Goal: Task Accomplishment & Management: Manage account settings

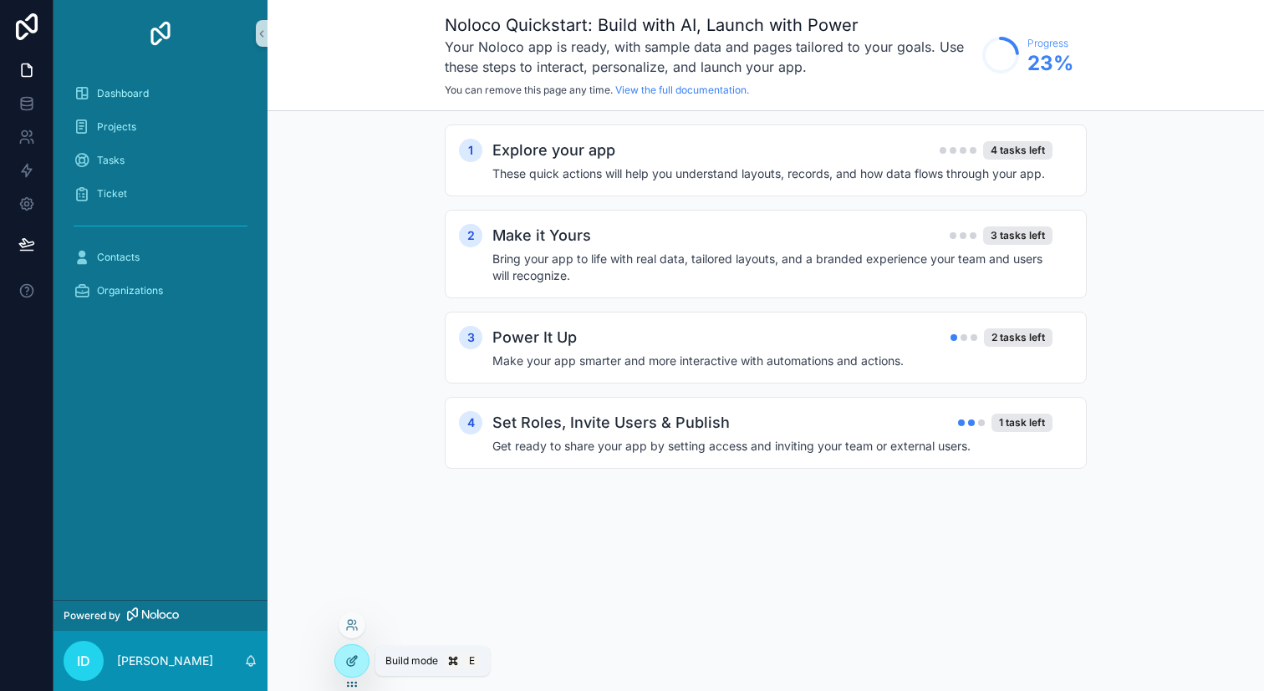
click at [351, 666] on icon at bounding box center [351, 660] width 13 height 13
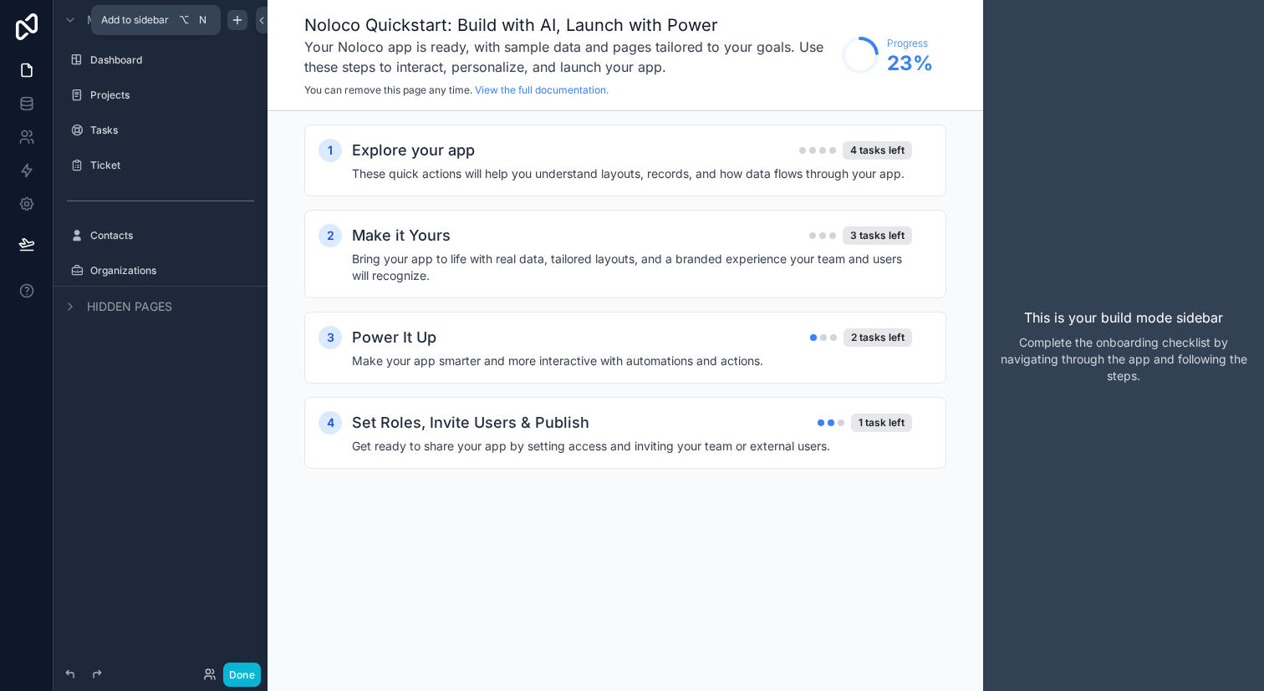
click at [238, 20] on icon "scrollable content" at bounding box center [237, 19] width 13 height 13
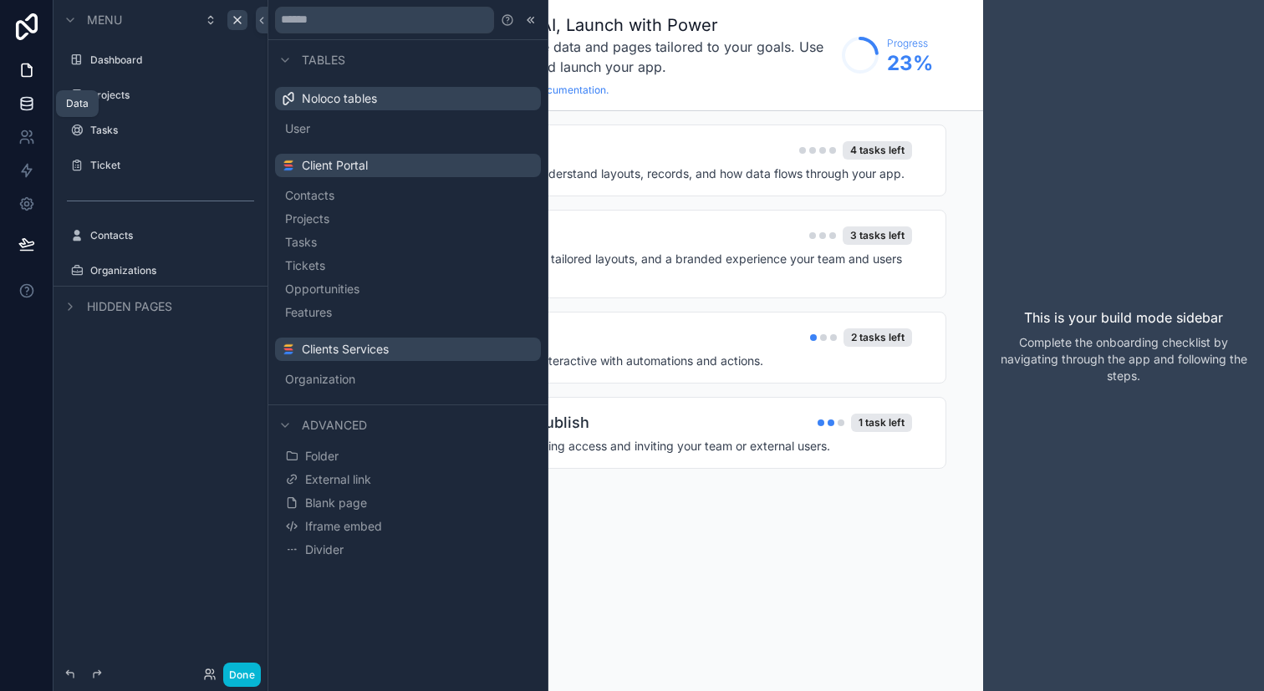
click at [42, 110] on link at bounding box center [26, 103] width 53 height 33
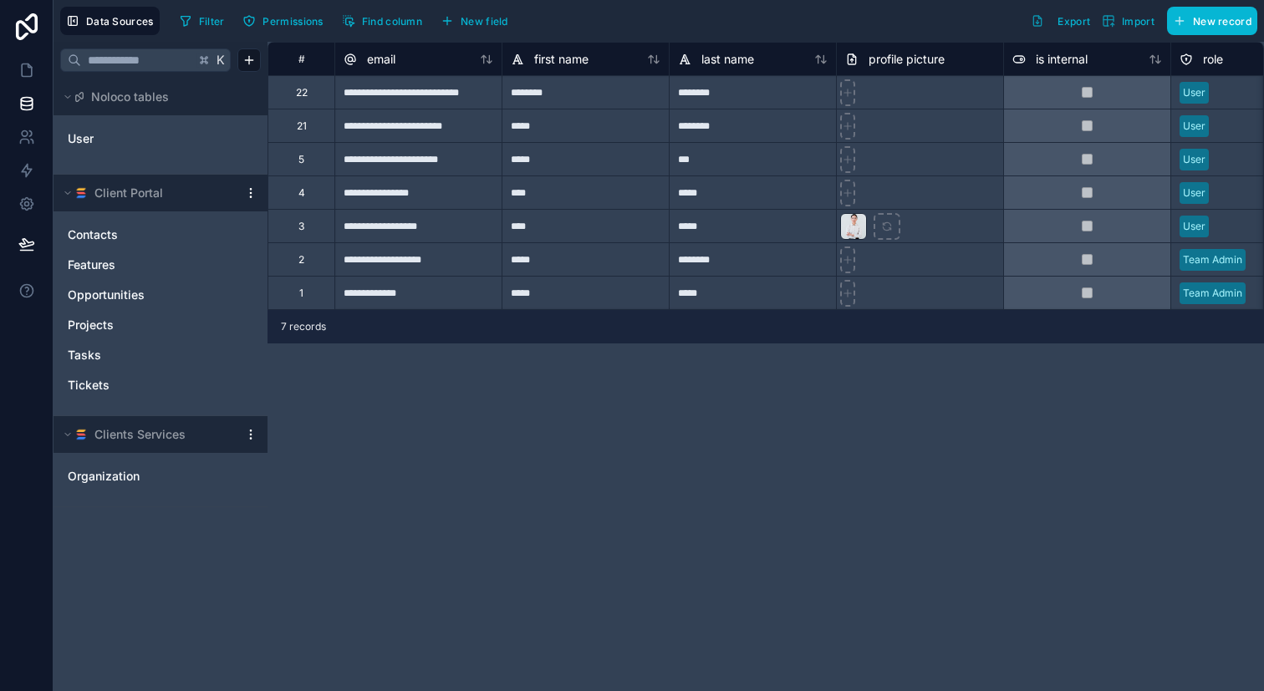
click at [252, 187] on html "**********" at bounding box center [632, 345] width 1264 height 691
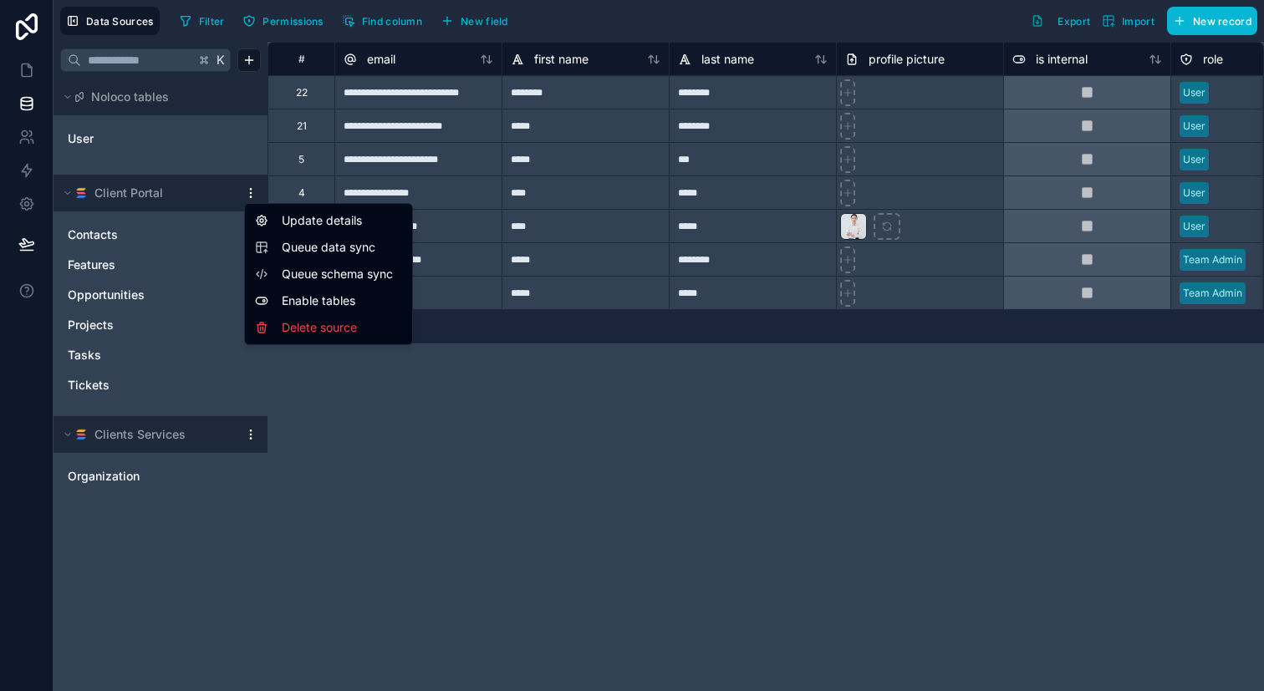
click at [404, 465] on html "**********" at bounding box center [632, 345] width 1264 height 691
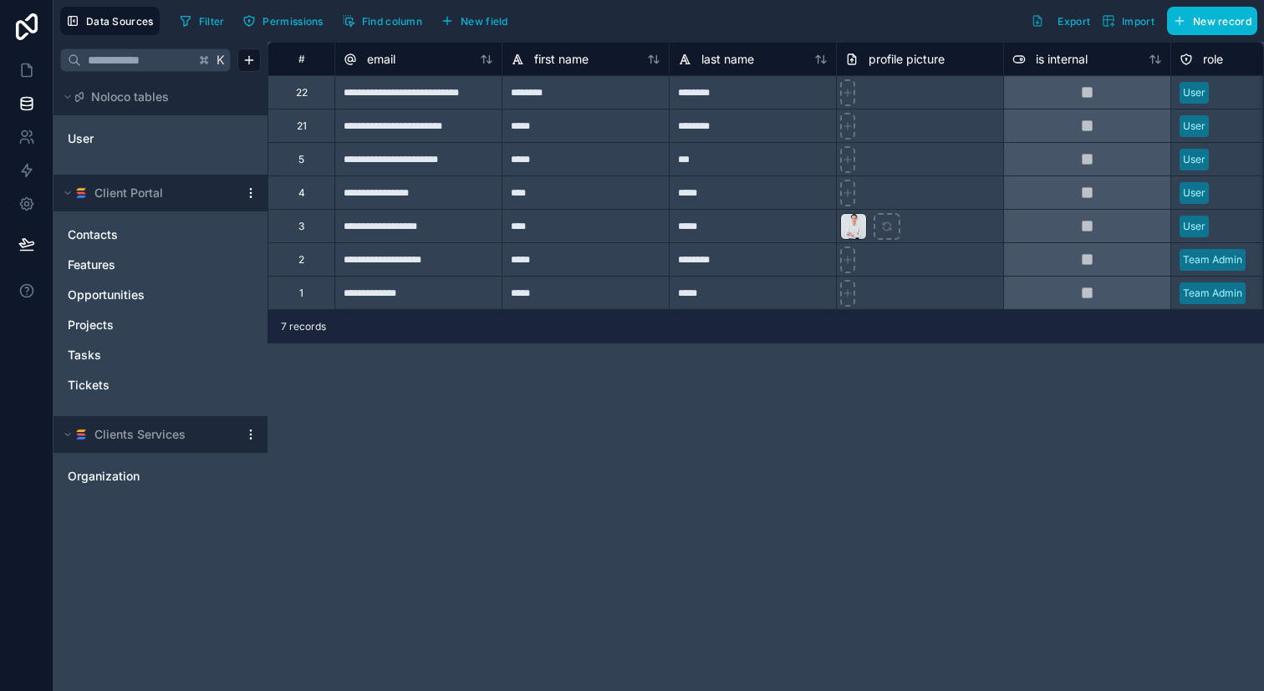
click at [248, 191] on html "**********" at bounding box center [632, 345] width 1264 height 691
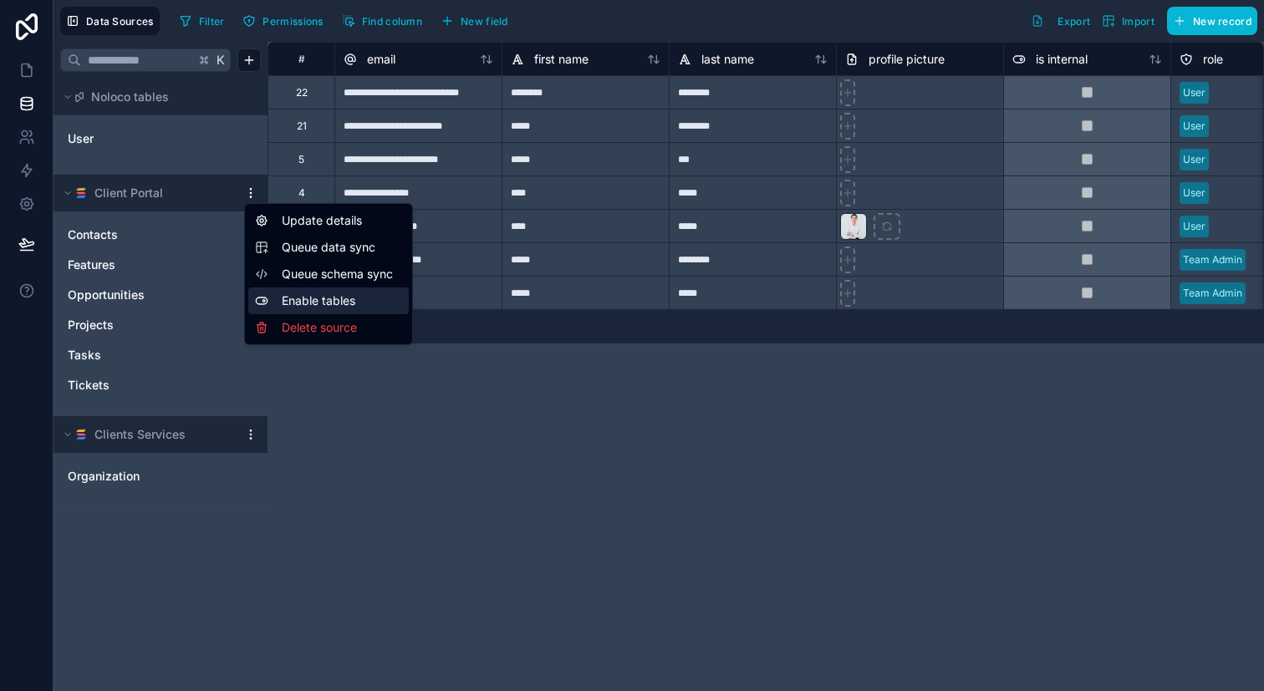
click at [304, 298] on div "Enable tables" at bounding box center [328, 300] width 160 height 27
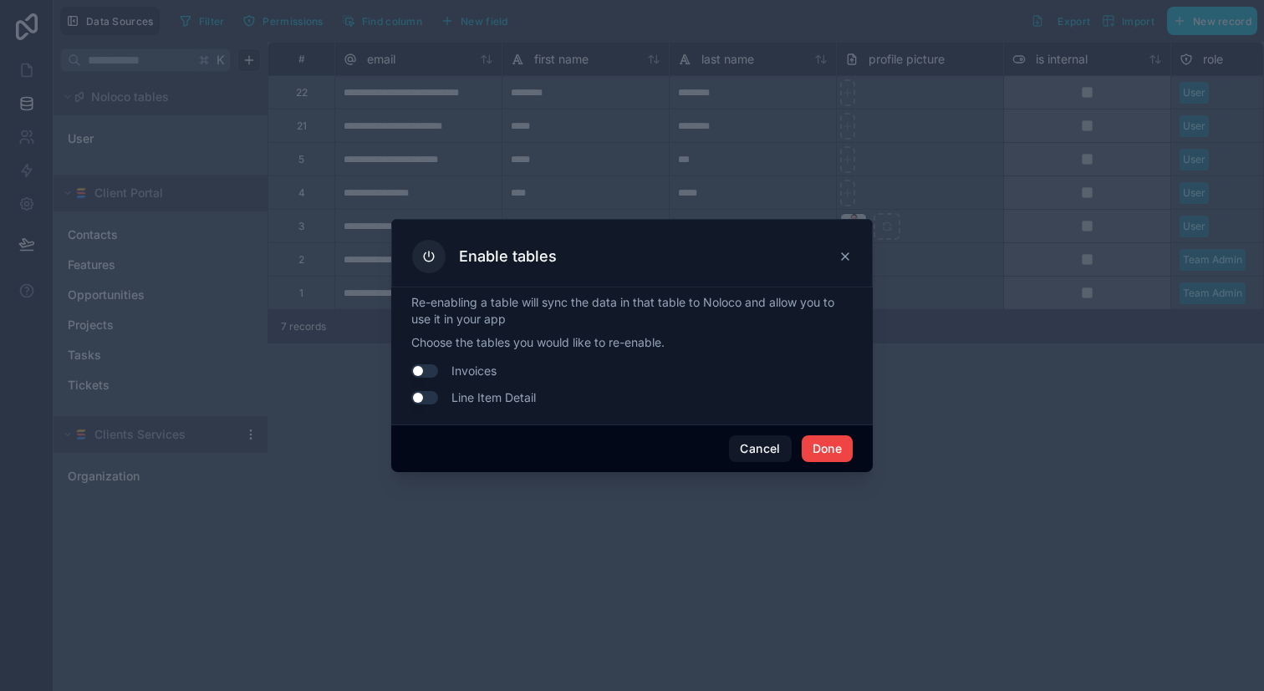
click at [429, 375] on button "Use setting" at bounding box center [424, 370] width 27 height 13
click at [425, 402] on button "Use setting" at bounding box center [424, 397] width 27 height 13
click at [828, 446] on button "Done" at bounding box center [826, 448] width 51 height 27
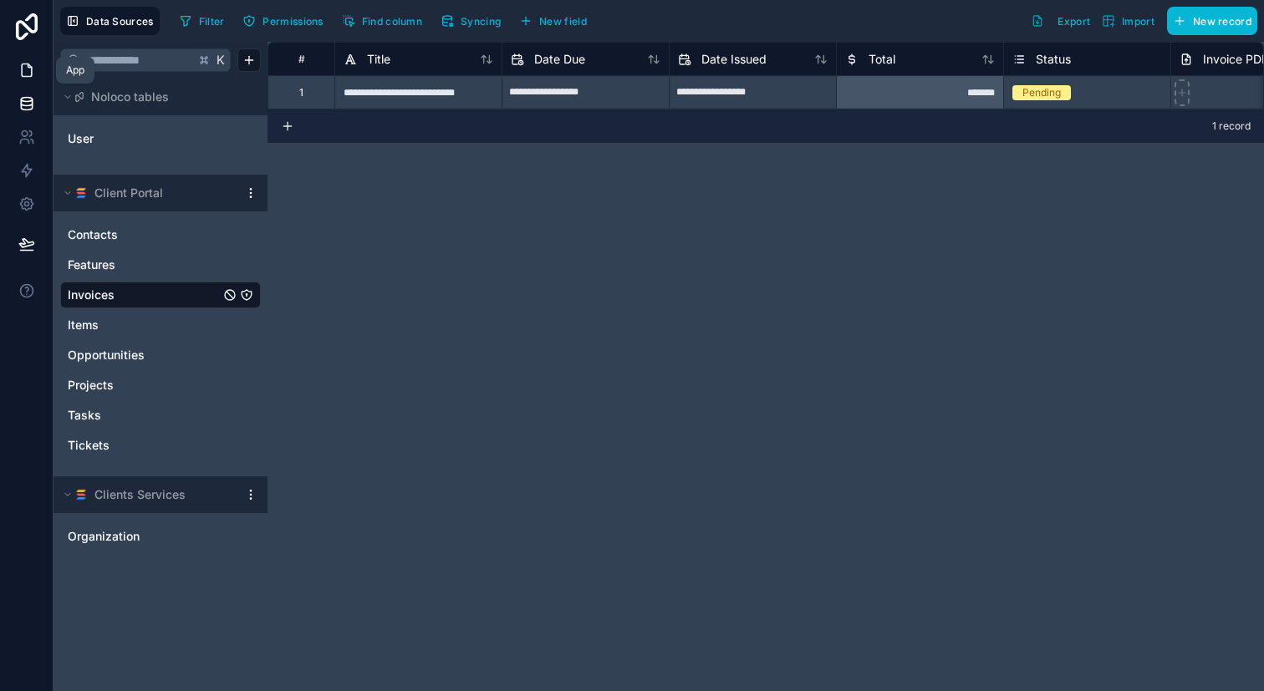
click at [28, 77] on icon at bounding box center [27, 70] width 10 height 13
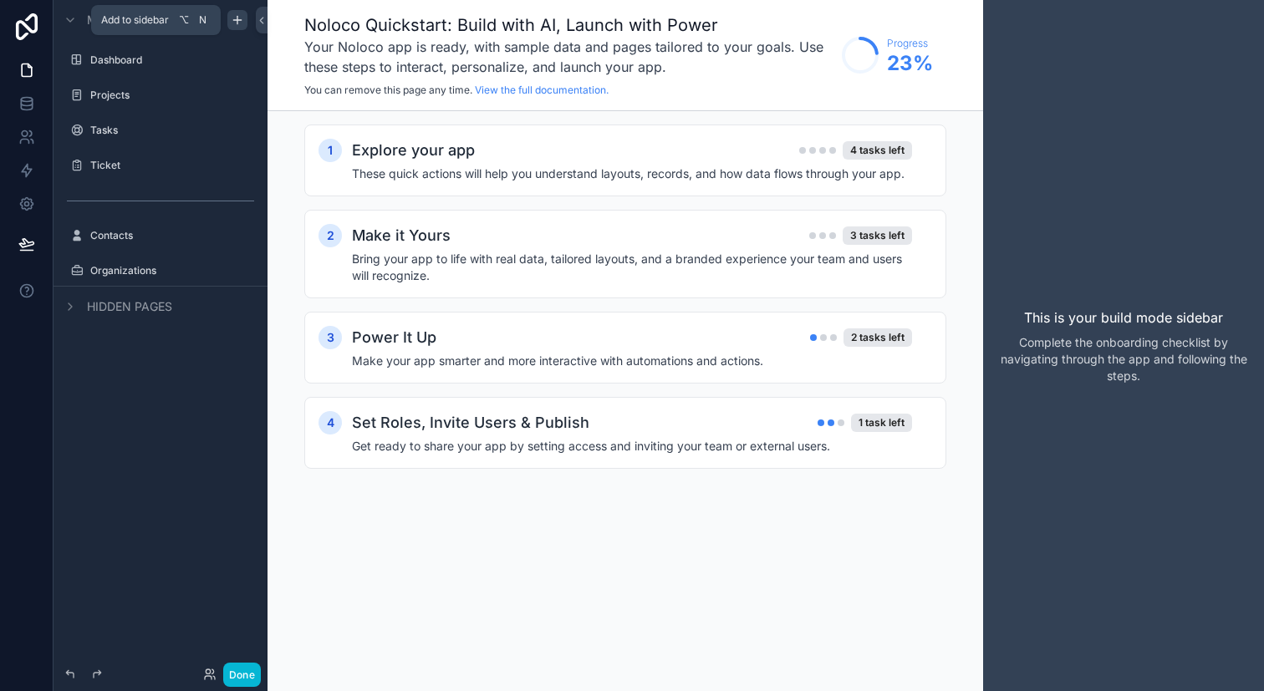
click at [233, 23] on icon "scrollable content" at bounding box center [237, 19] width 13 height 13
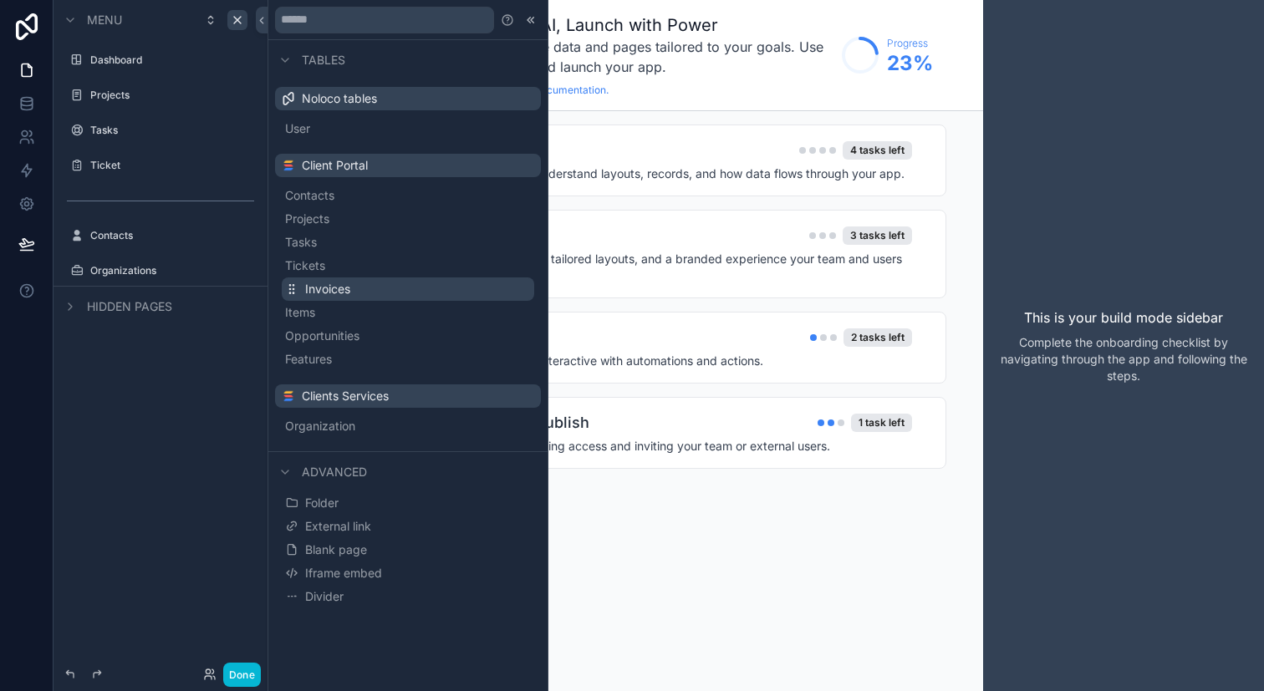
click at [409, 288] on button "Invoices" at bounding box center [408, 288] width 252 height 23
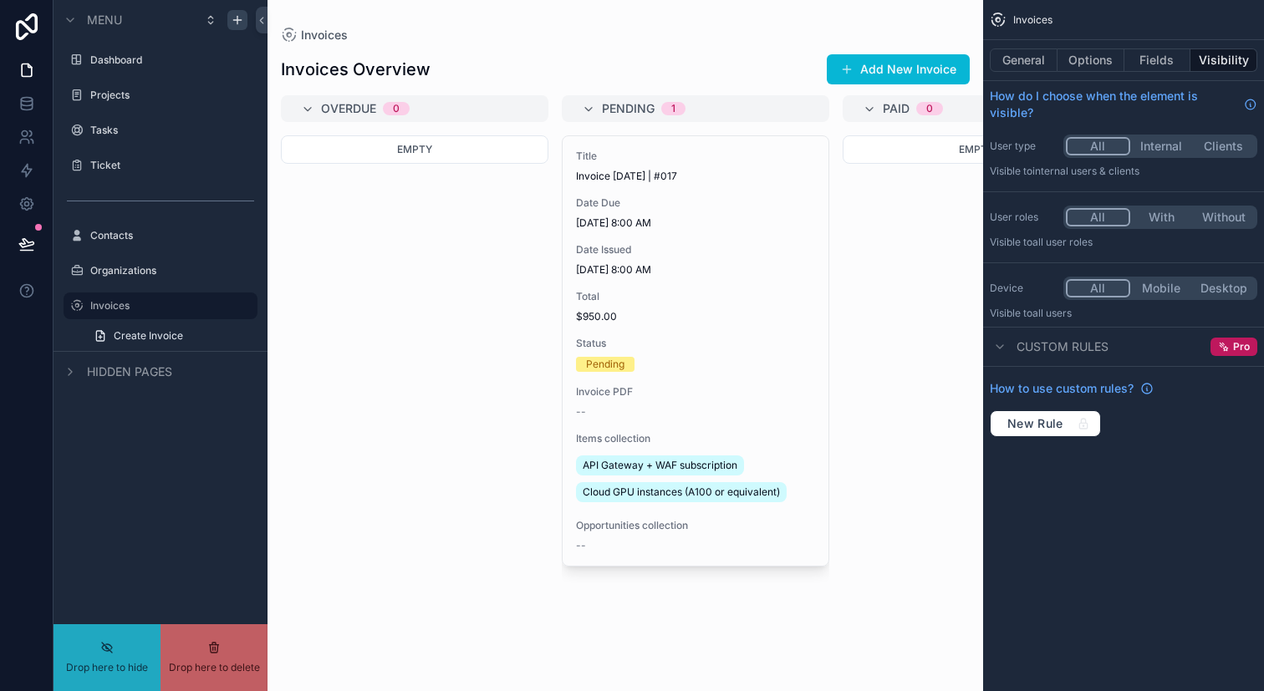
drag, startPoint x: 58, startPoint y: 302, endPoint x: 103, endPoint y: 249, distance: 69.3
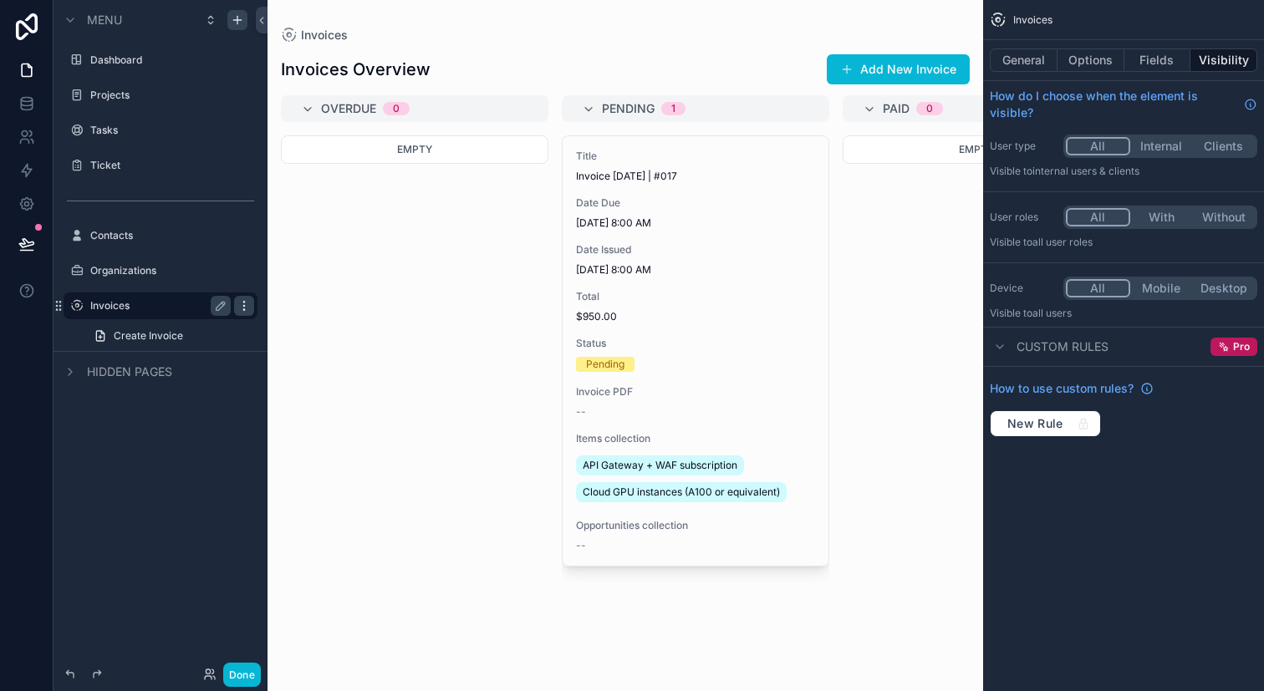
click at [244, 298] on div "scrollable content" at bounding box center [244, 306] width 20 height 20
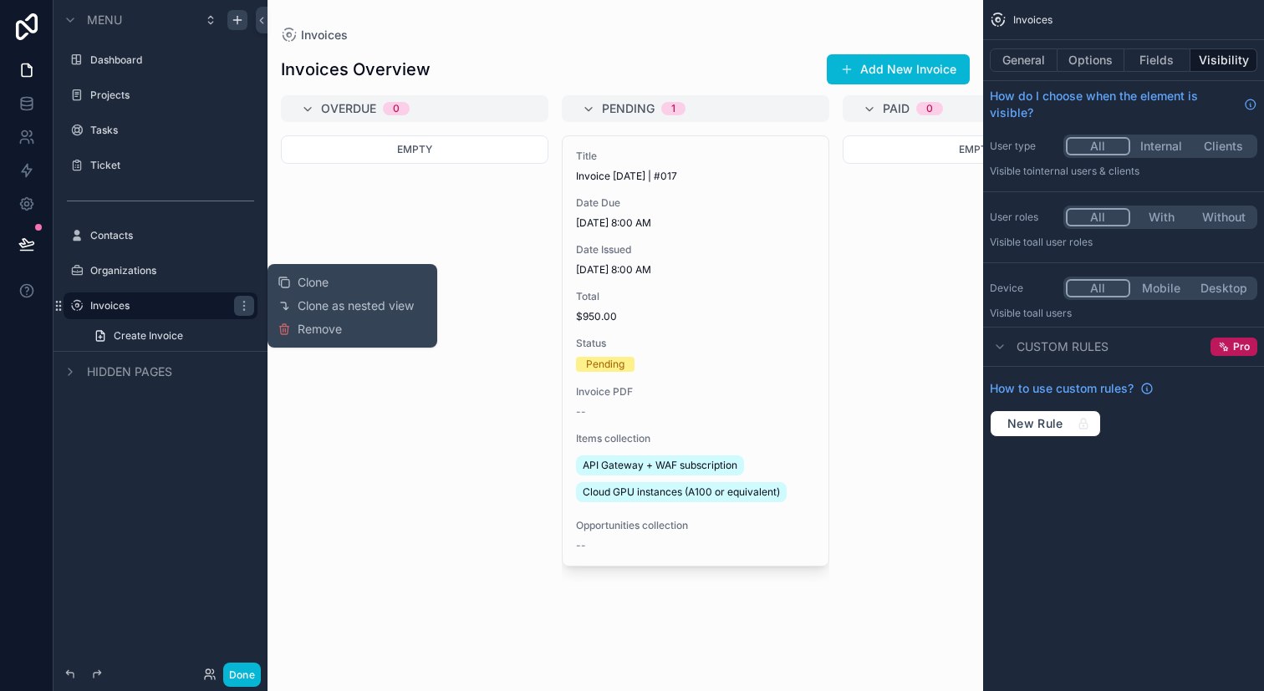
click at [120, 179] on div "Ticket" at bounding box center [160, 165] width 214 height 30
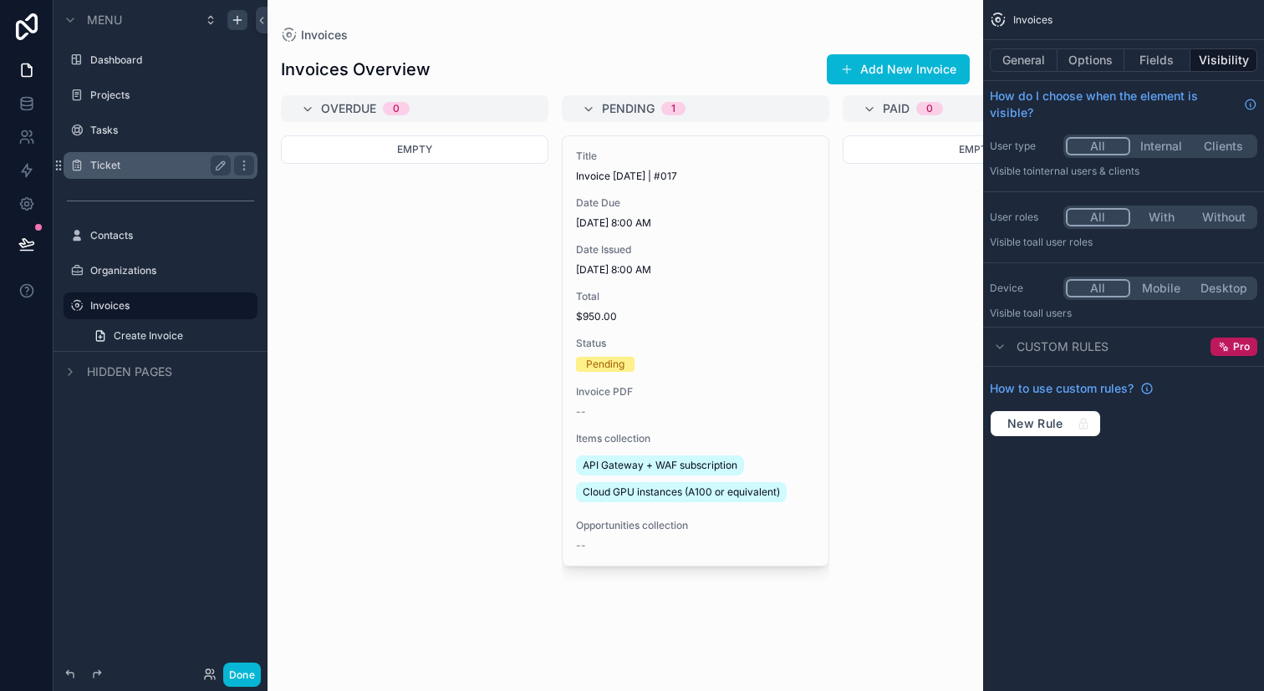
click at [125, 170] on label "Ticket" at bounding box center [157, 165] width 134 height 13
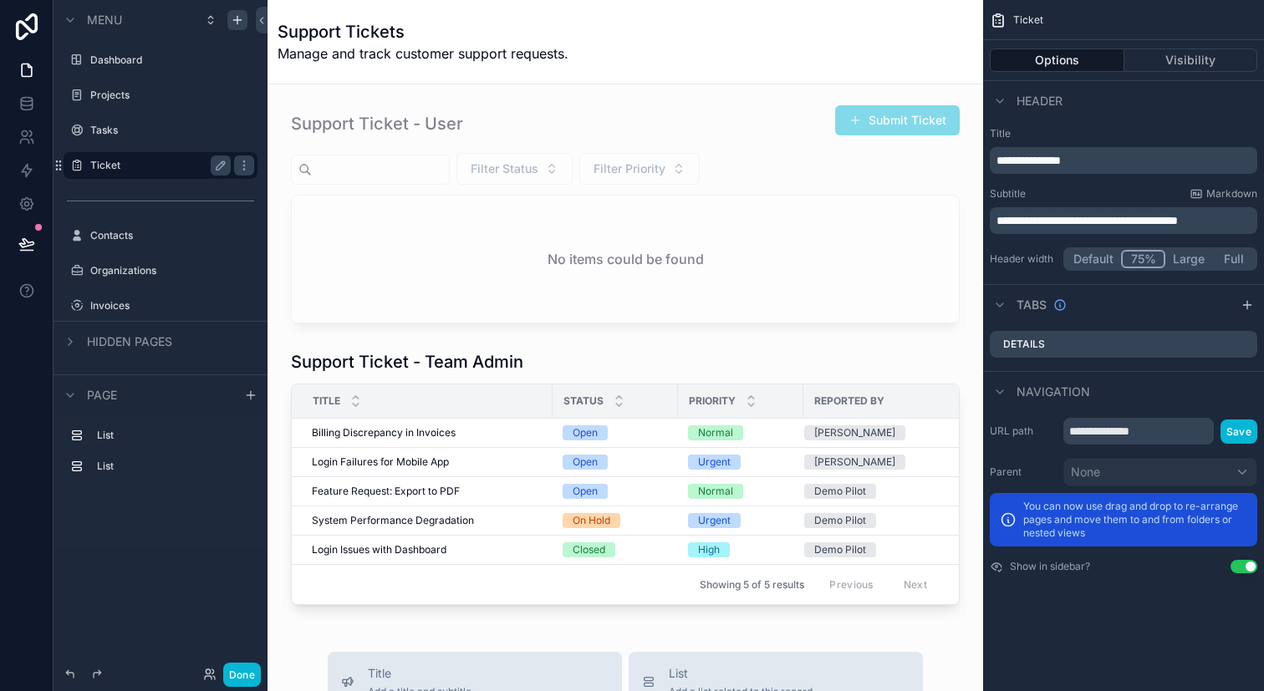
click at [1203, 78] on div "Options Visibility" at bounding box center [1123, 60] width 281 height 40
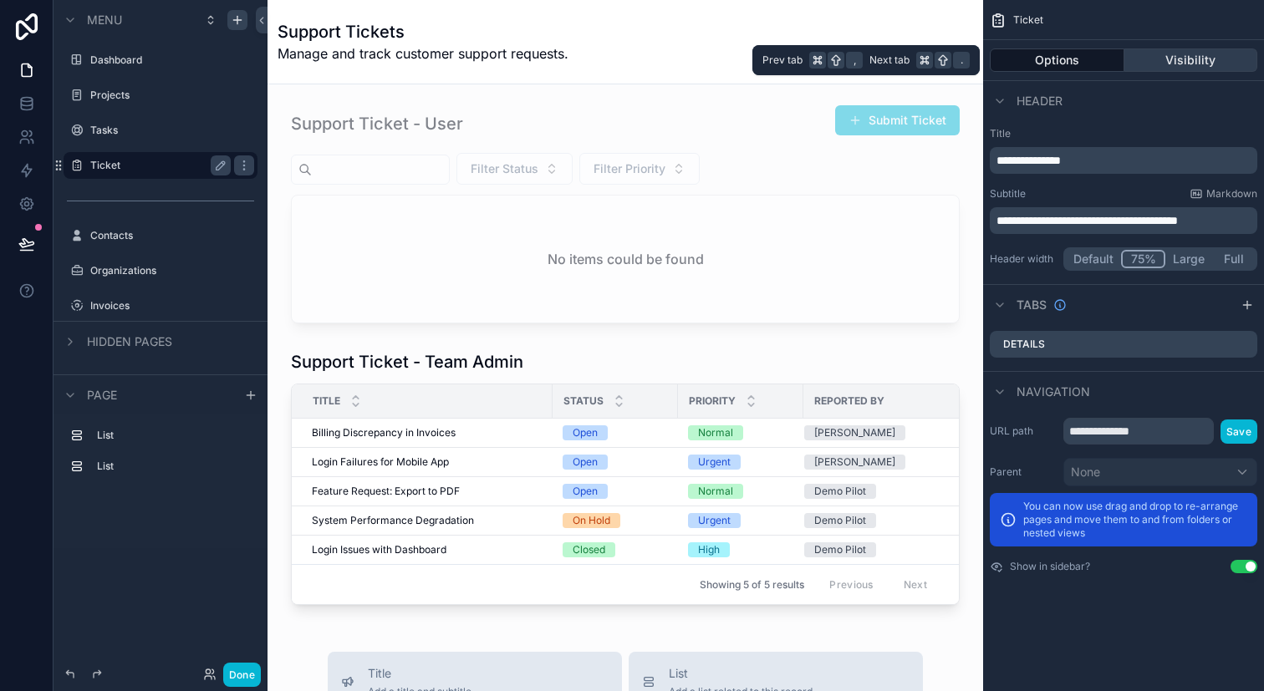
click at [1198, 63] on button "Visibility" at bounding box center [1191, 59] width 134 height 23
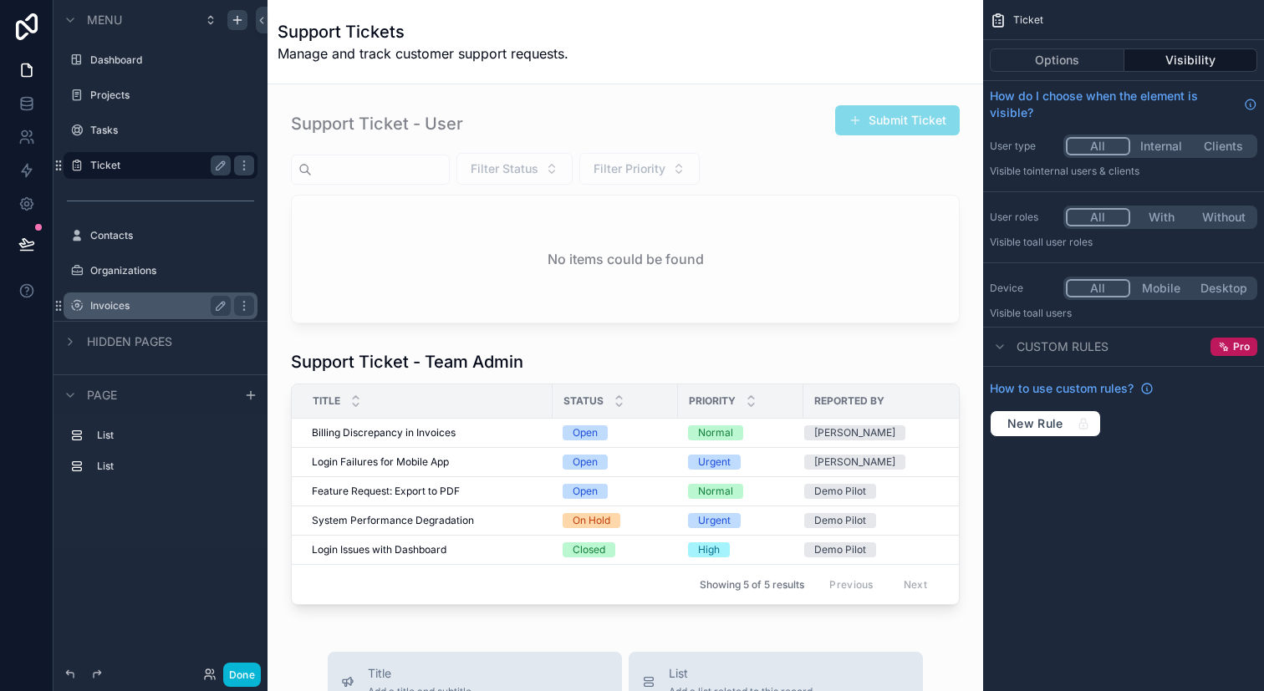
click at [185, 312] on label "Invoices" at bounding box center [157, 305] width 134 height 13
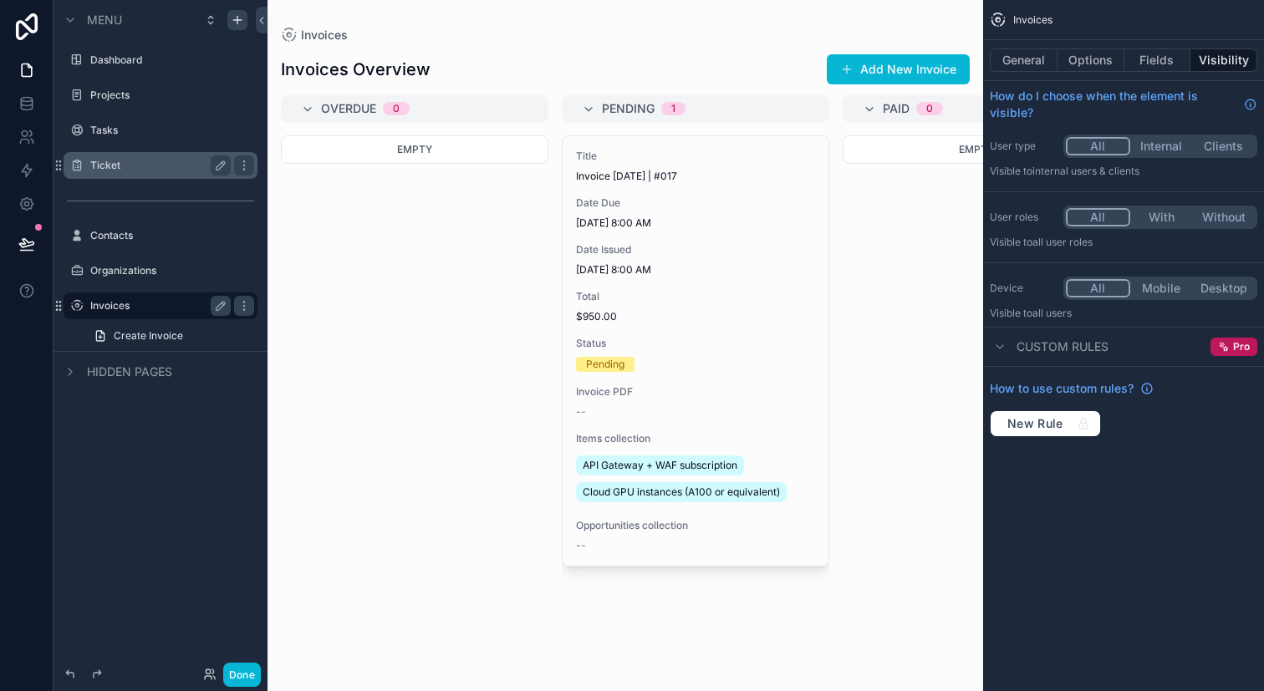
click at [154, 305] on label "Invoices" at bounding box center [157, 305] width 134 height 13
click at [213, 520] on div "Menu Dashboard Projects Tasks Ticket Invoices Create Invoice Contacts Organizat…" at bounding box center [160, 335] width 214 height 671
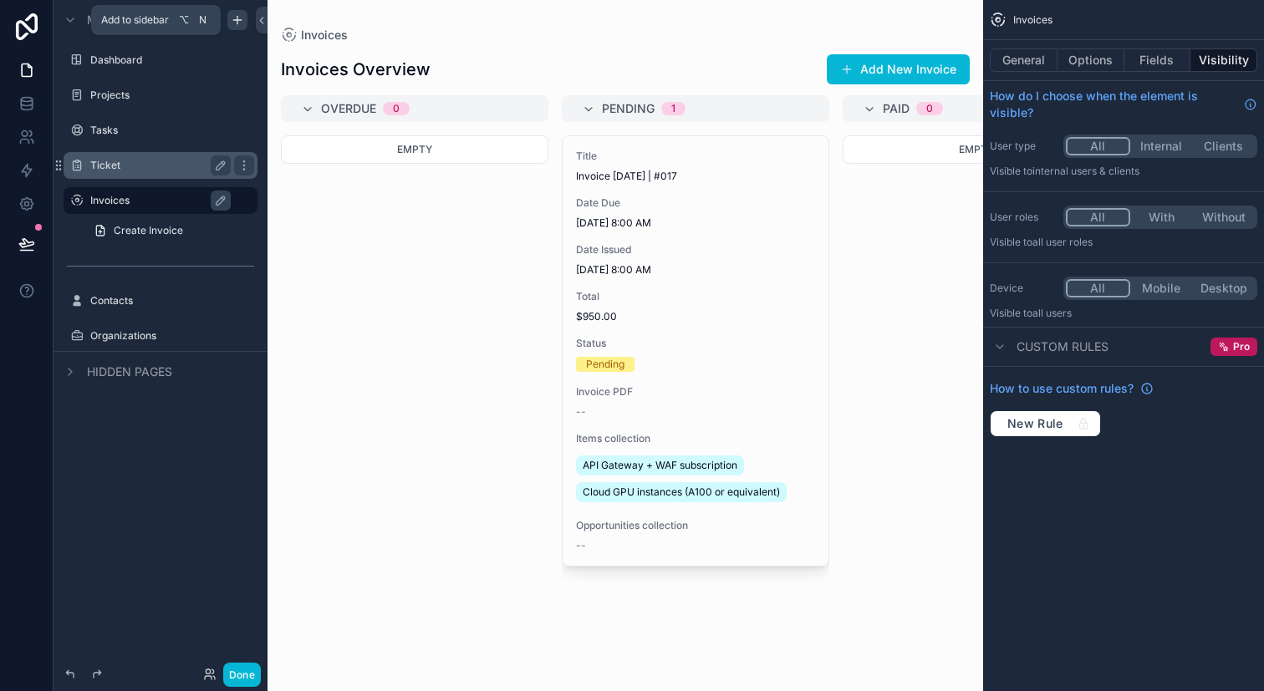
click at [236, 16] on icon "scrollable content" at bounding box center [237, 19] width 13 height 13
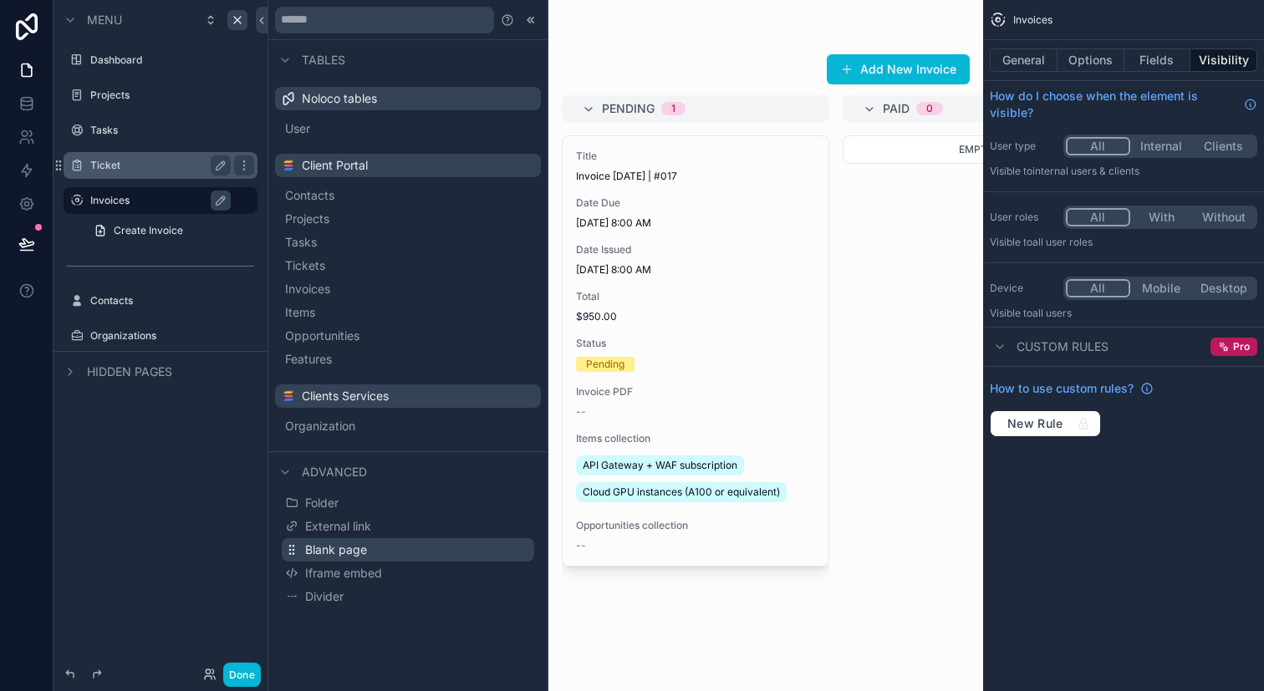
click at [423, 540] on button "Blank page" at bounding box center [408, 549] width 252 height 23
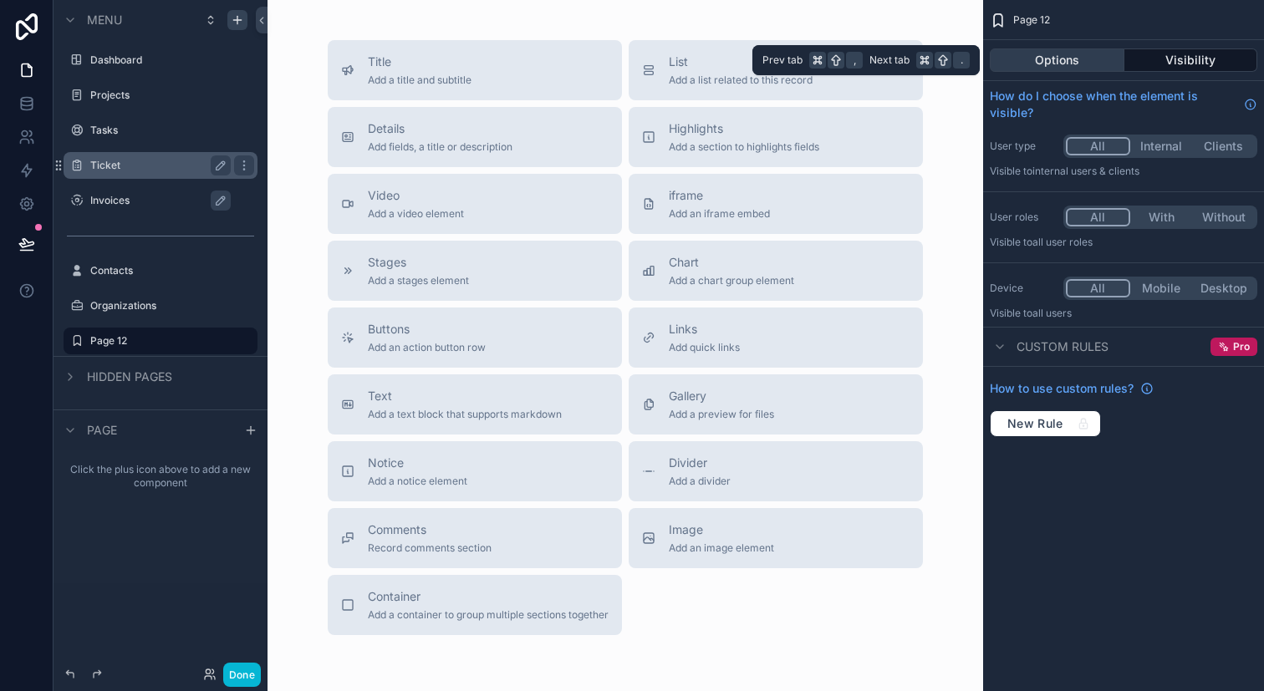
click at [1055, 62] on button "Options" at bounding box center [1056, 59] width 135 height 23
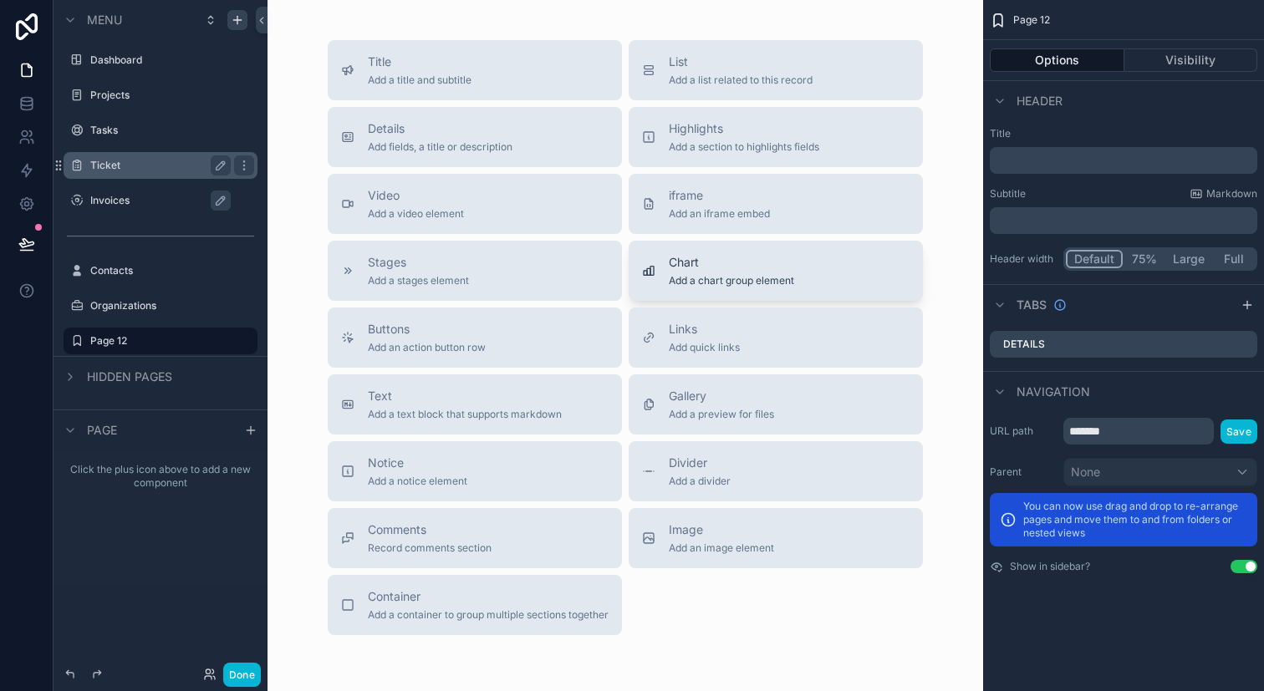
click at [725, 278] on span "Add a chart group element" at bounding box center [731, 280] width 125 height 13
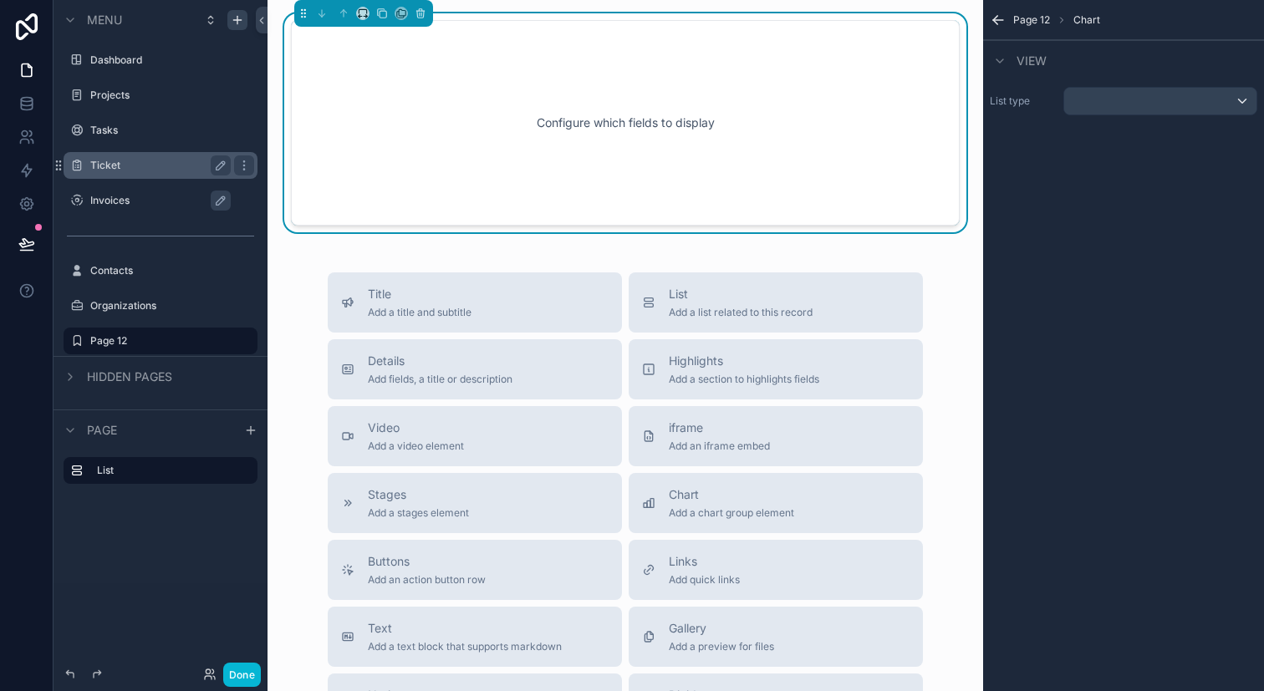
click at [864, 146] on div "Configure which fields to display" at bounding box center [624, 123] width 613 height 150
click at [1114, 93] on div "scrollable content" at bounding box center [1160, 101] width 192 height 27
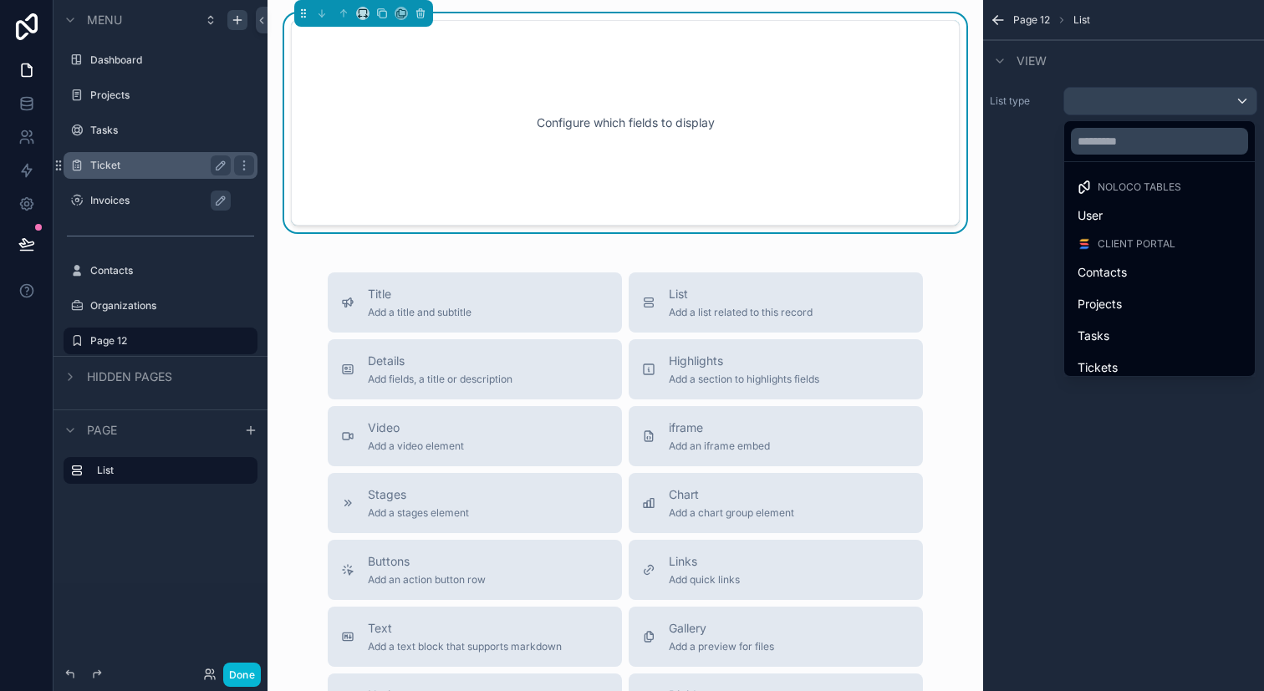
click at [982, 219] on div "Configure which fields to display Title Add a title and subtitle List Add a lis…" at bounding box center [624, 500] width 715 height 1001
click at [802, 149] on div "Configure which fields to display" at bounding box center [624, 123] width 613 height 150
click at [423, 13] on icon "scrollable content" at bounding box center [420, 14] width 12 height 12
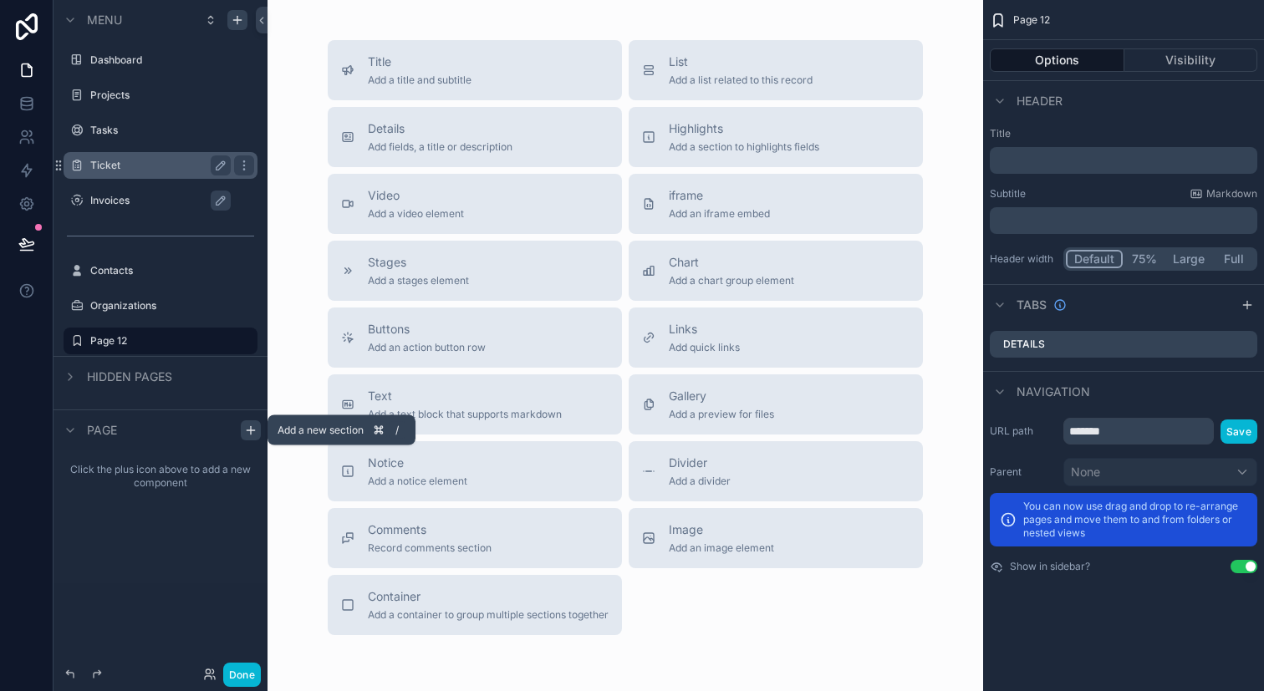
click at [247, 431] on icon "scrollable content" at bounding box center [250, 430] width 13 height 13
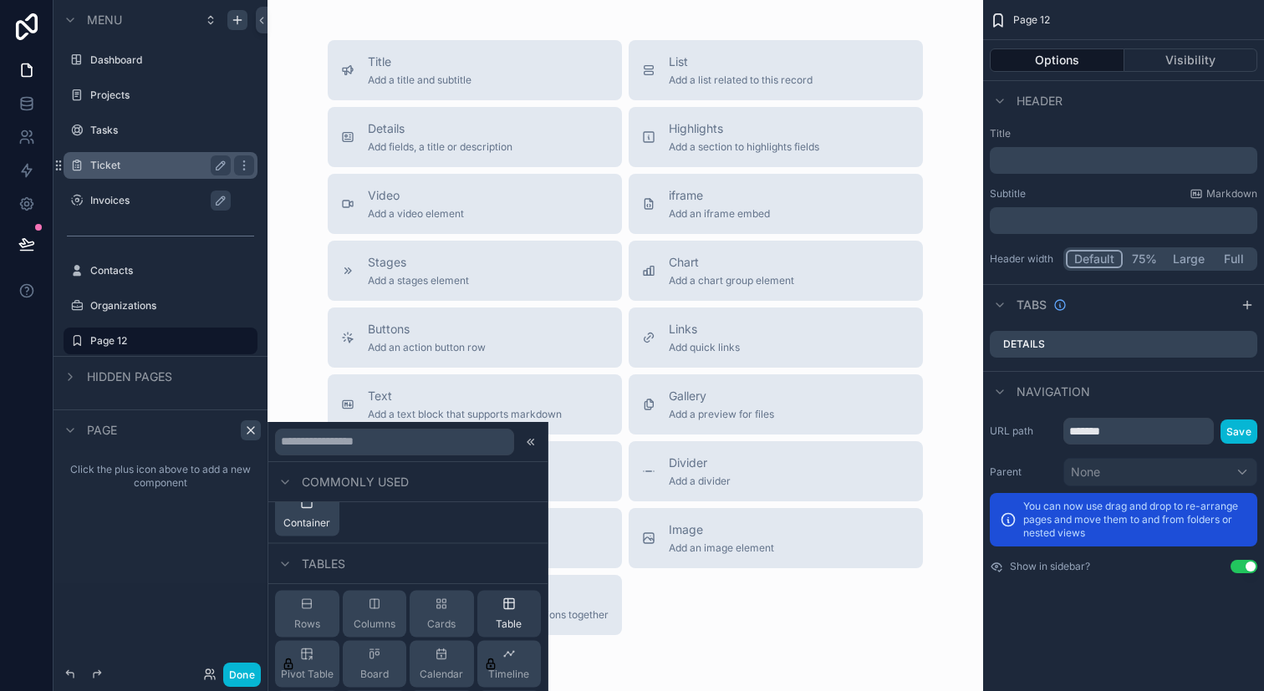
scroll to position [297, 0]
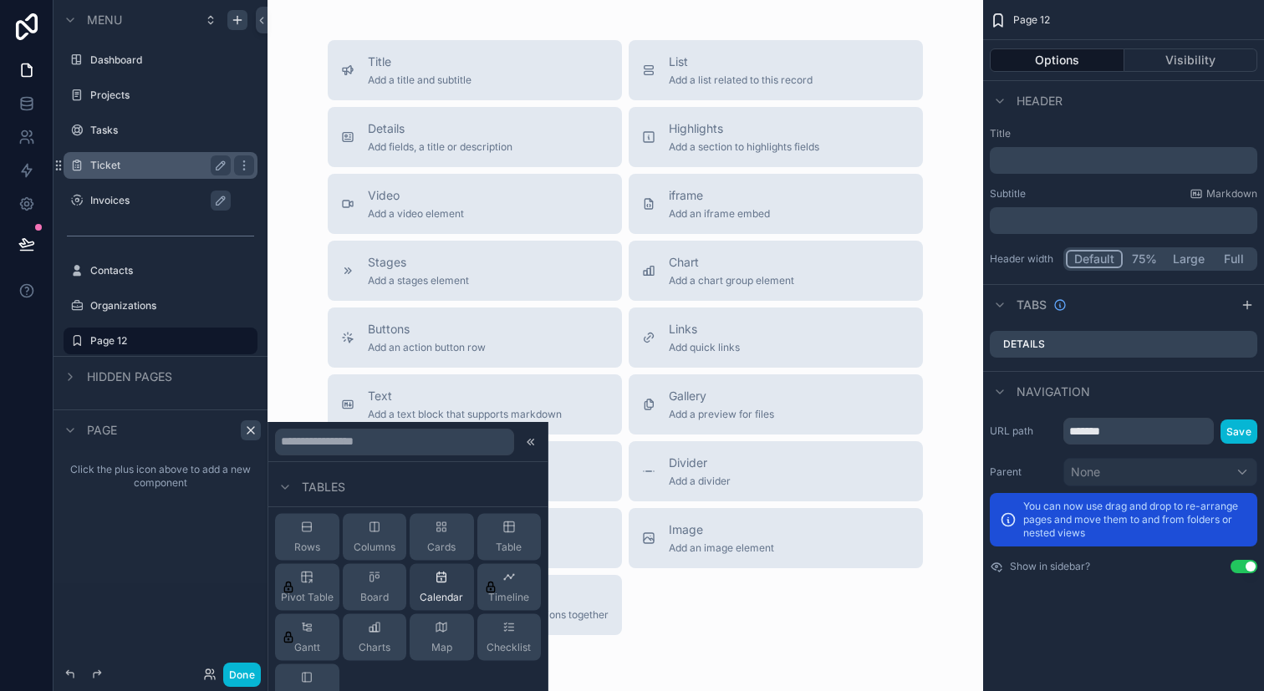
click at [460, 578] on div "Calendar" at bounding box center [441, 587] width 64 height 47
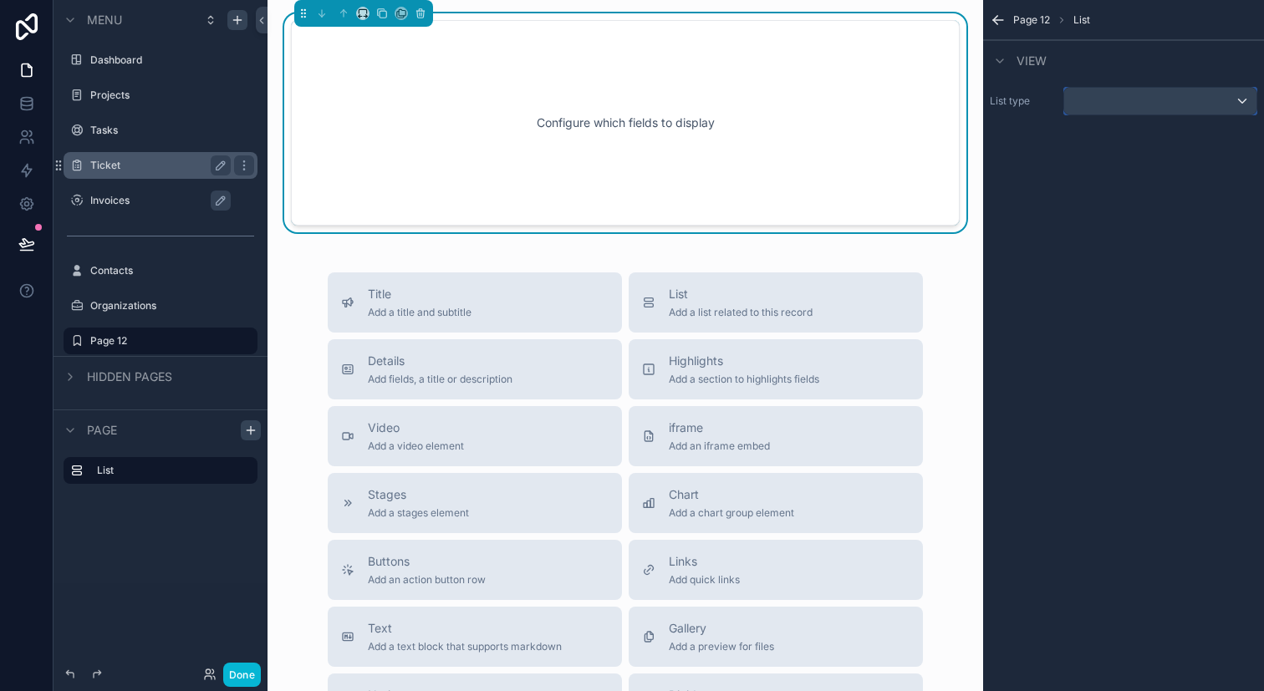
click at [1203, 93] on div "scrollable content" at bounding box center [1160, 101] width 192 height 27
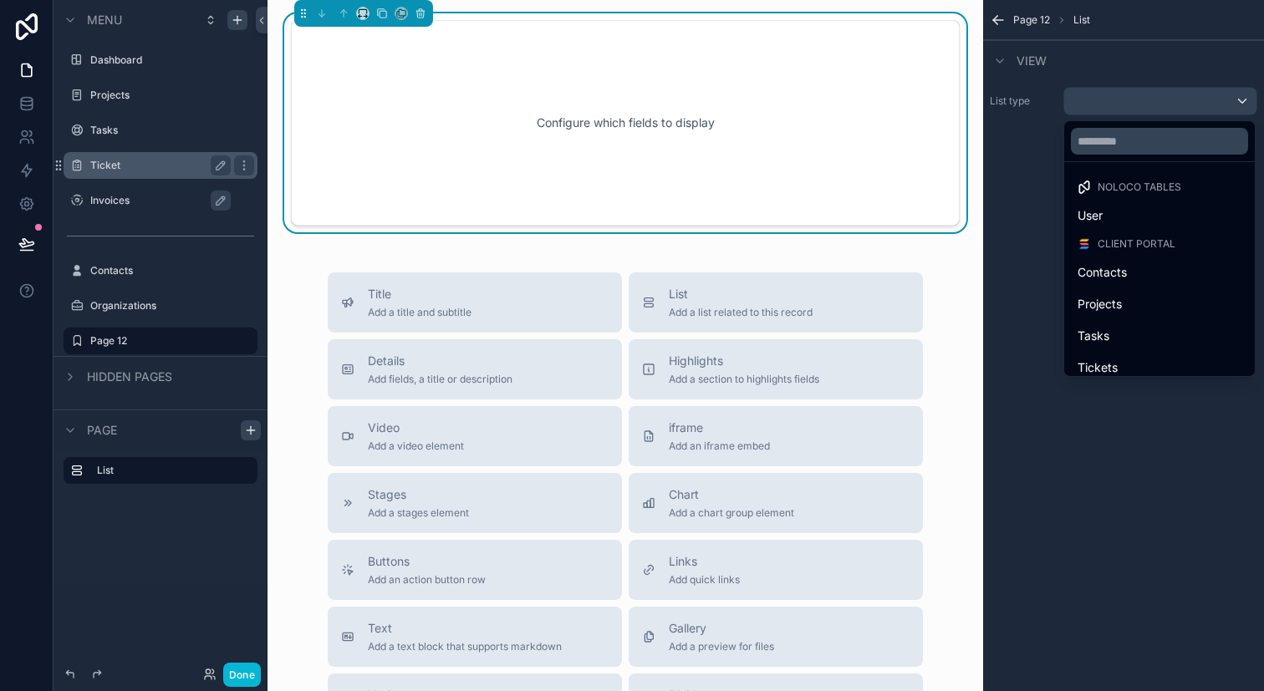
click at [189, 197] on div "scrollable content" at bounding box center [632, 345] width 1264 height 691
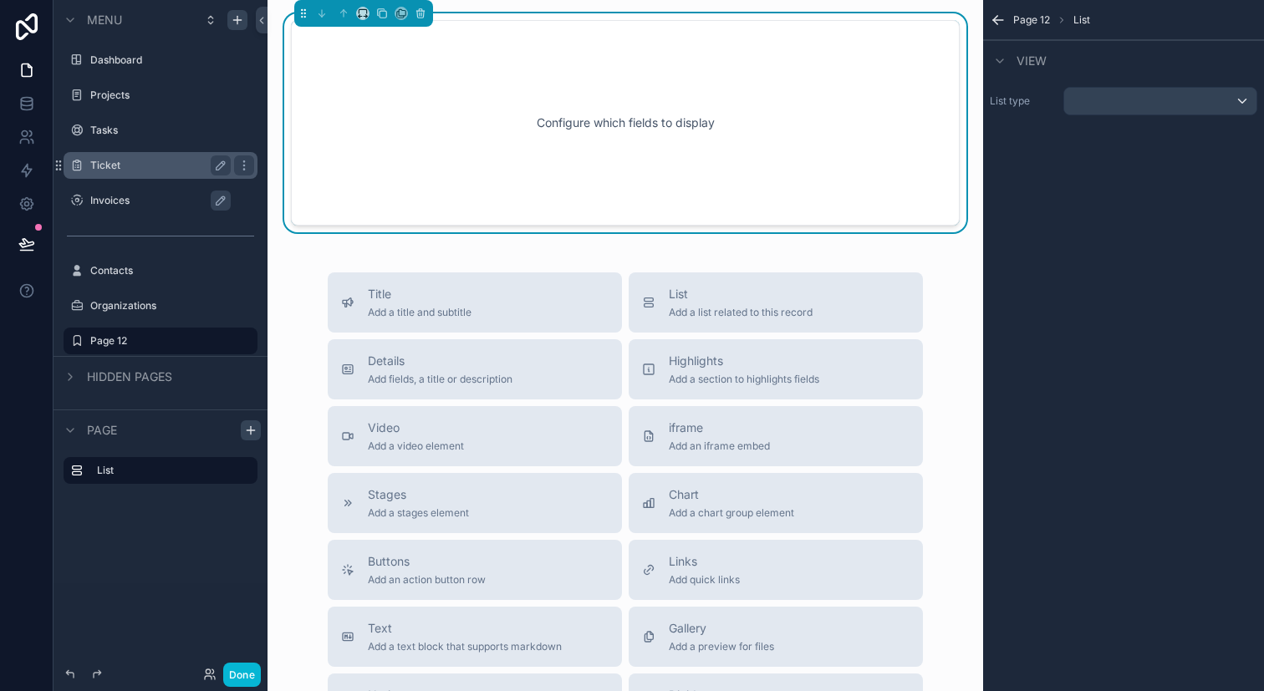
click at [176, 198] on label "Invoices" at bounding box center [168, 200] width 157 height 13
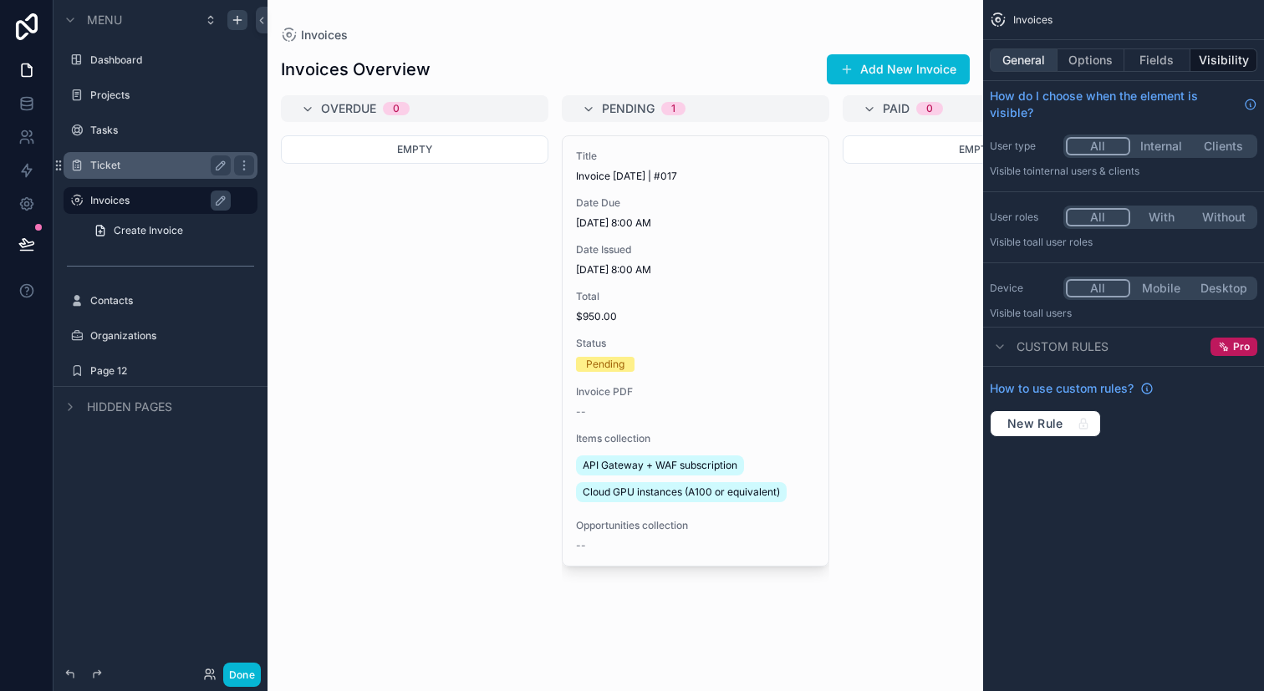
click at [1030, 61] on button "General" at bounding box center [1023, 59] width 68 height 23
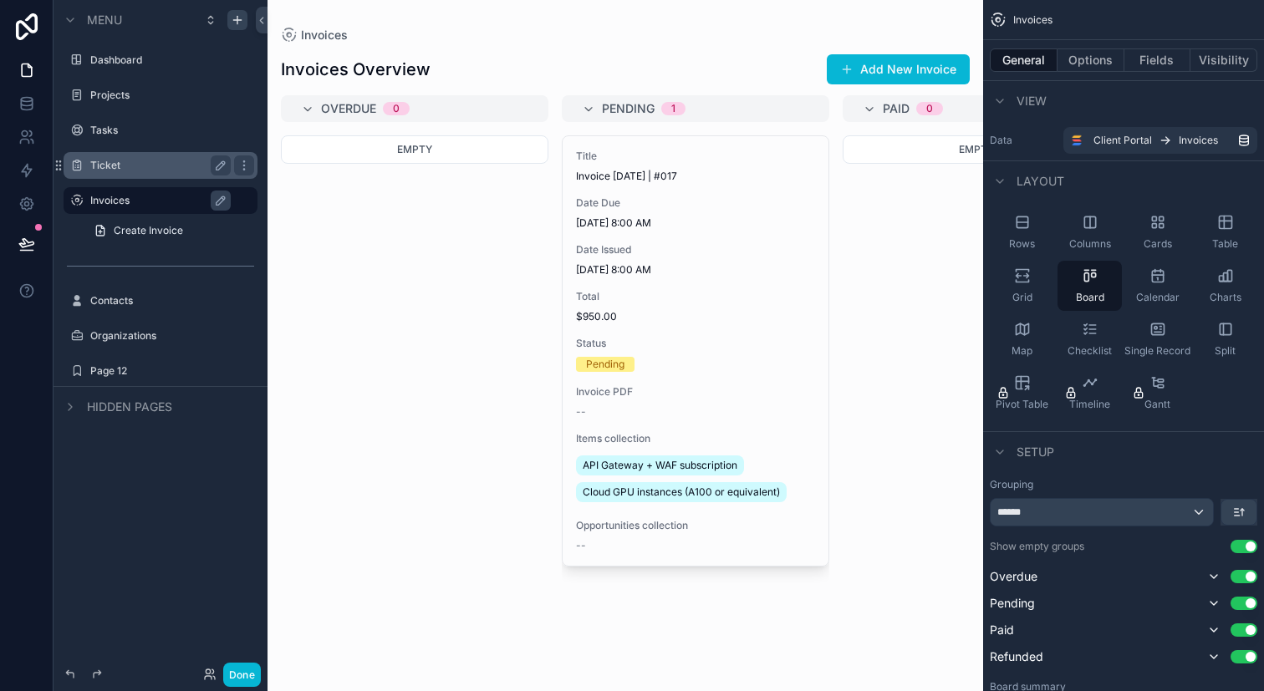
click at [955, 188] on div "scrollable content" at bounding box center [624, 345] width 715 height 691
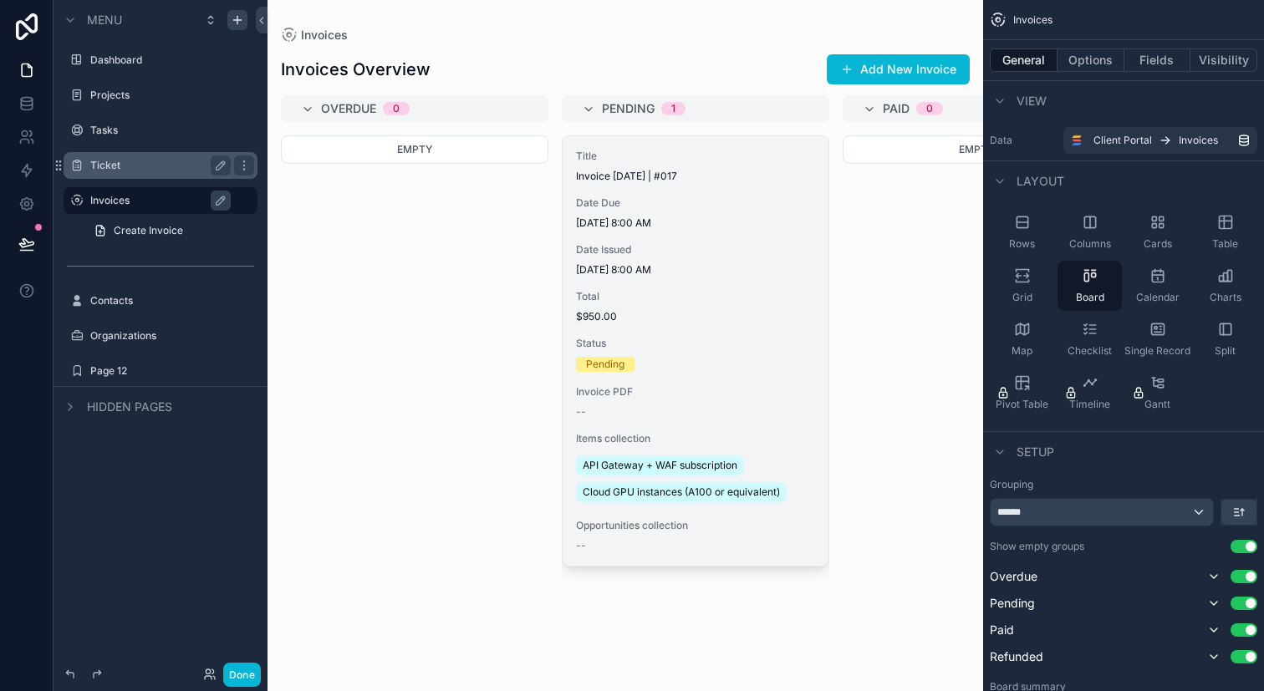
click at [820, 182] on div "Title Invoice [DATE] | #017 Date Due [DATE] 8:00 AM Date Issued [DATE] 8:00 AM …" at bounding box center [695, 351] width 266 height 430
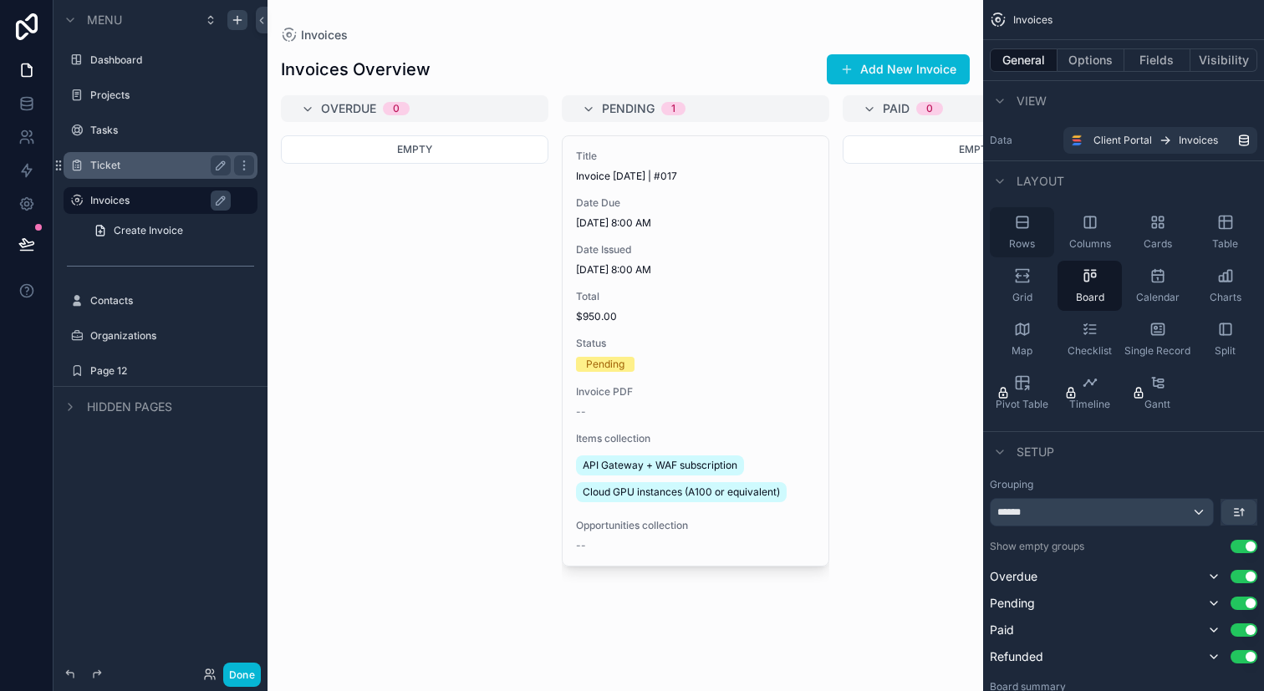
click at [1029, 233] on div "Rows" at bounding box center [1021, 232] width 64 height 50
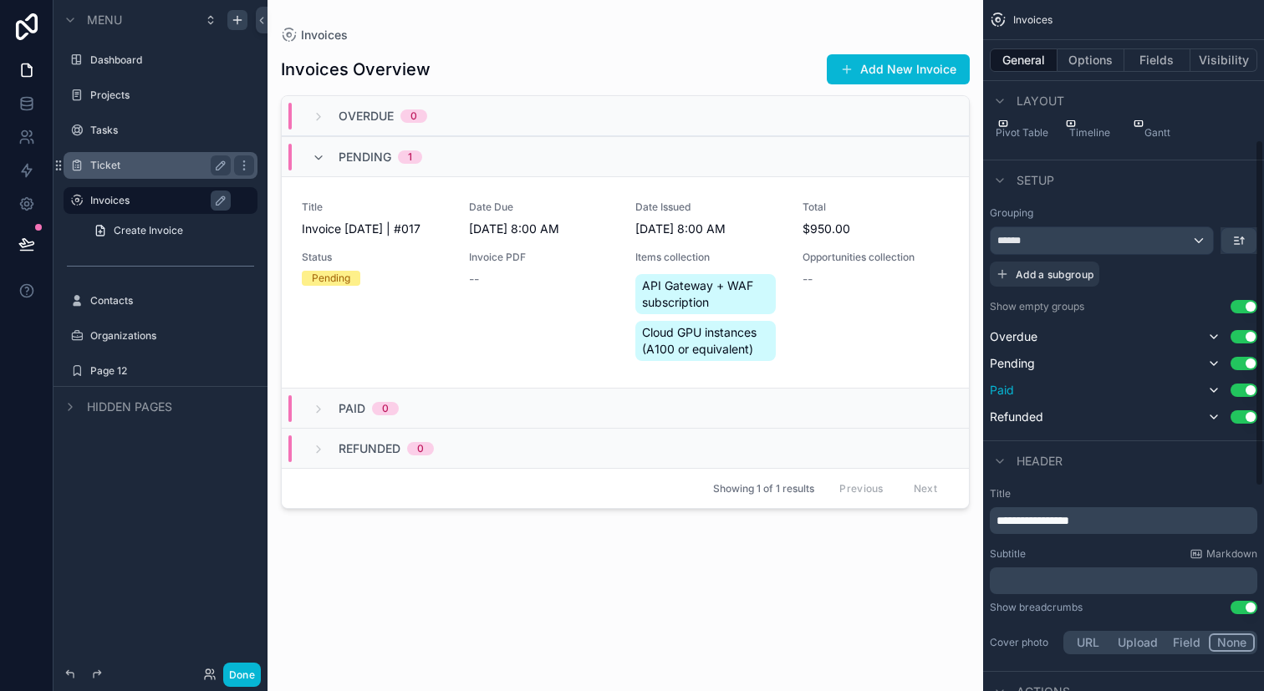
scroll to position [284, 0]
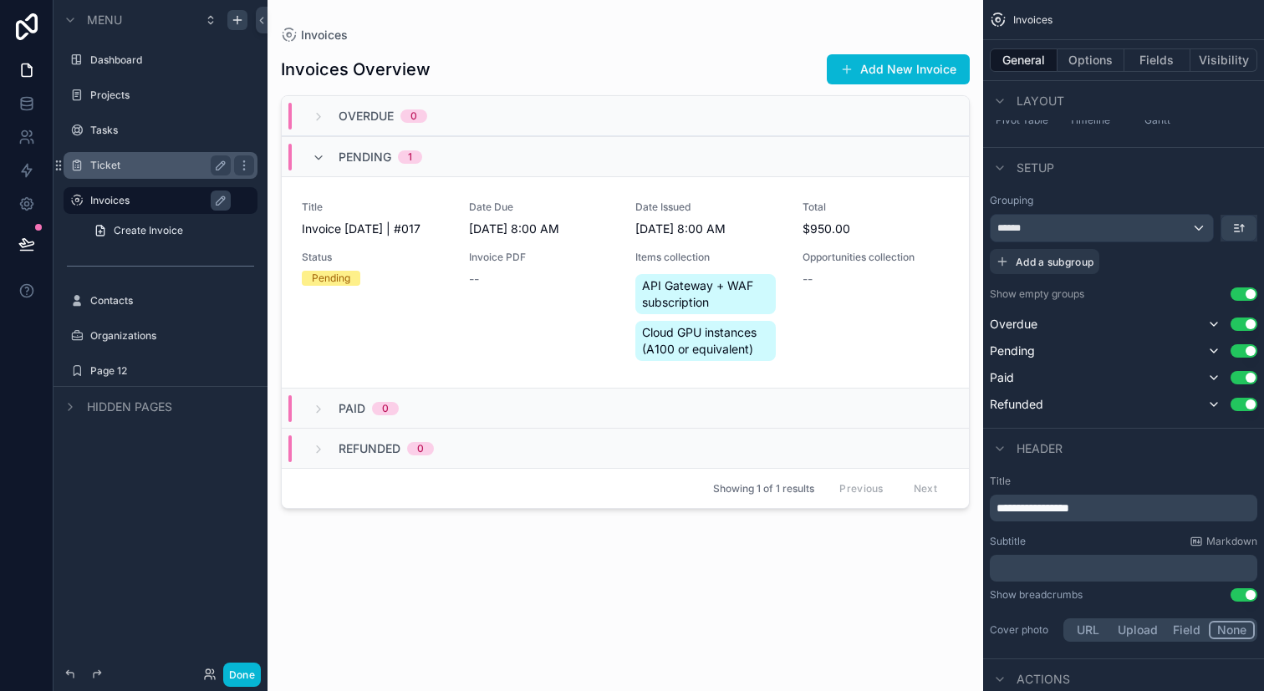
click at [1241, 298] on button "Use setting" at bounding box center [1243, 293] width 27 height 13
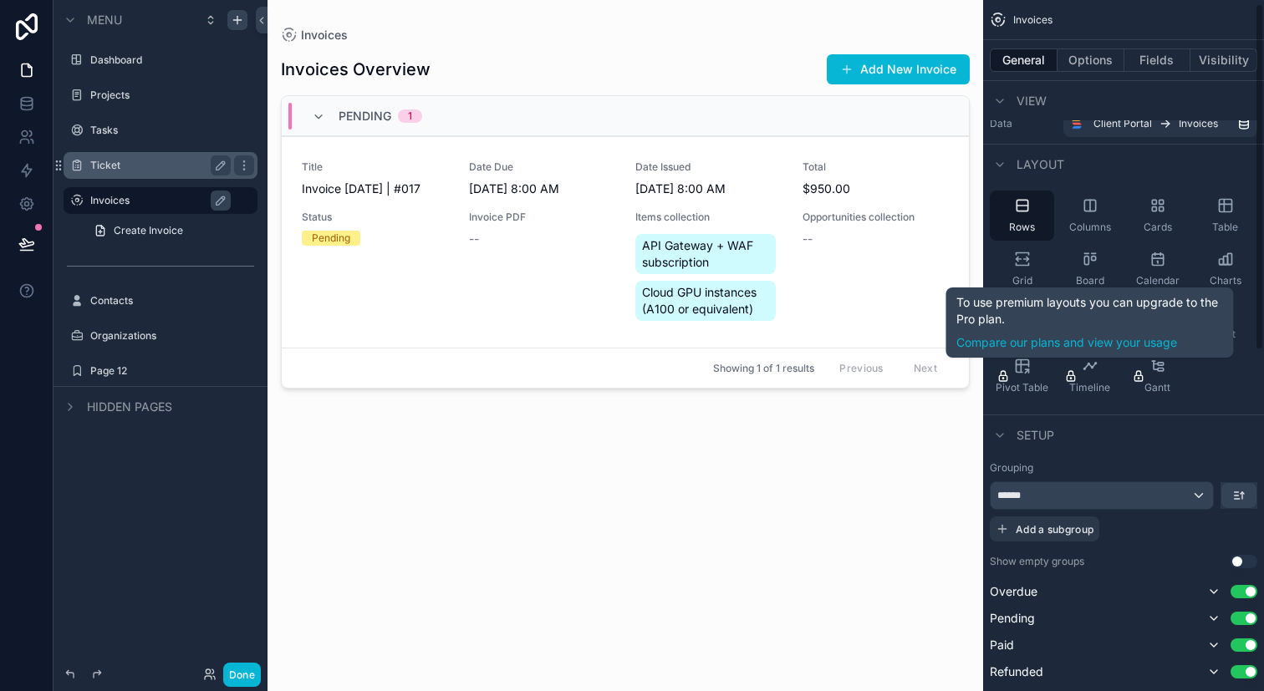
scroll to position [7, 0]
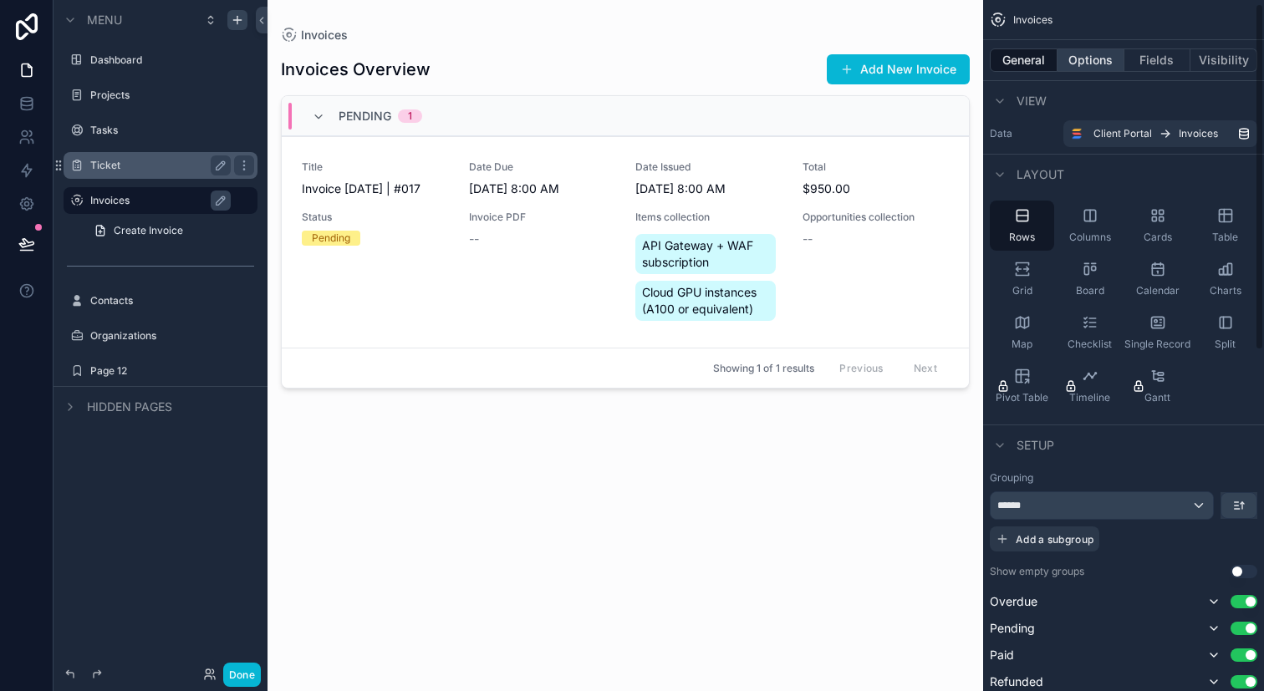
click at [1090, 65] on button "Options" at bounding box center [1090, 59] width 67 height 23
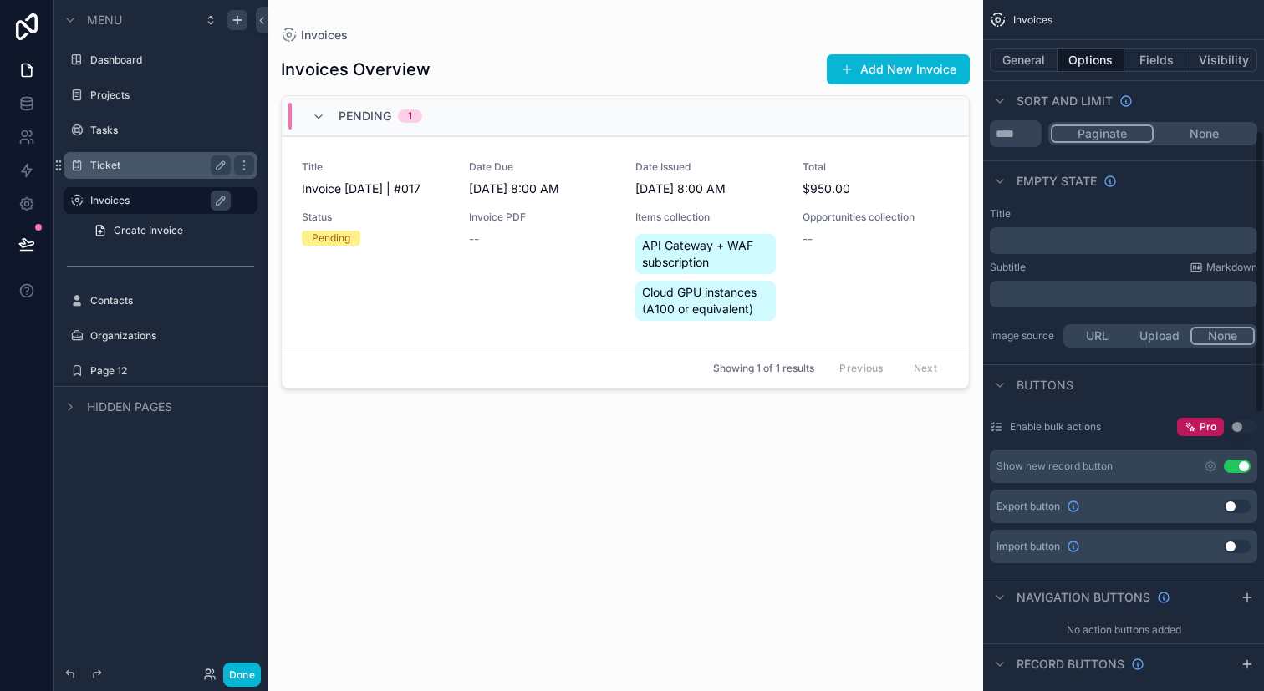
scroll to position [344, 0]
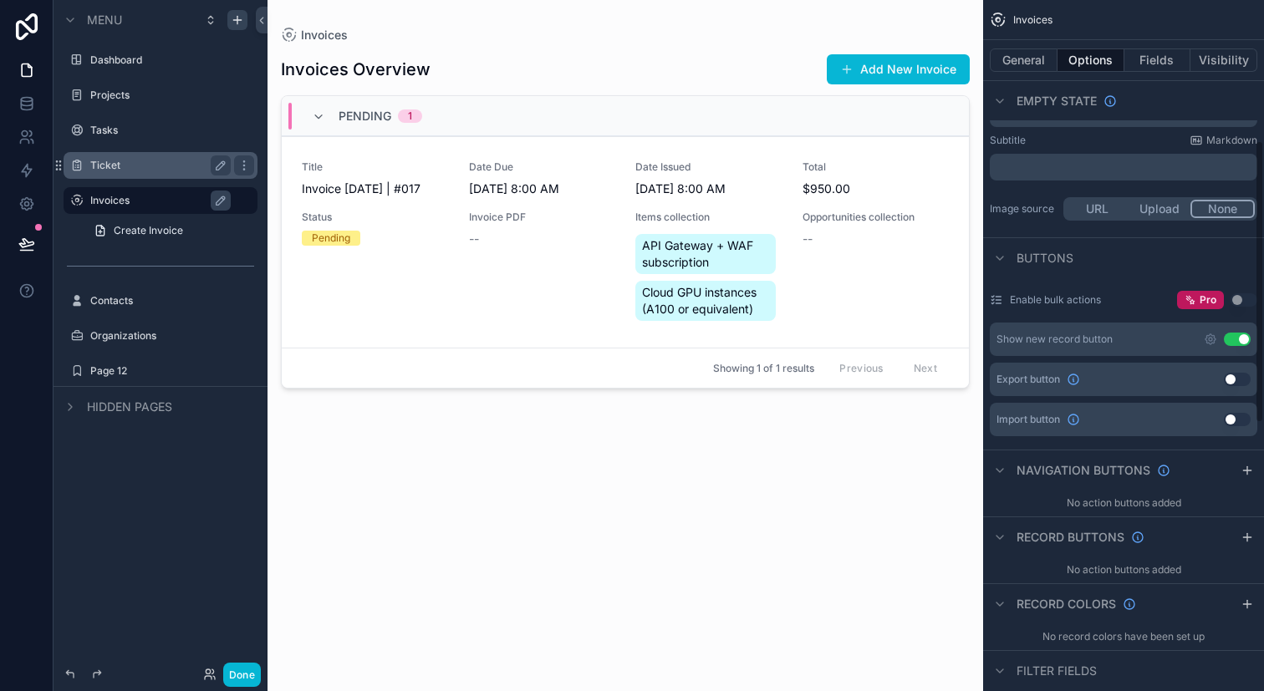
click at [1159, 36] on div "Invoices" at bounding box center [1123, 20] width 281 height 40
click at [1158, 49] on button "Fields" at bounding box center [1157, 59] width 67 height 23
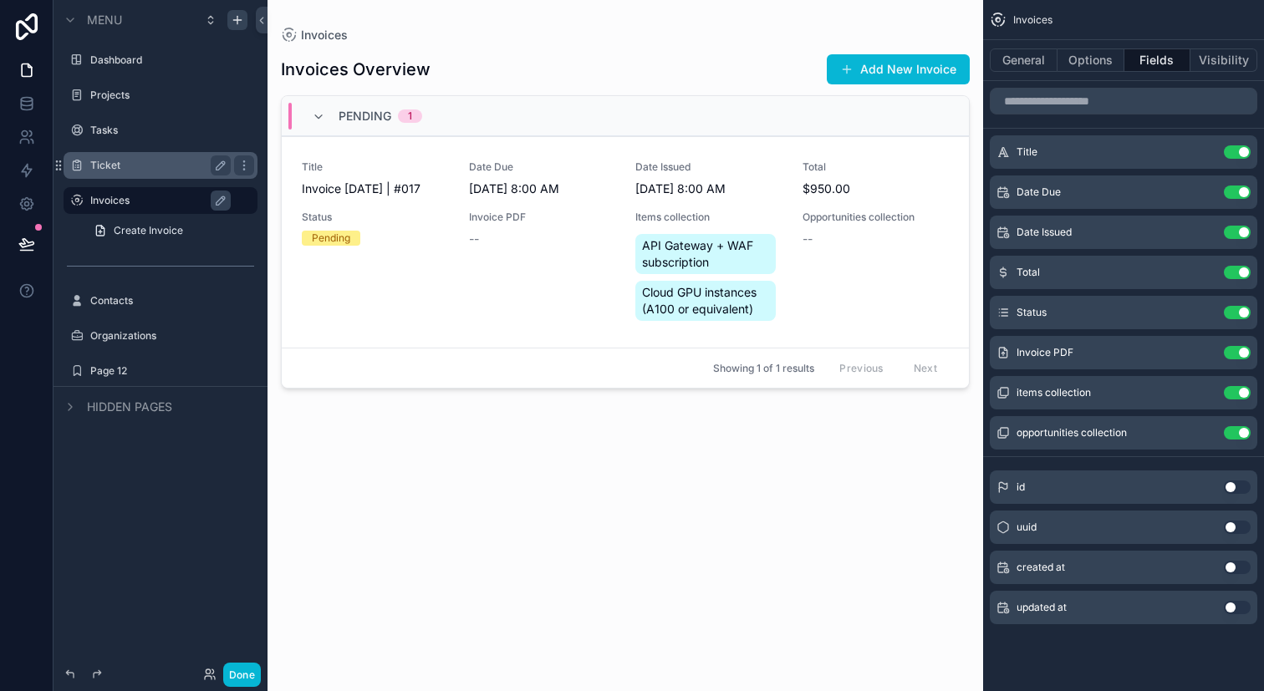
scroll to position [0, 0]
click at [1235, 191] on button "Use setting" at bounding box center [1236, 192] width 27 height 13
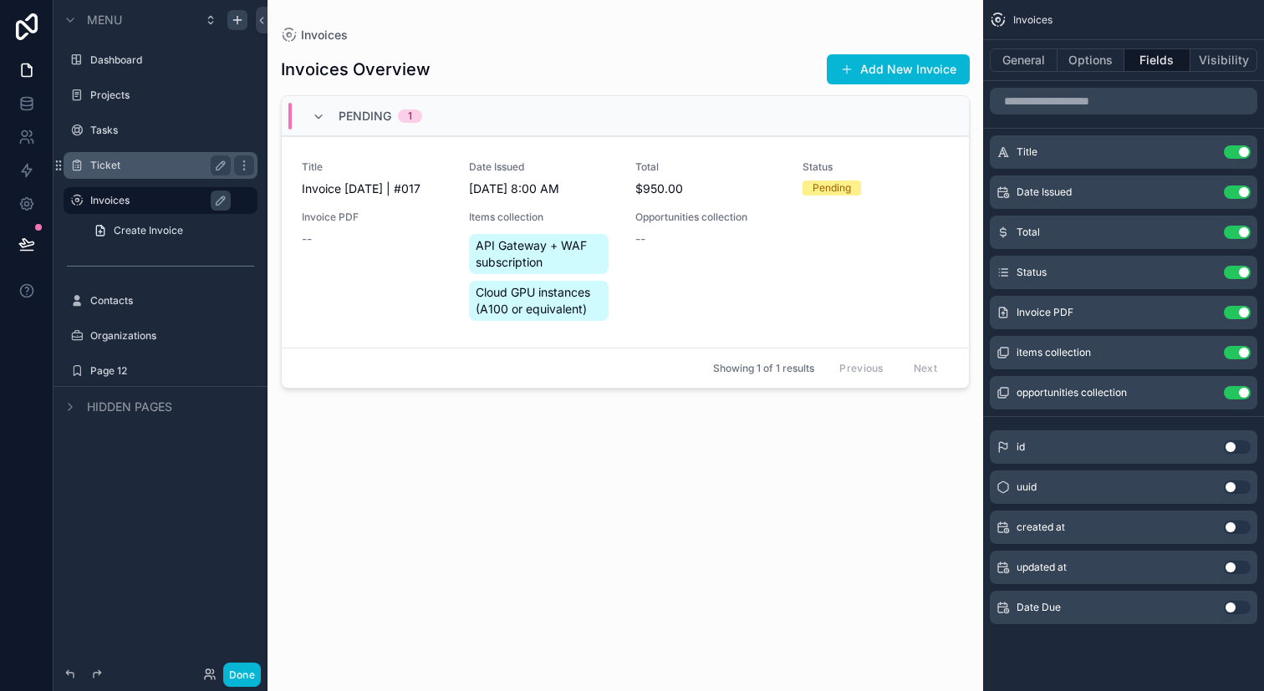
click at [192, 161] on label "Ticket" at bounding box center [157, 165] width 134 height 13
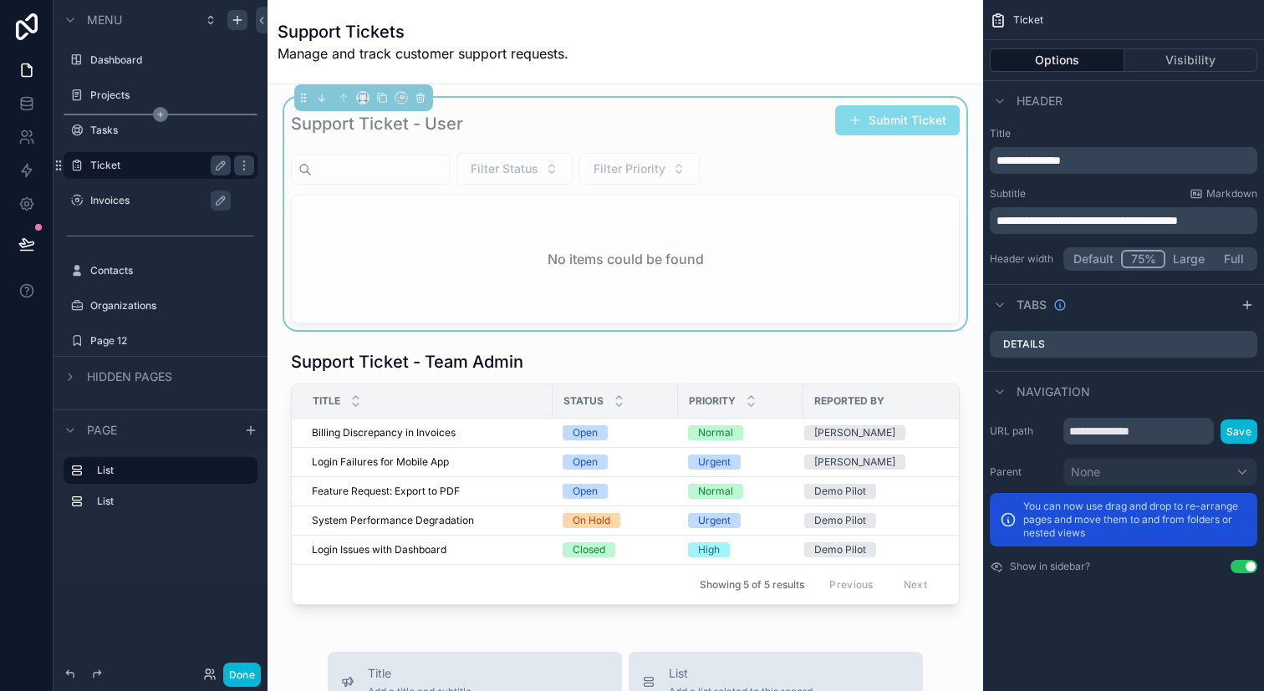
click at [162, 110] on icon "scrollable content" at bounding box center [160, 114] width 15 height 15
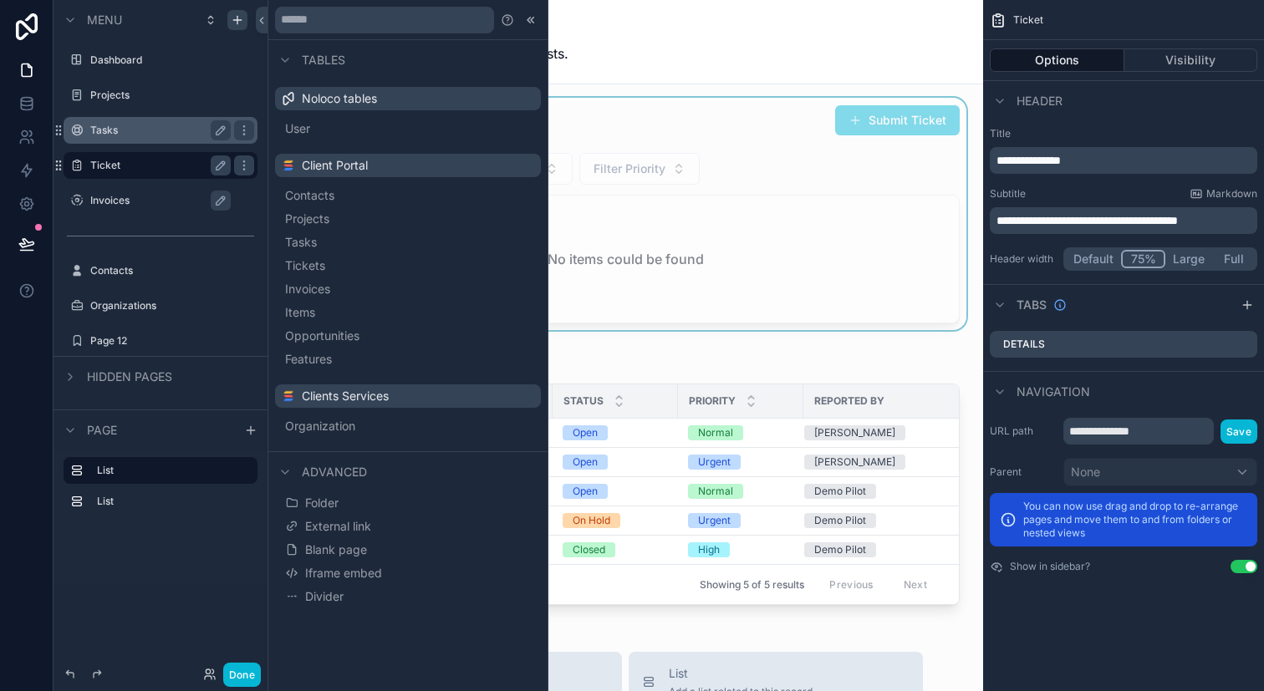
click at [151, 135] on label "Tasks" at bounding box center [157, 130] width 134 height 13
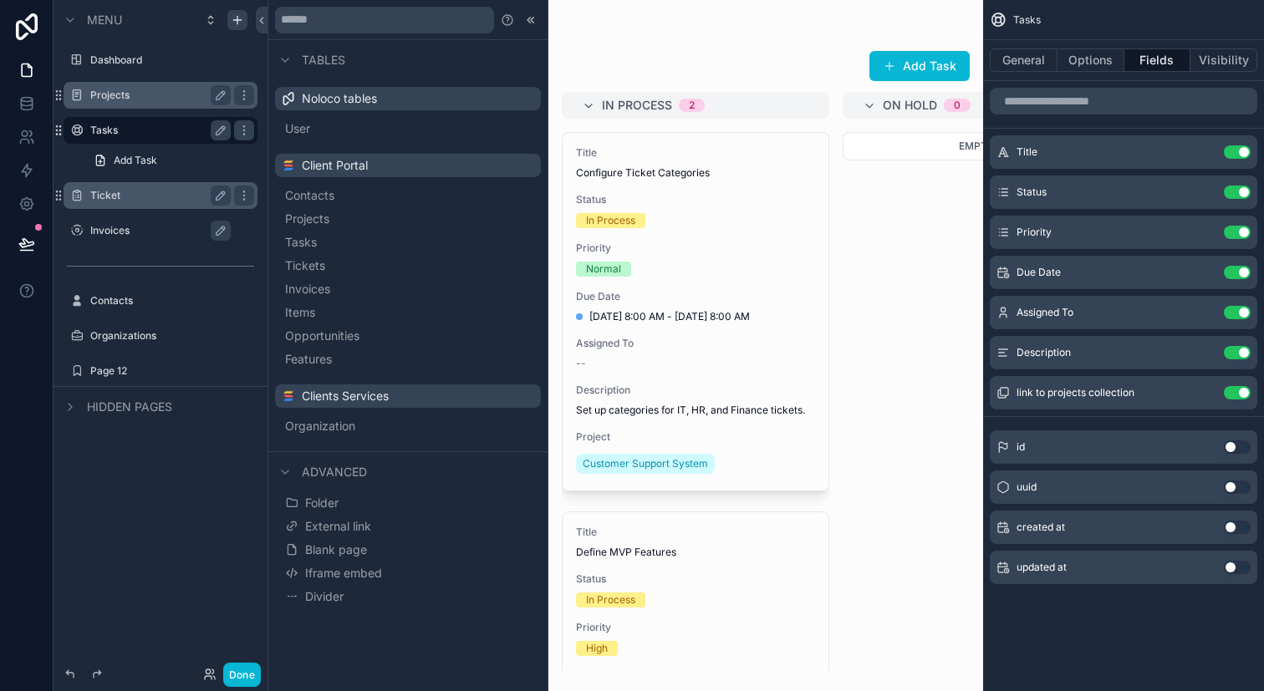
click at [135, 103] on div "Projects" at bounding box center [160, 95] width 140 height 20
click at [857, 308] on div "scrollable content" at bounding box center [624, 345] width 715 height 691
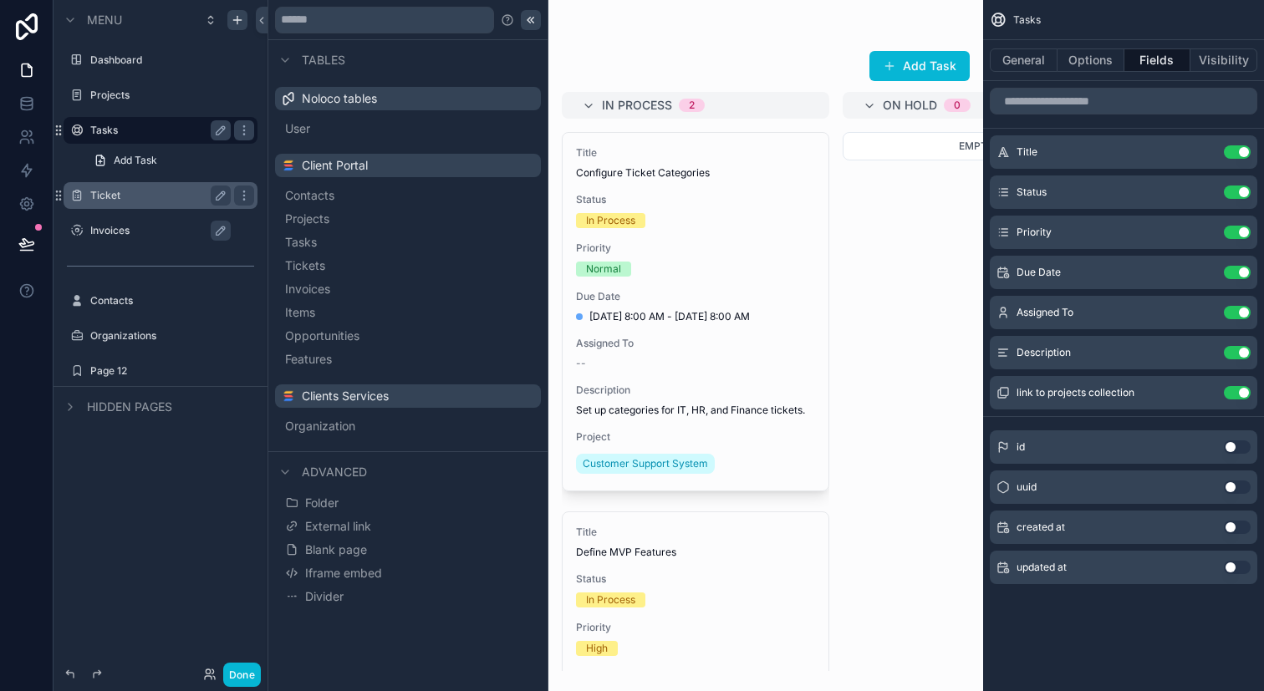
click at [526, 18] on icon at bounding box center [530, 19] width 13 height 13
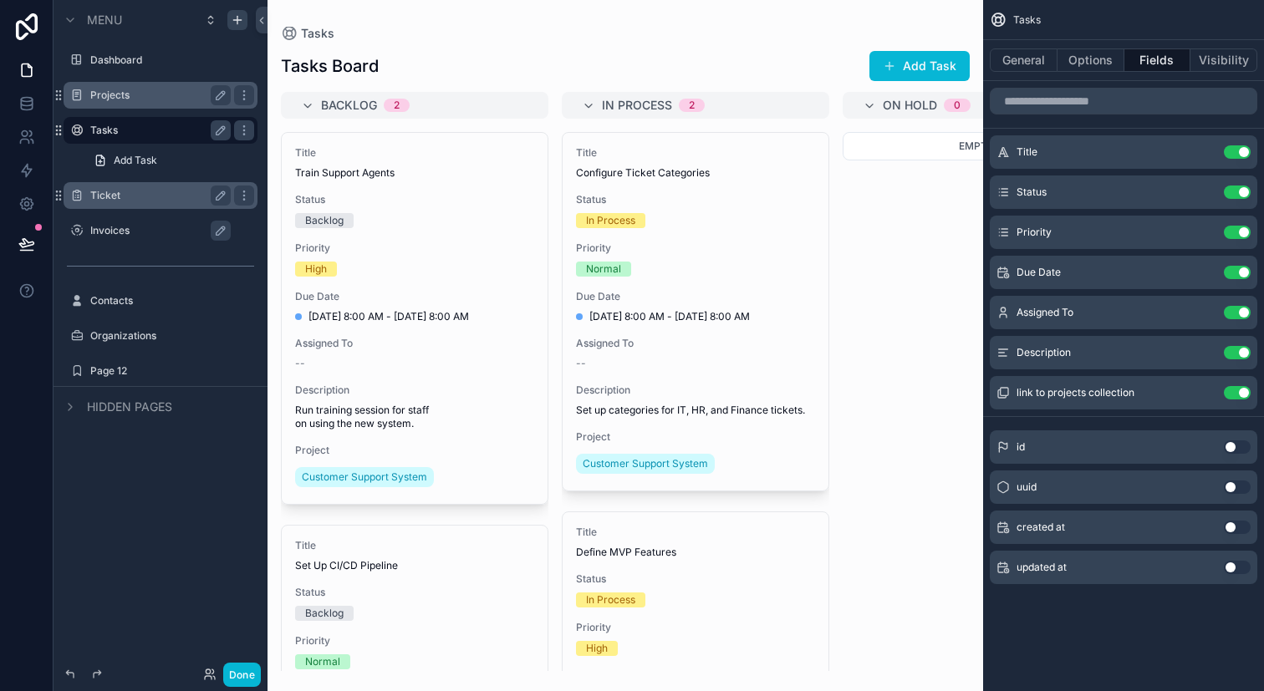
click at [140, 84] on div "Projects" at bounding box center [160, 95] width 187 height 27
click at [127, 97] on label "Projects" at bounding box center [157, 95] width 134 height 13
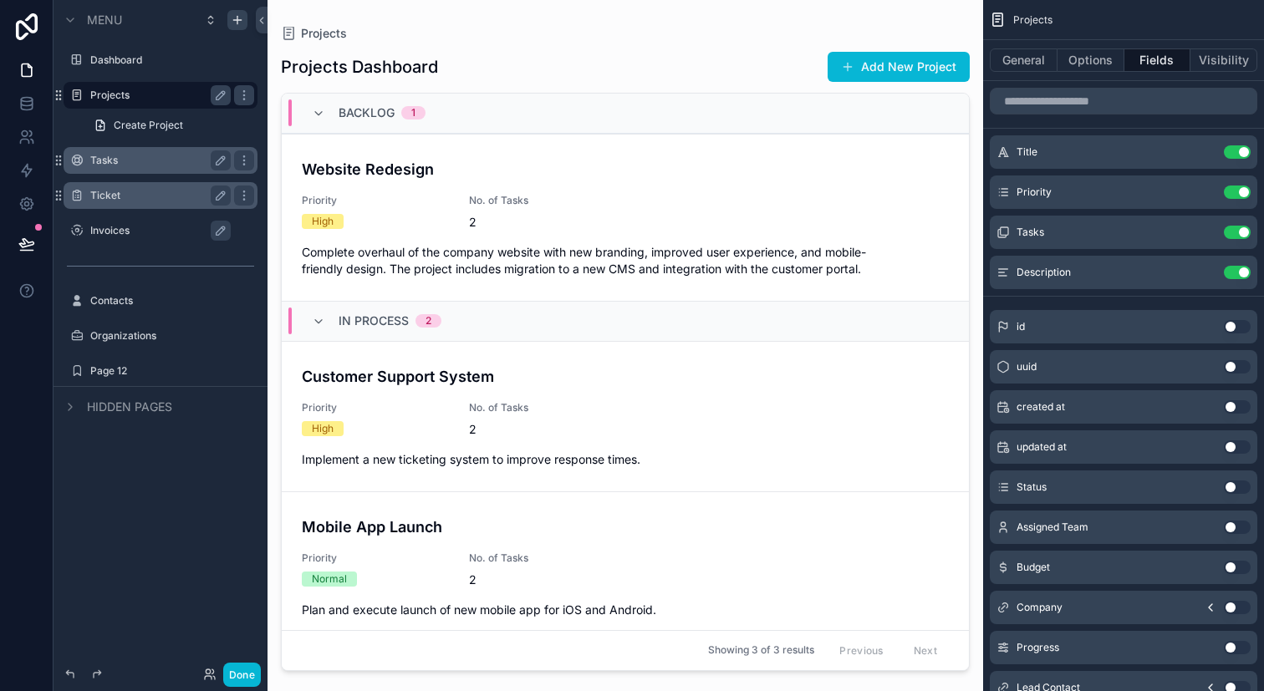
click at [310, 329] on div "In Process 2" at bounding box center [377, 321] width 170 height 27
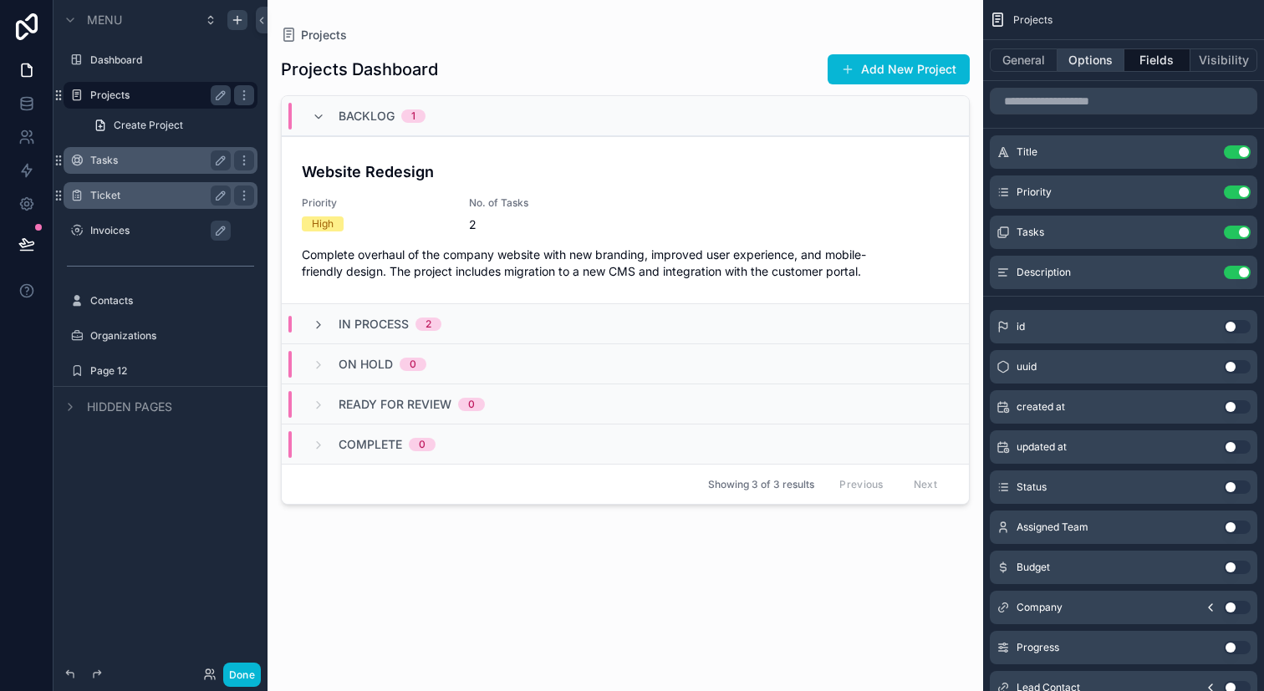
click at [1103, 69] on button "Options" at bounding box center [1090, 59] width 67 height 23
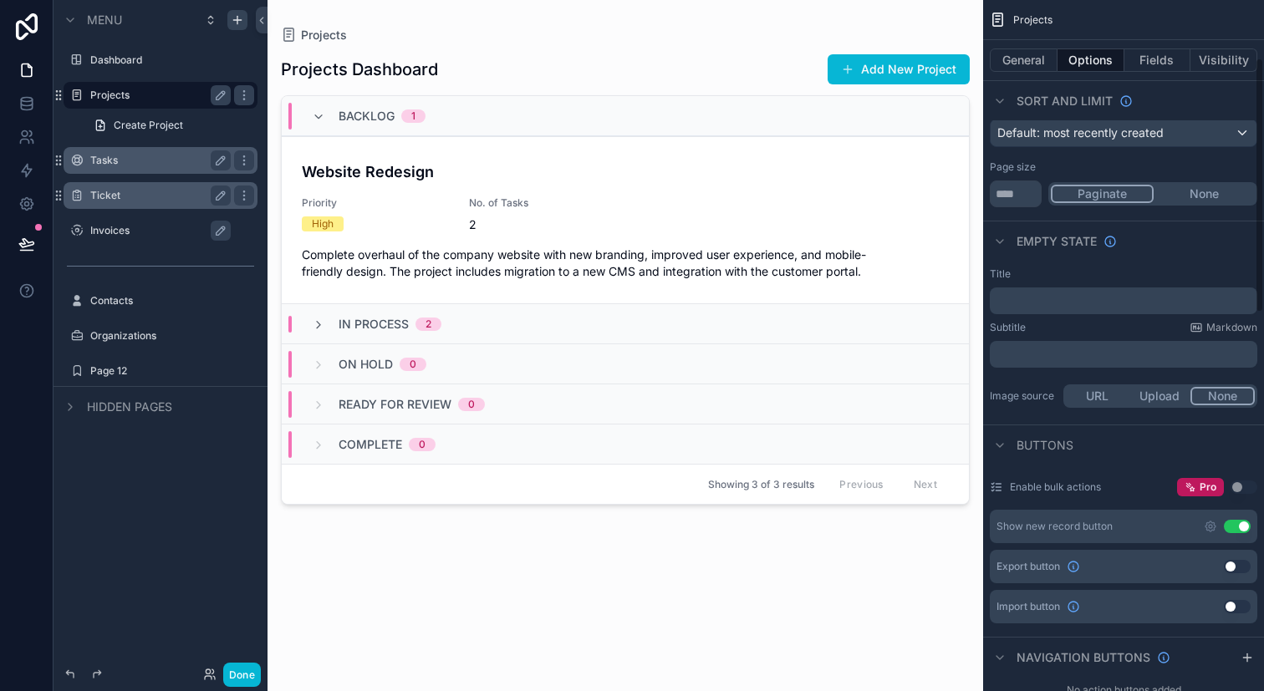
scroll to position [158, 0]
click at [1031, 51] on button "General" at bounding box center [1023, 59] width 68 height 23
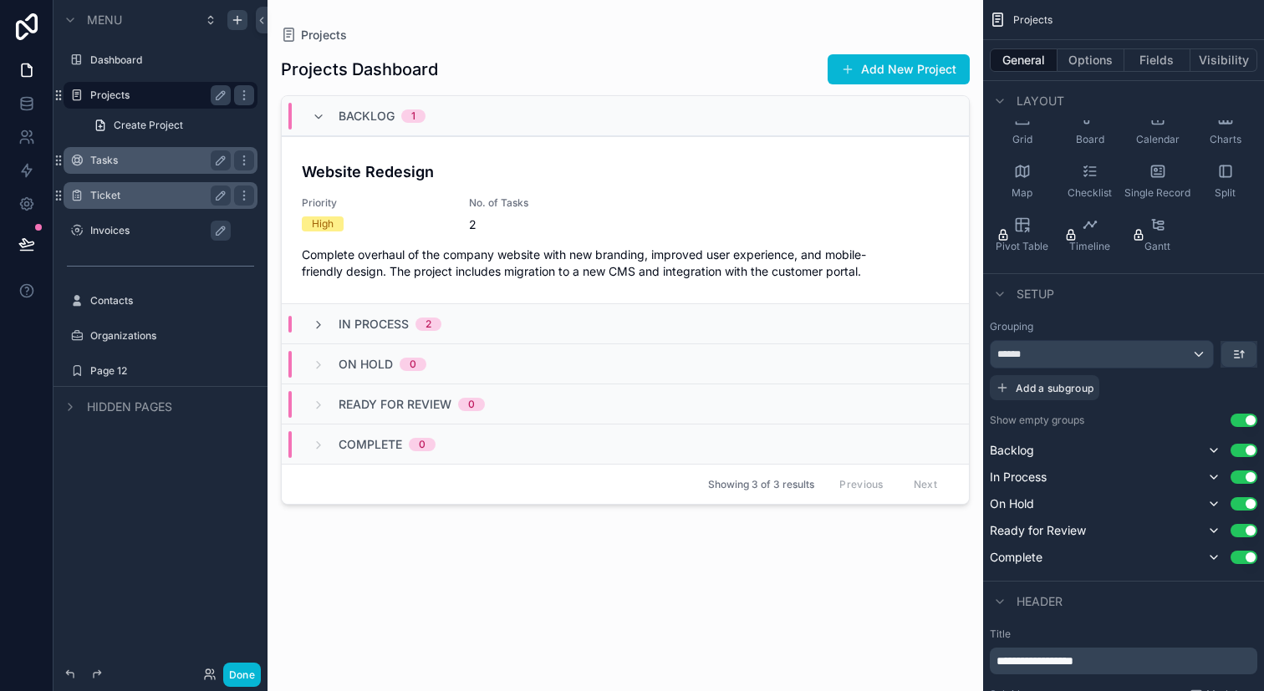
click at [1239, 416] on button "Use setting" at bounding box center [1243, 420] width 27 height 13
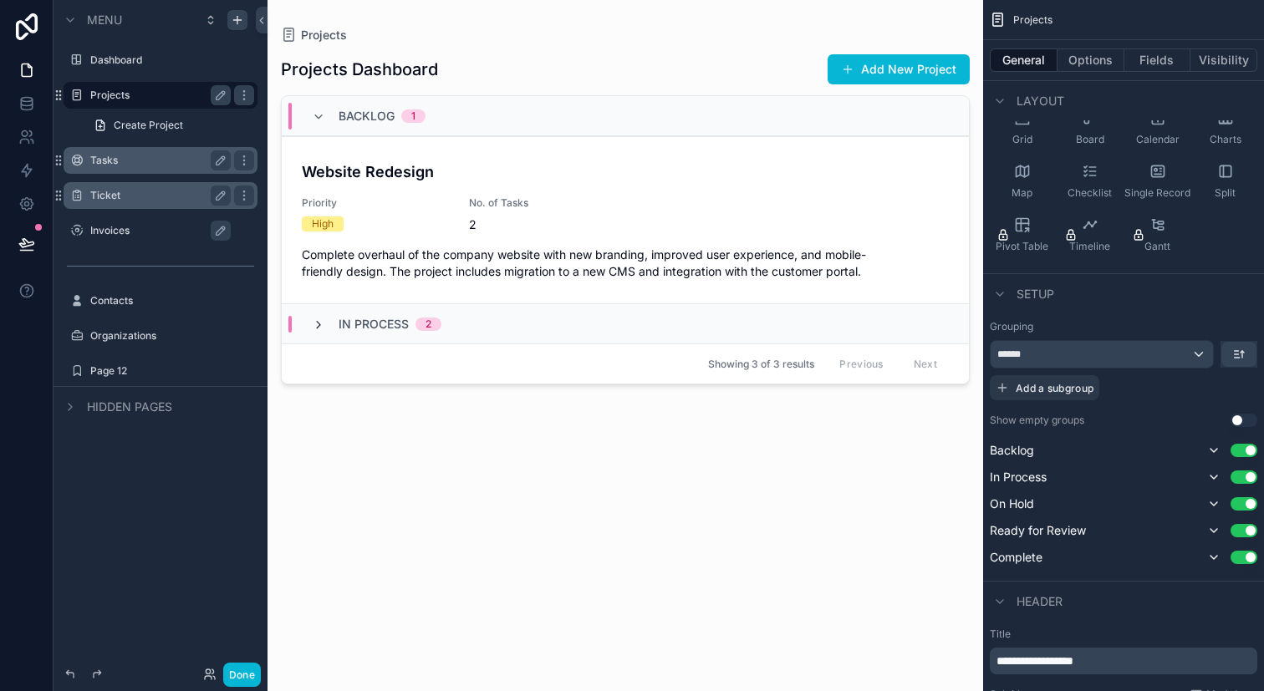
click at [318, 319] on icon "scrollable content" at bounding box center [318, 324] width 13 height 13
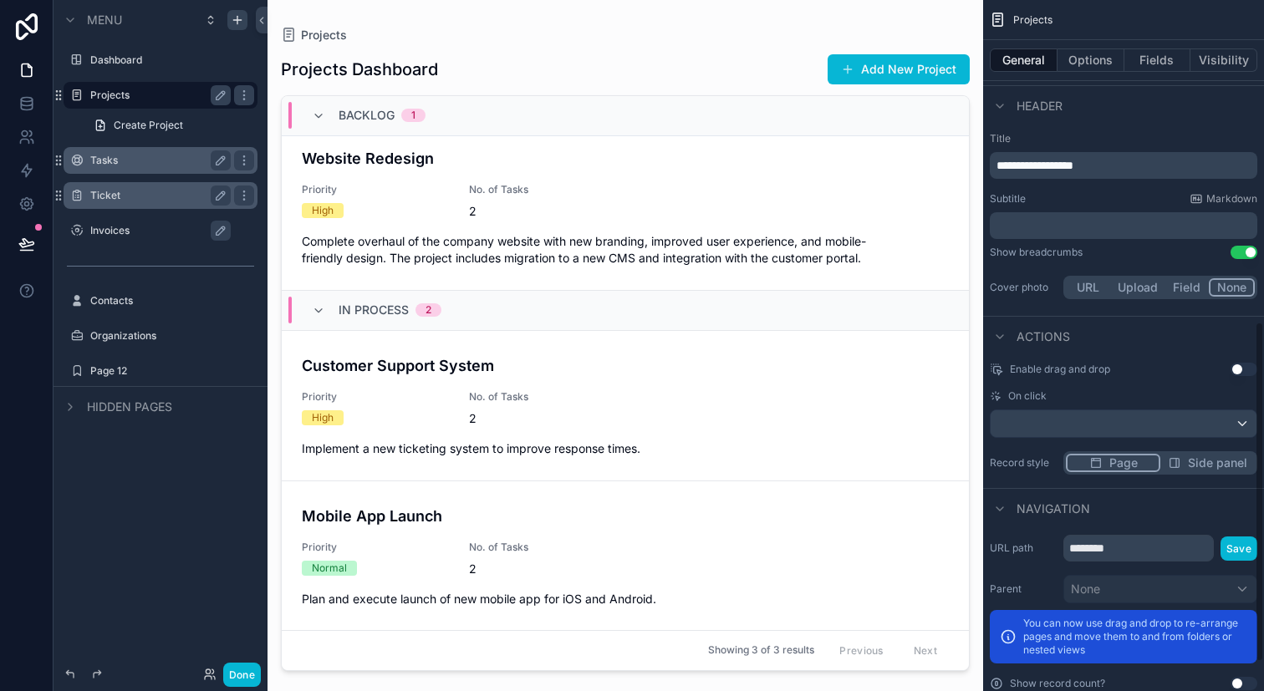
scroll to position [713, 0]
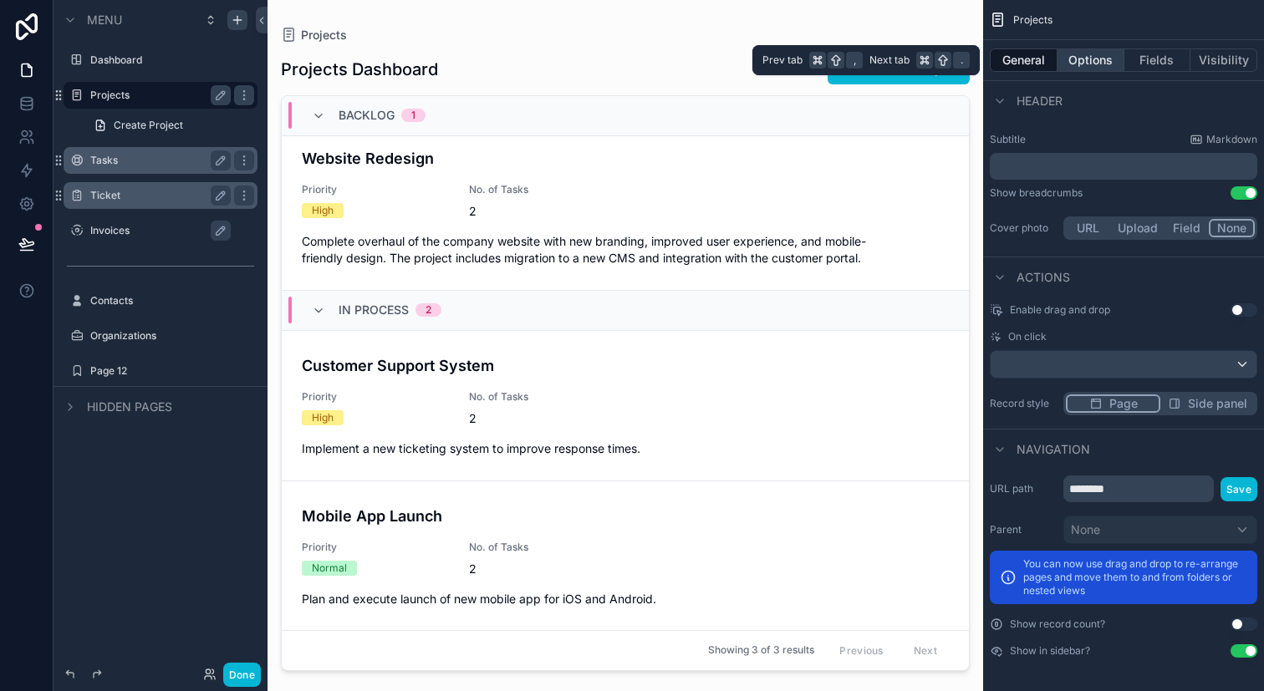
click at [1097, 57] on button "Options" at bounding box center [1090, 59] width 67 height 23
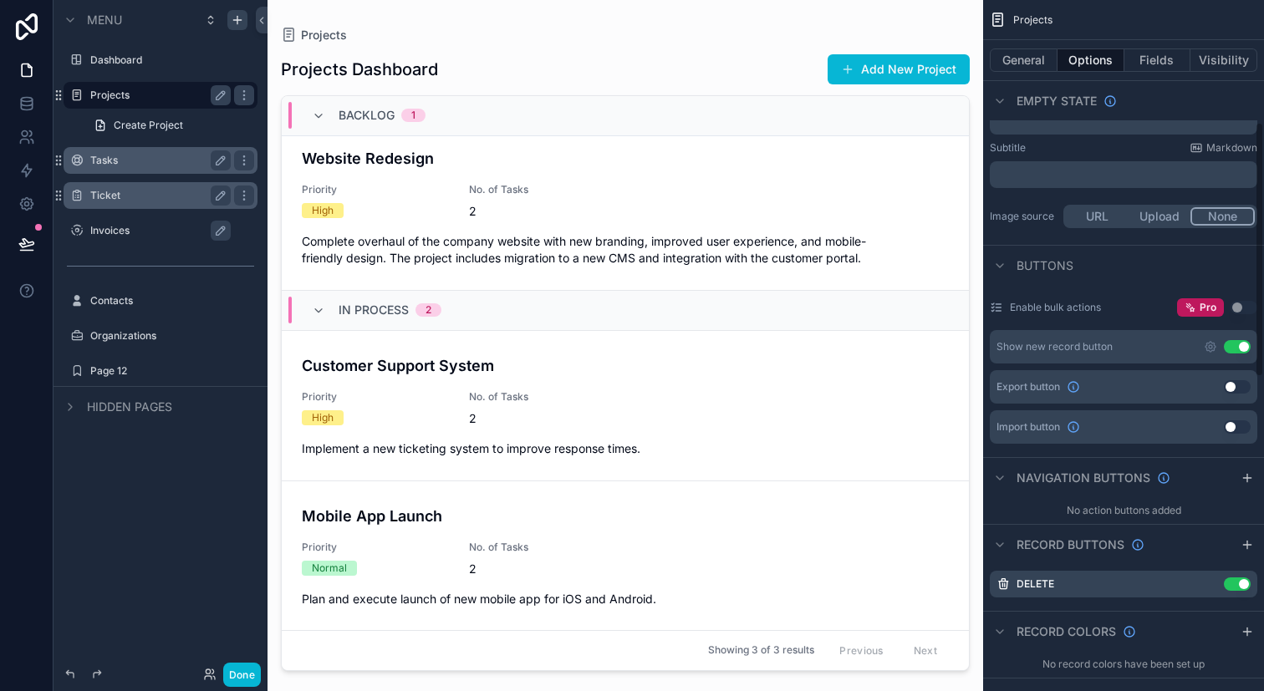
scroll to position [332, 0]
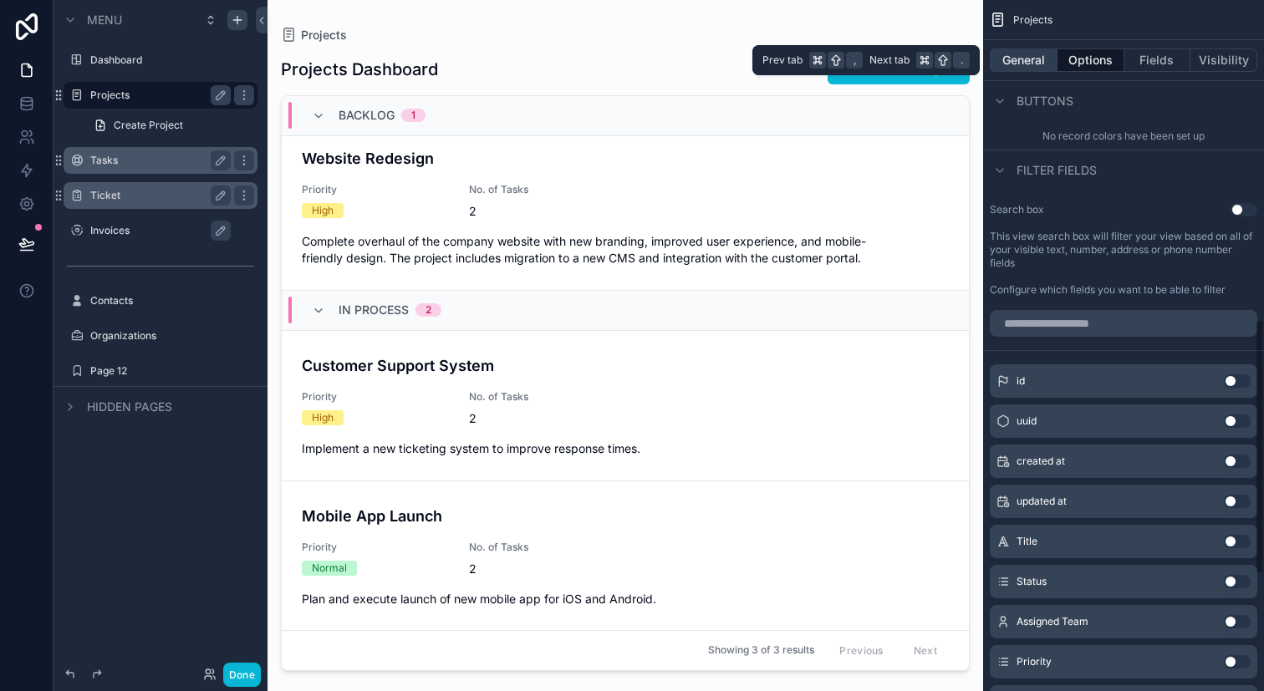
click at [1040, 58] on button "General" at bounding box center [1023, 59] width 68 height 23
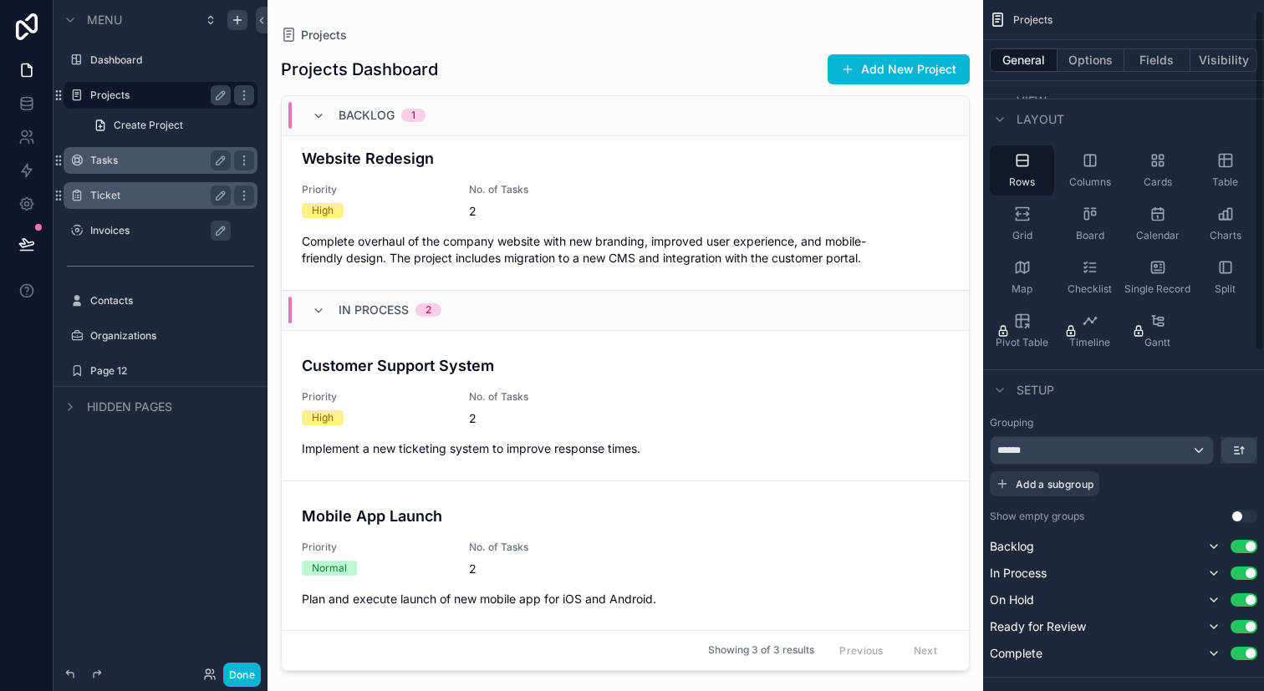
scroll to position [0, 0]
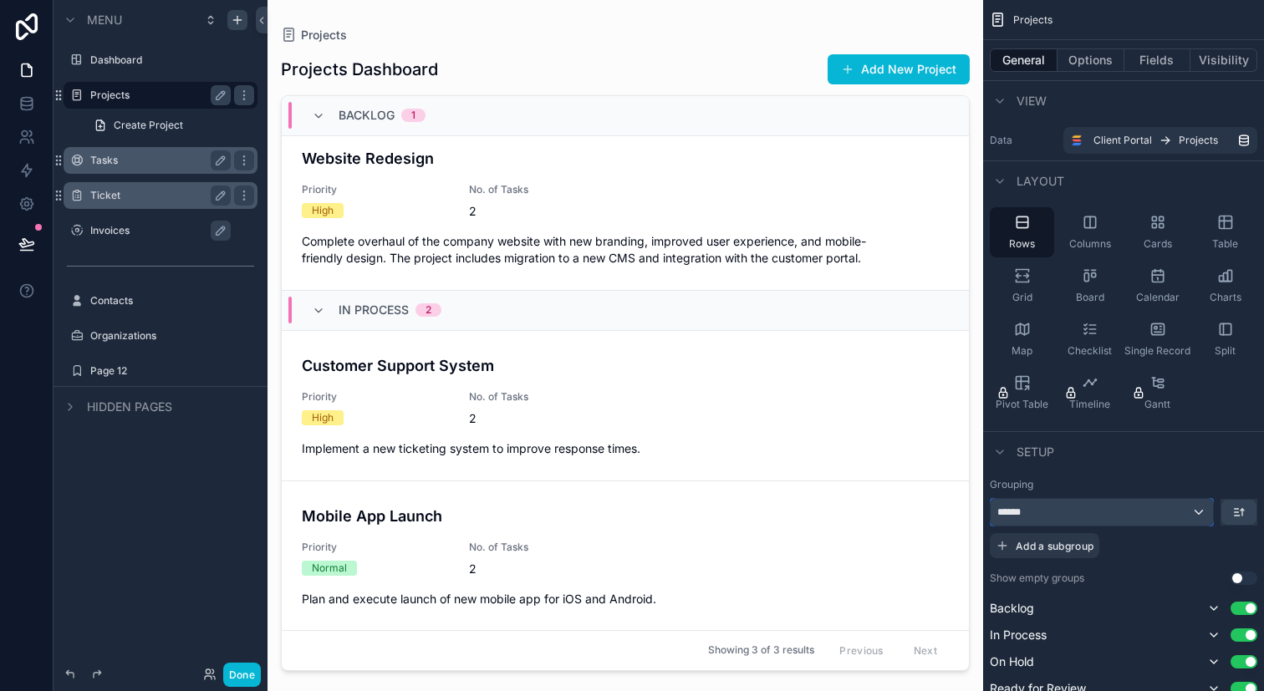
click at [1194, 514] on div "******" at bounding box center [1101, 512] width 222 height 27
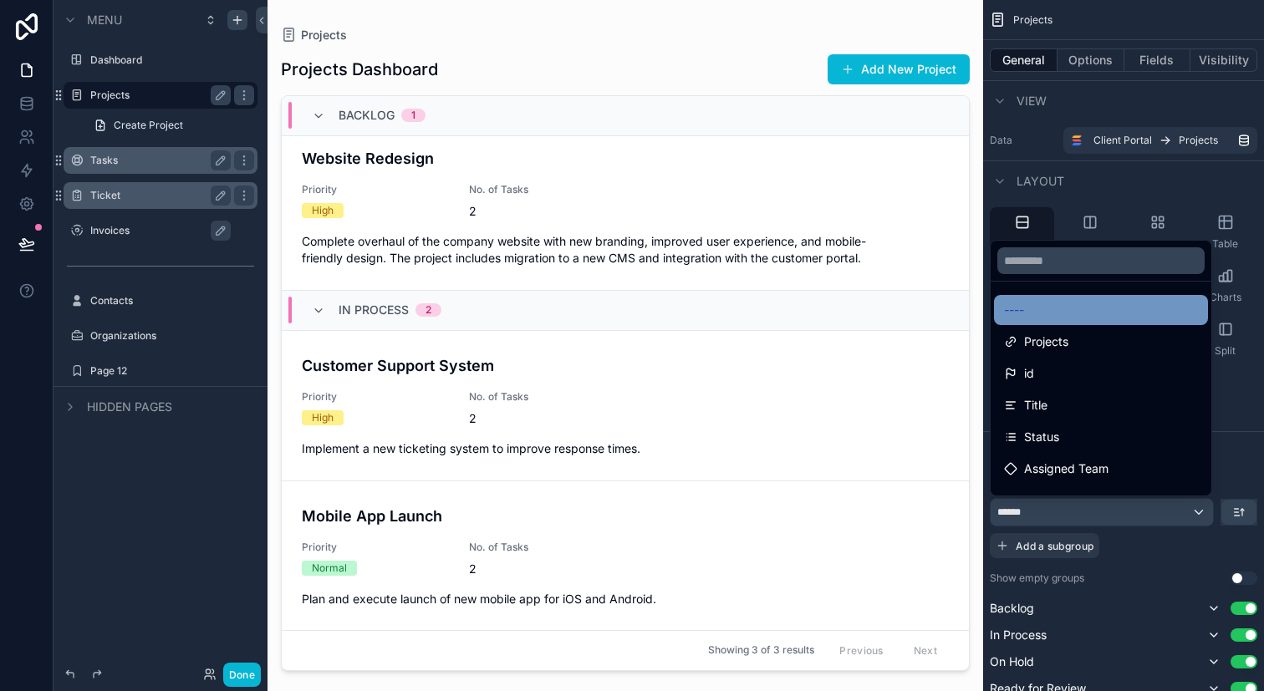
click at [1111, 316] on div "----" at bounding box center [1101, 310] width 194 height 20
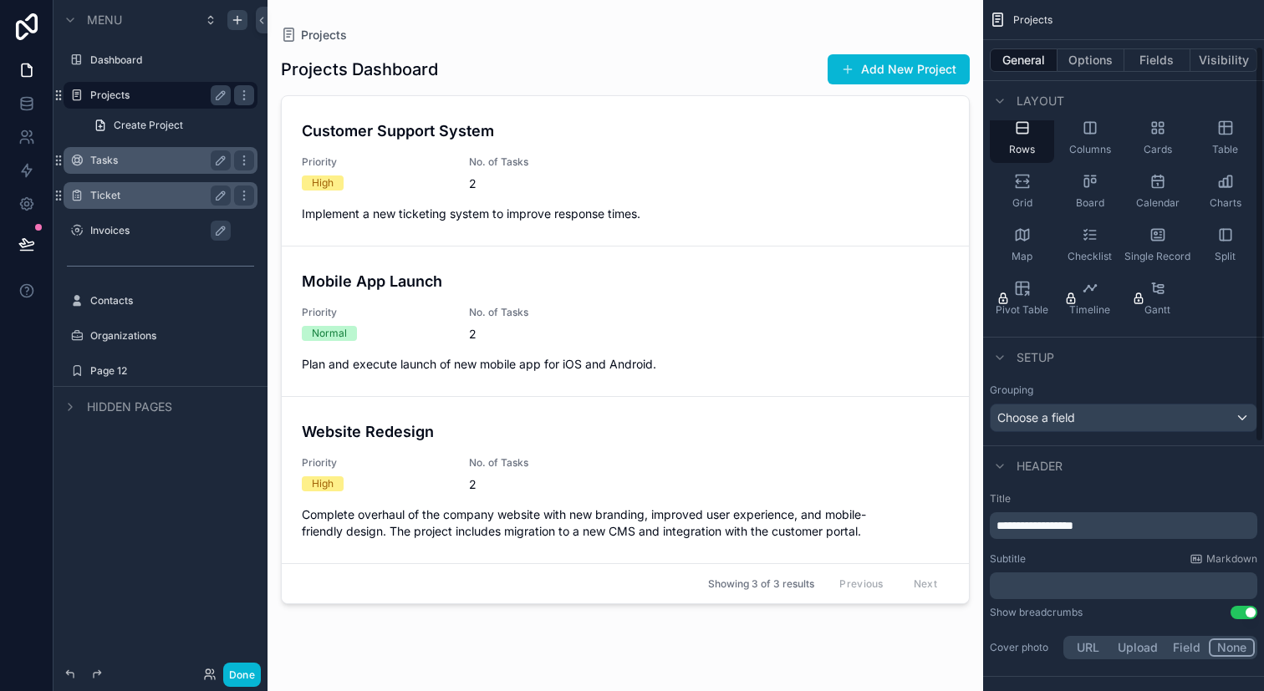
scroll to position [112, 0]
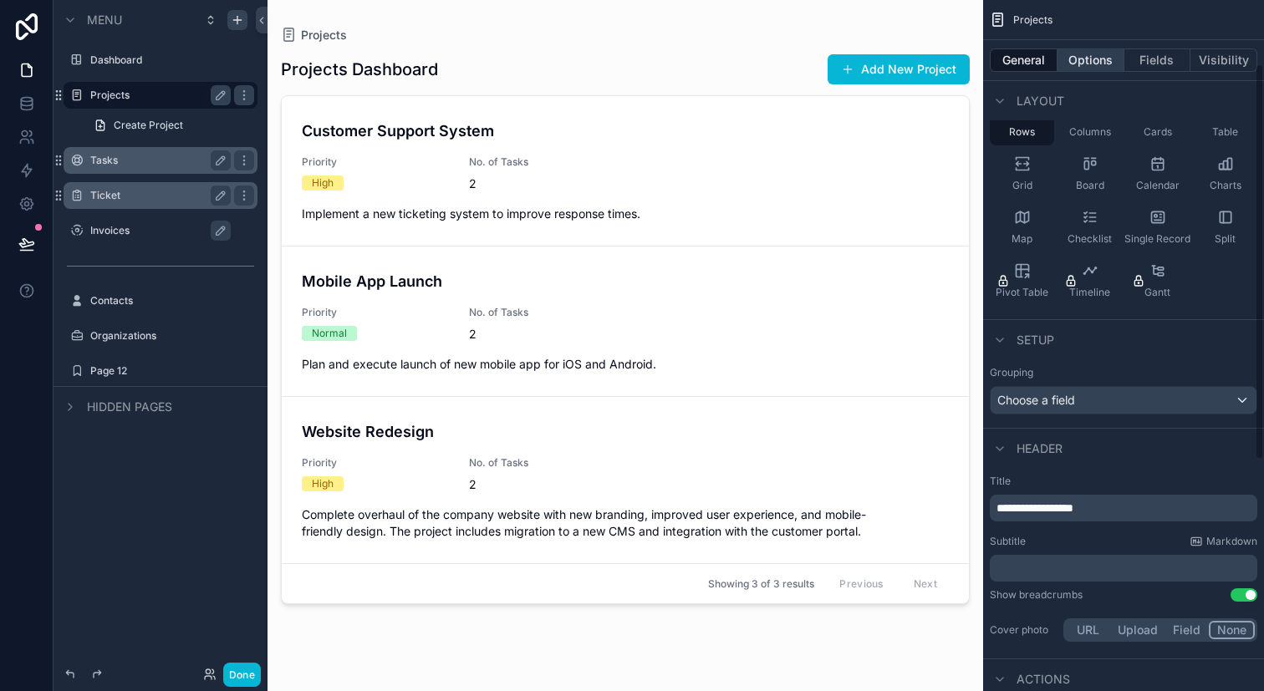
click at [1093, 56] on button "Options" at bounding box center [1090, 59] width 67 height 23
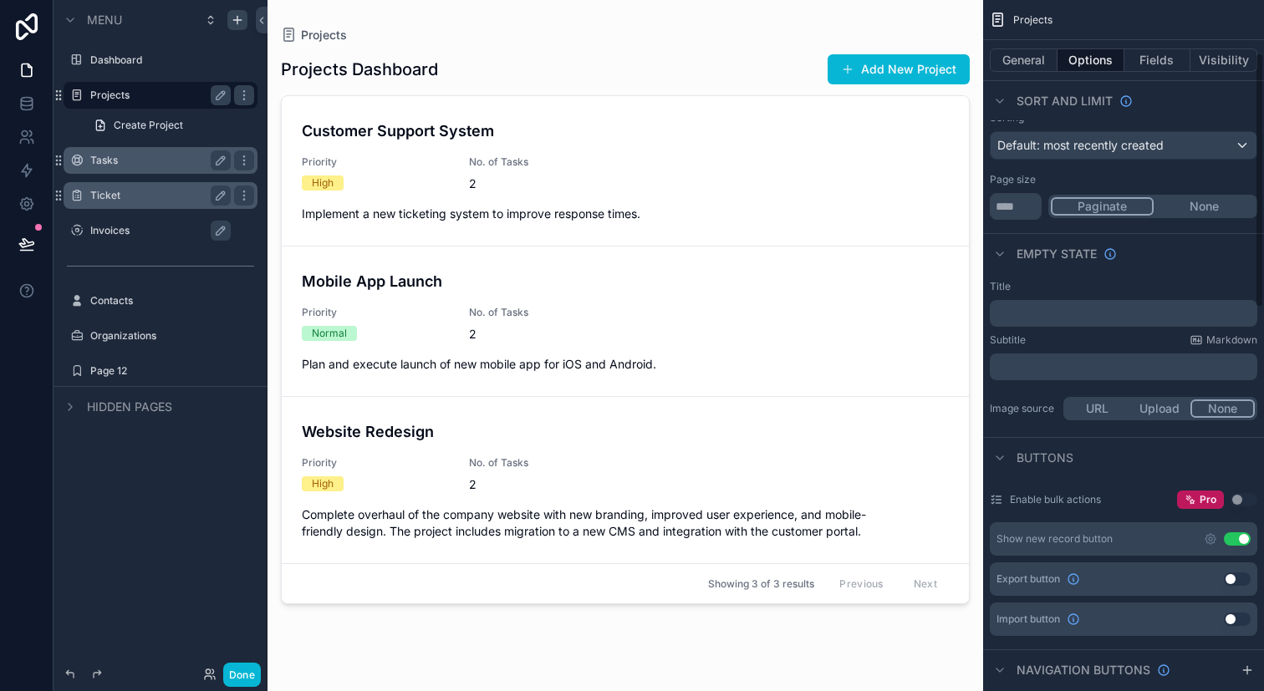
scroll to position [150, 0]
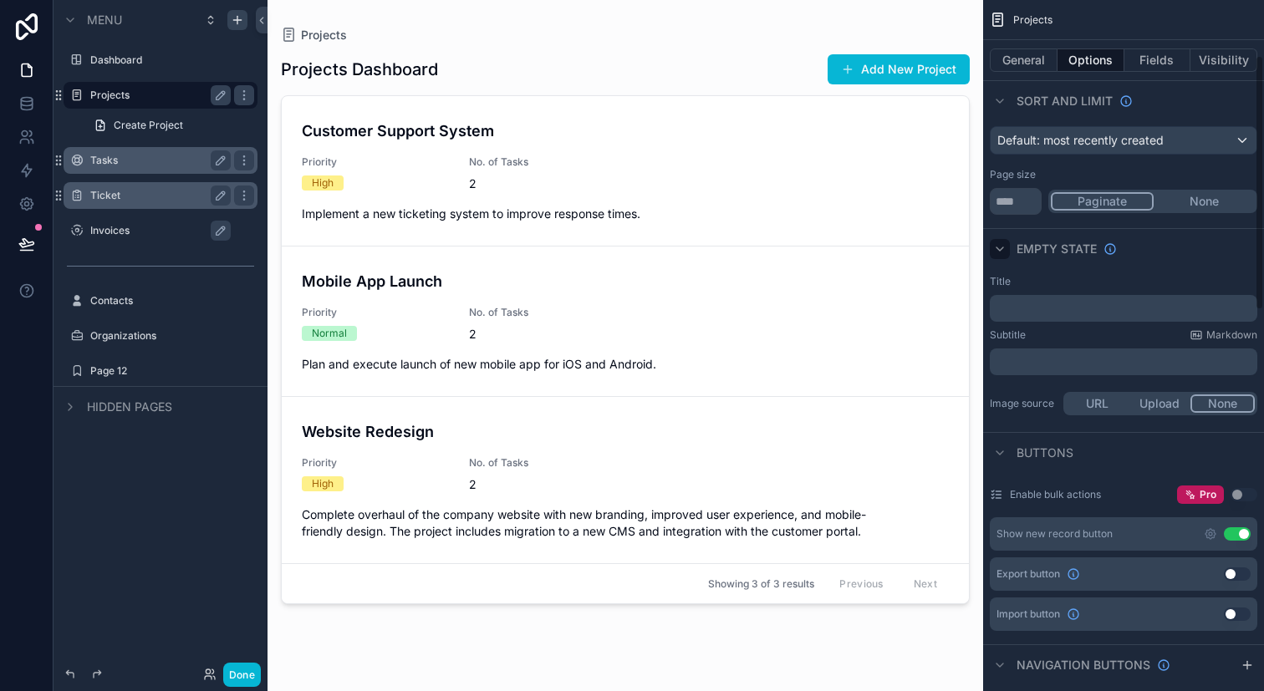
click at [1001, 248] on icon "scrollable content" at bounding box center [999, 248] width 7 height 3
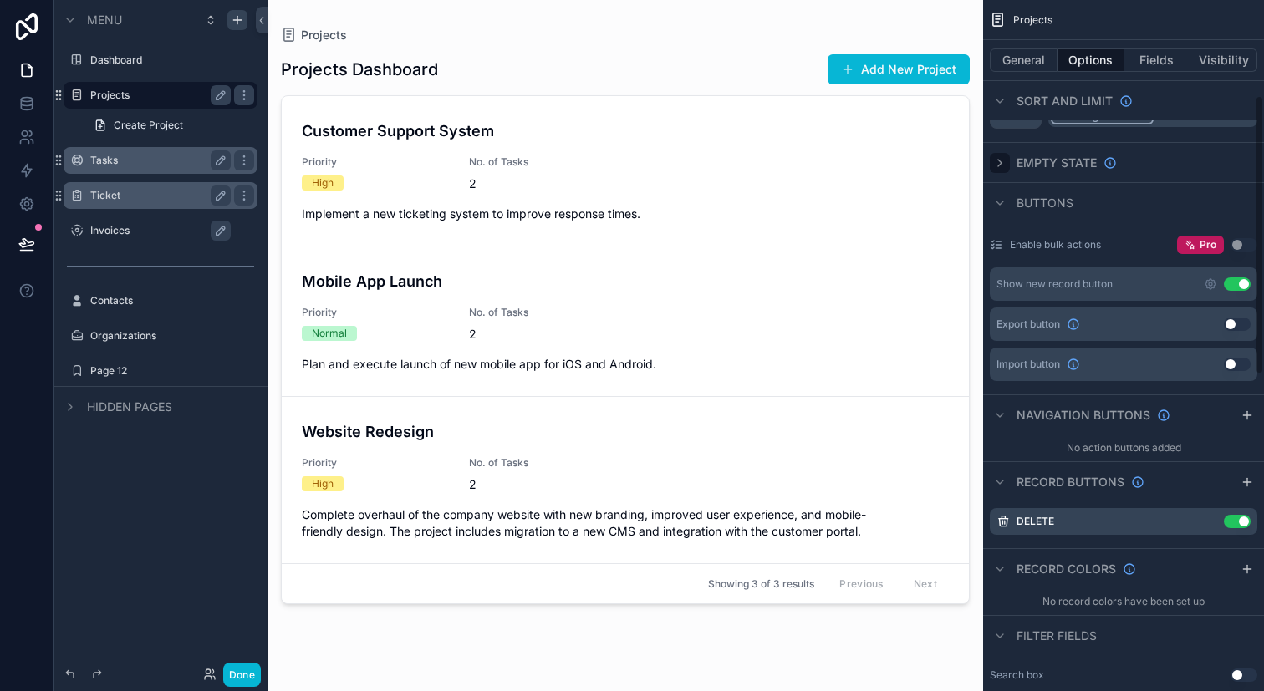
scroll to position [236, 0]
click at [165, 235] on label "Invoices" at bounding box center [168, 230] width 157 height 13
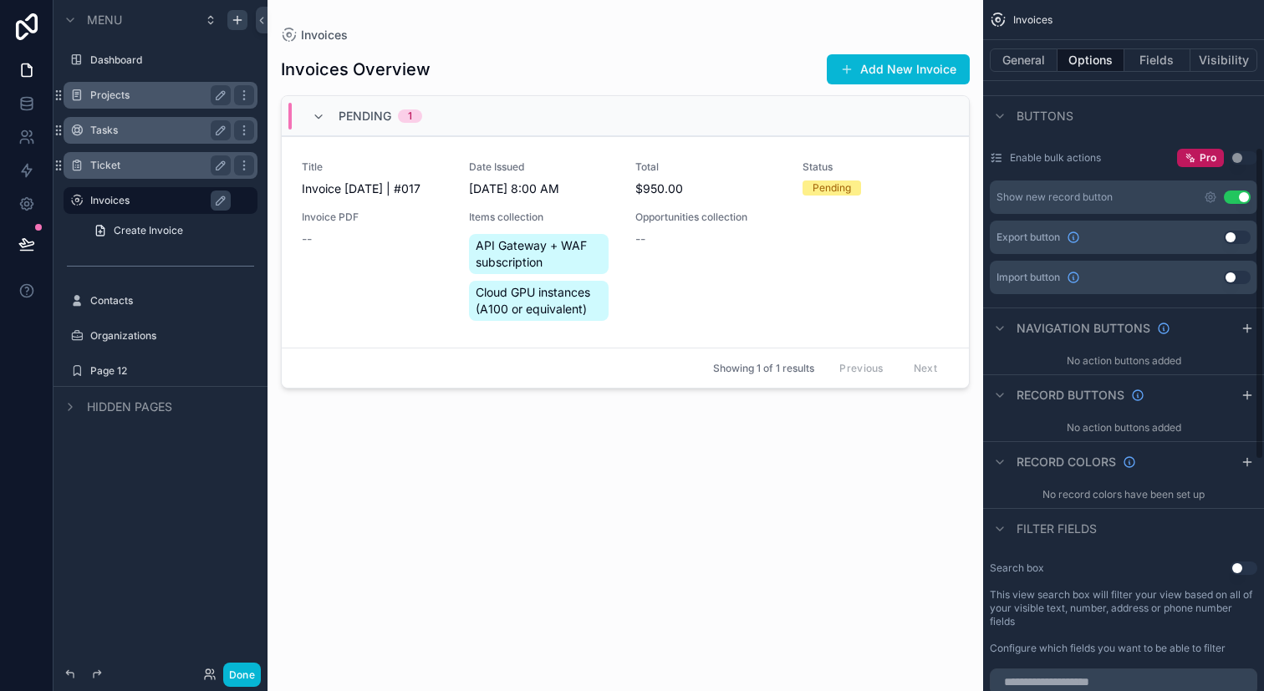
scroll to position [325, 0]
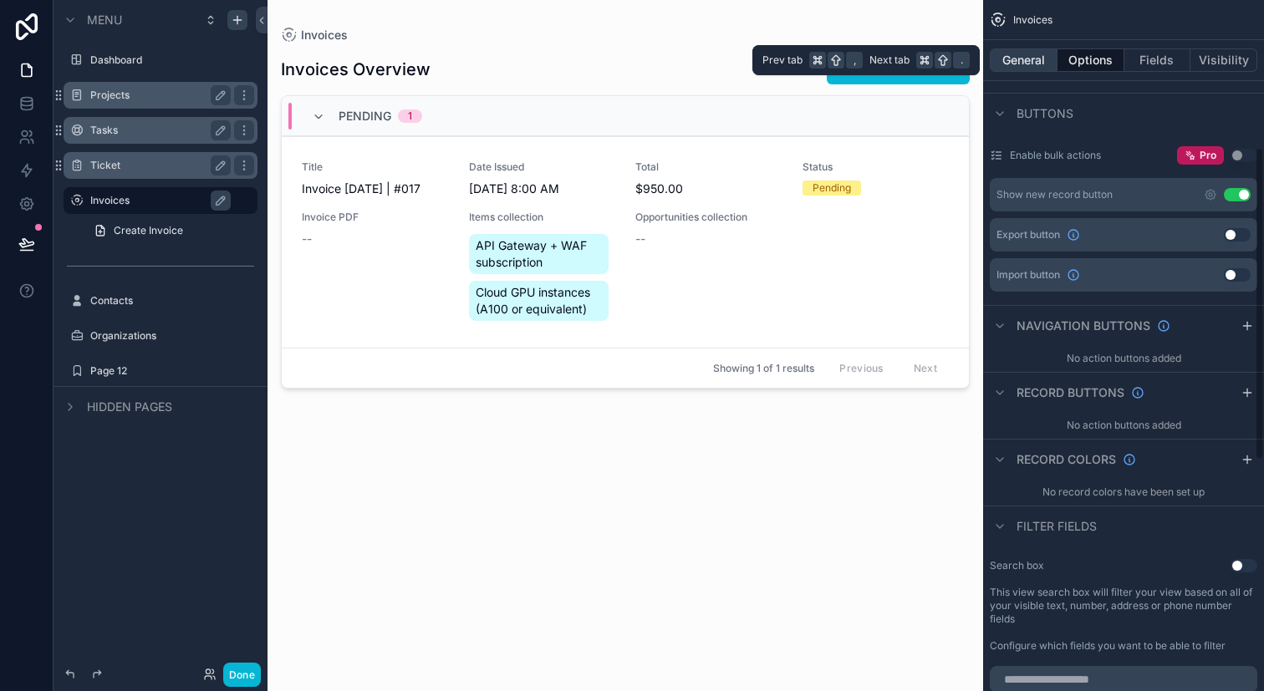
click at [1040, 67] on button "General" at bounding box center [1023, 59] width 68 height 23
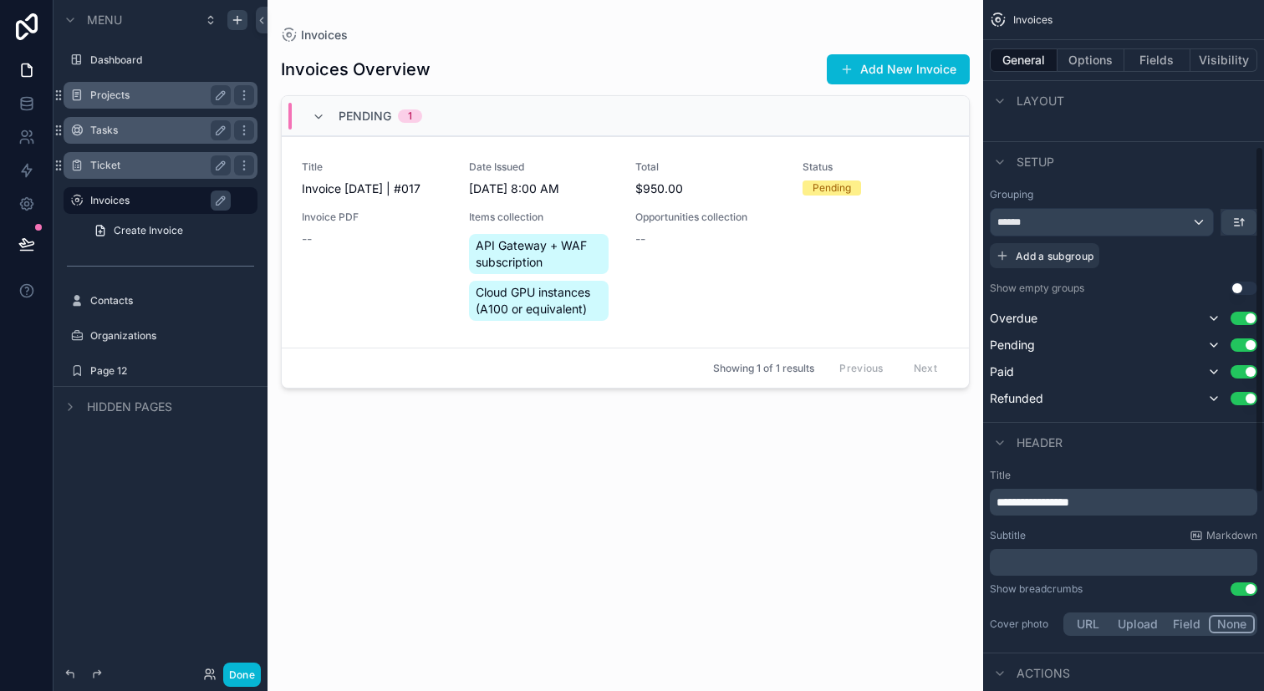
scroll to position [287, 0]
click at [1172, 234] on div "******" at bounding box center [1101, 224] width 222 height 27
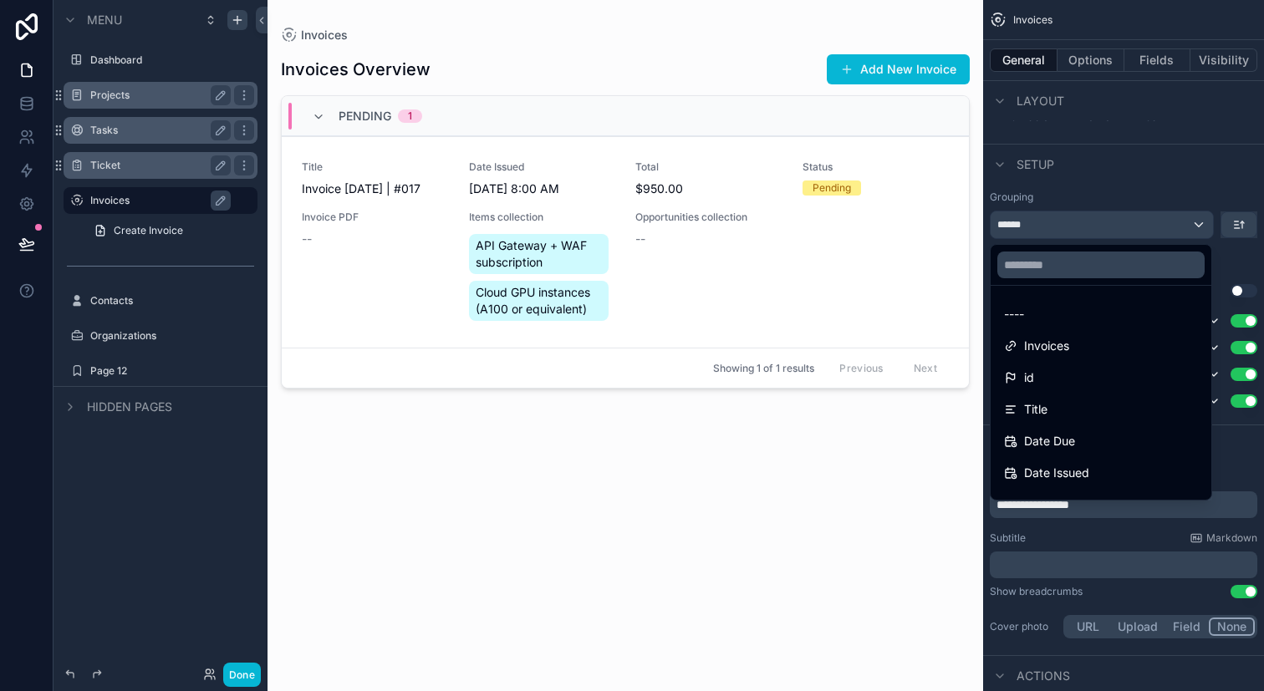
click at [1172, 234] on div "scrollable content" at bounding box center [632, 345] width 1264 height 691
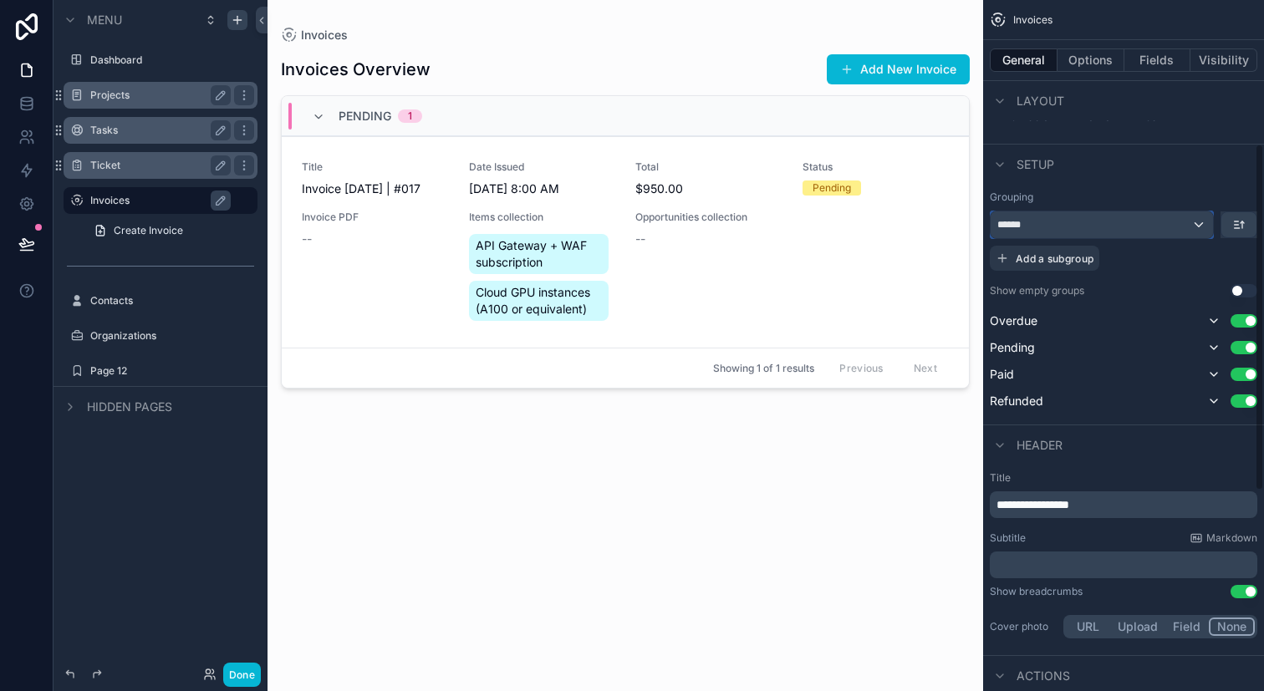
click at [1172, 234] on div "******" at bounding box center [1101, 224] width 222 height 27
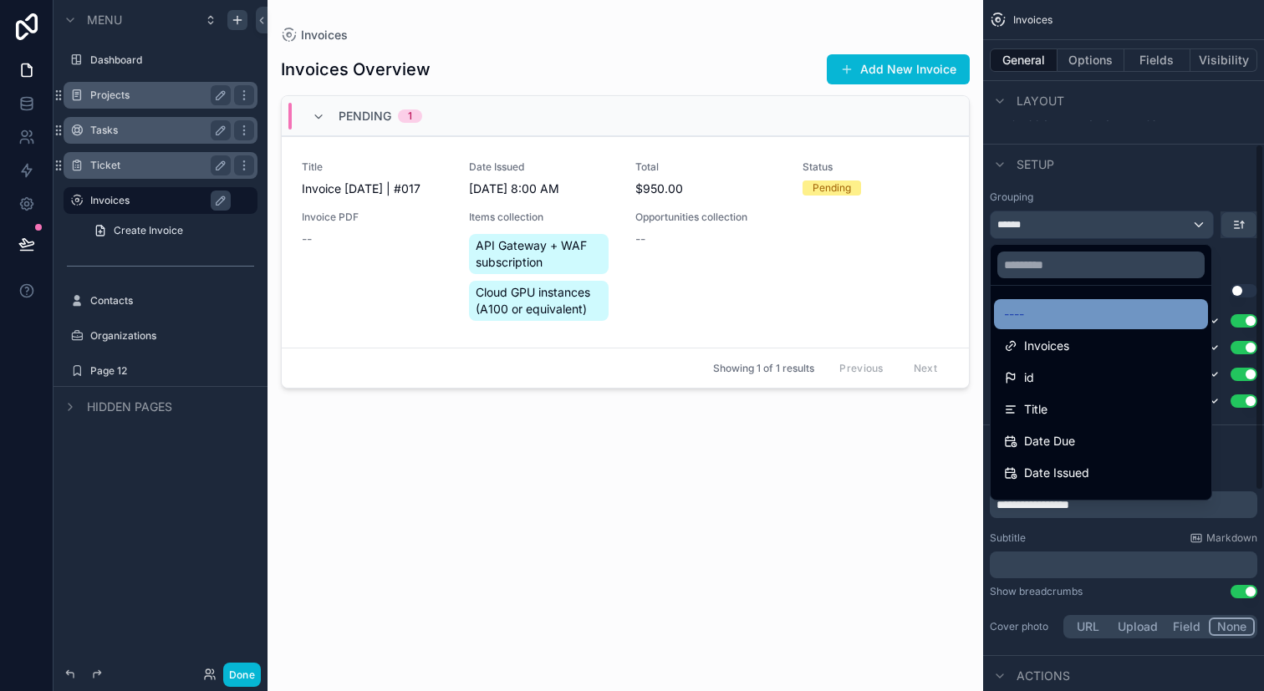
click at [1137, 304] on div "----" at bounding box center [1101, 314] width 194 height 20
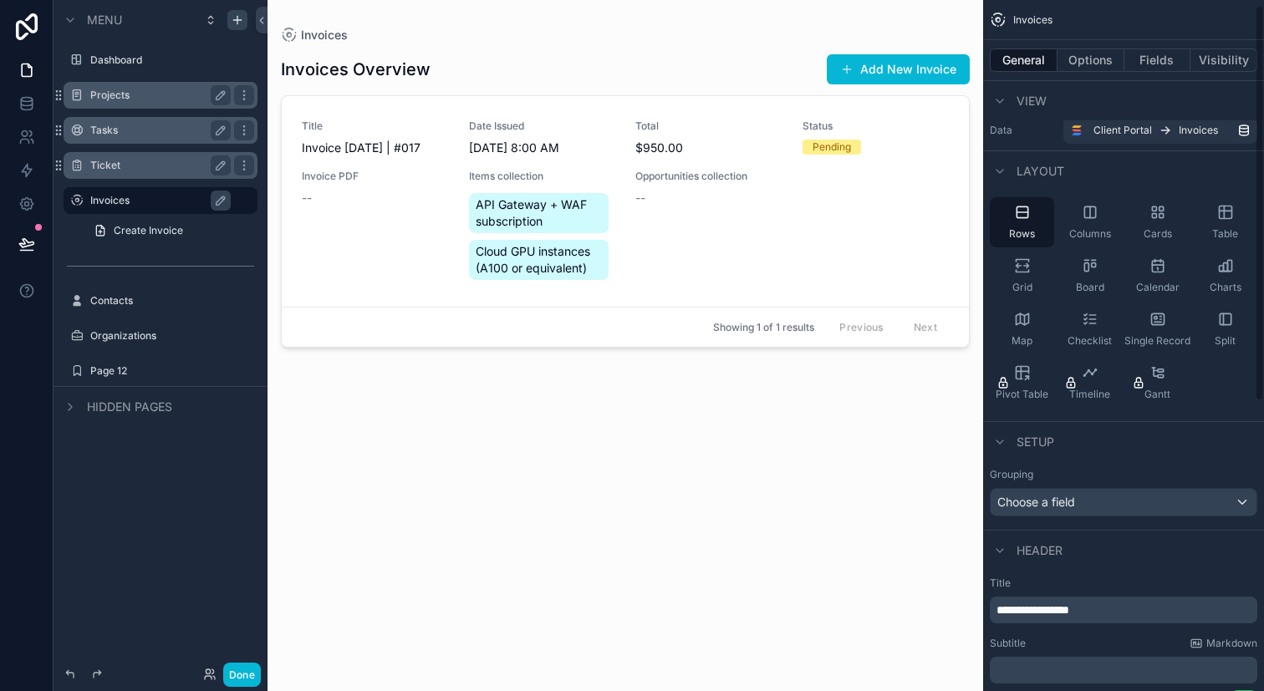
scroll to position [0, 0]
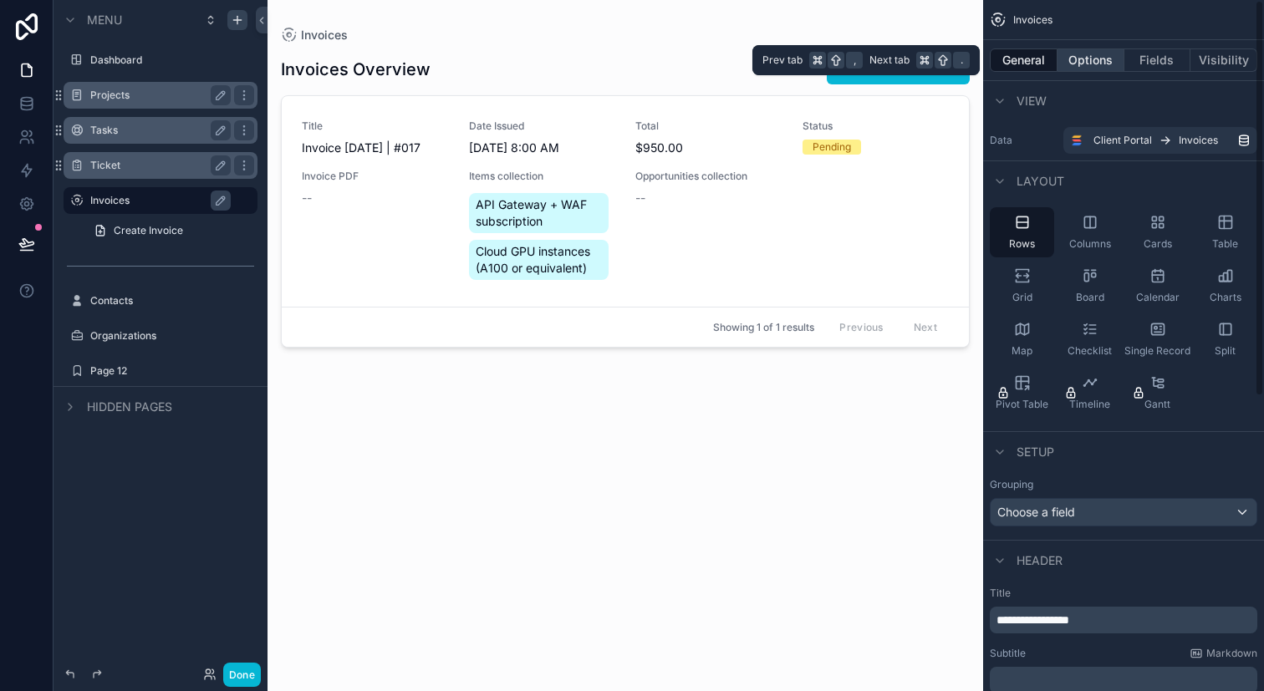
click at [1084, 69] on button "Options" at bounding box center [1090, 59] width 67 height 23
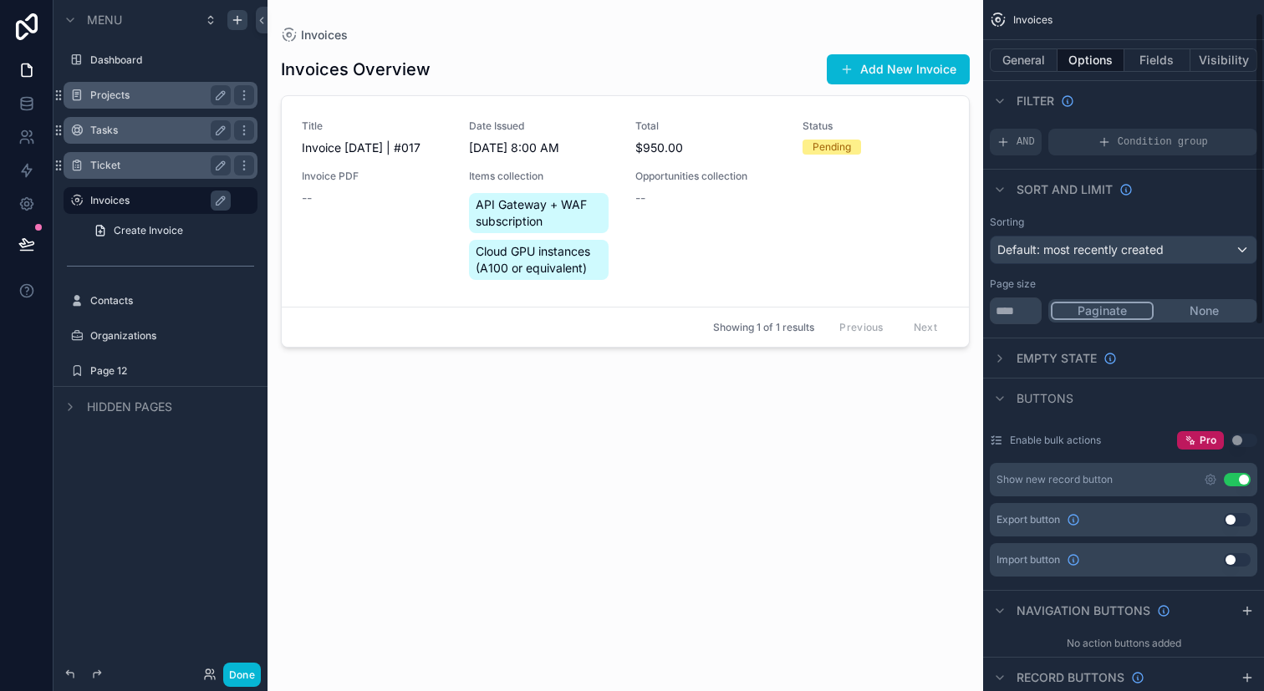
scroll to position [54, 0]
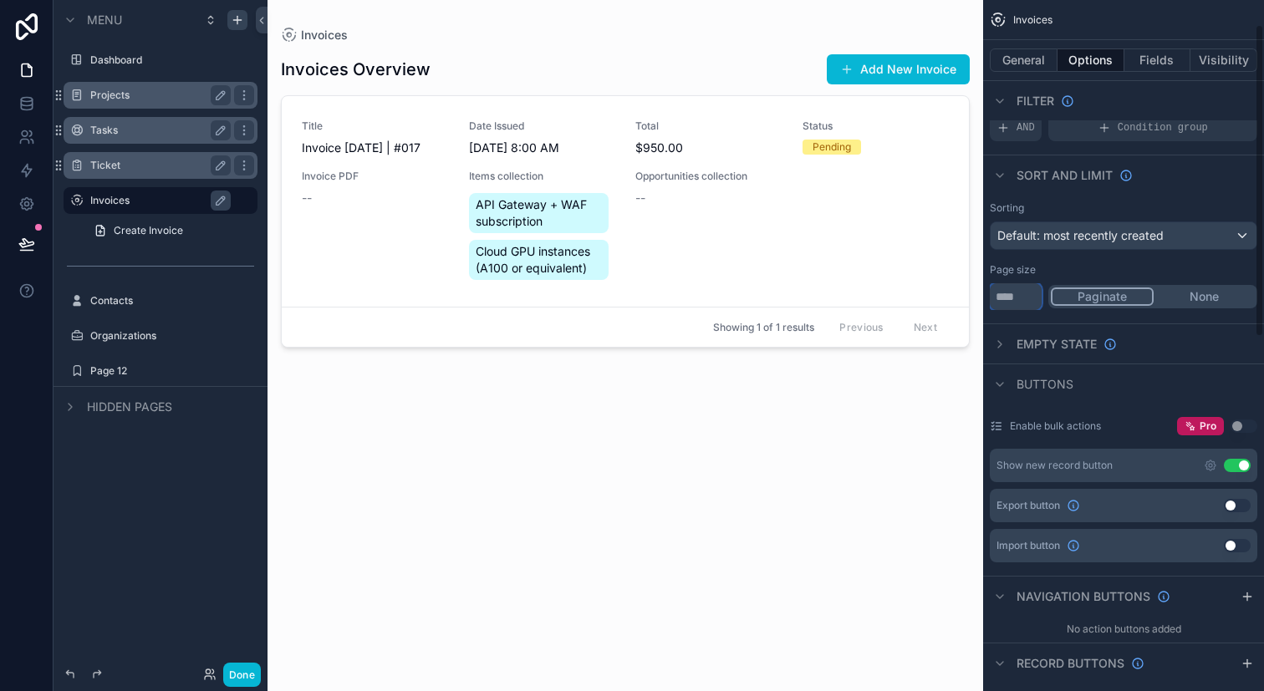
click at [1025, 302] on input "**" at bounding box center [1015, 296] width 52 height 27
type input "*"
type input "**"
click at [194, 165] on label "Ticket" at bounding box center [157, 165] width 134 height 13
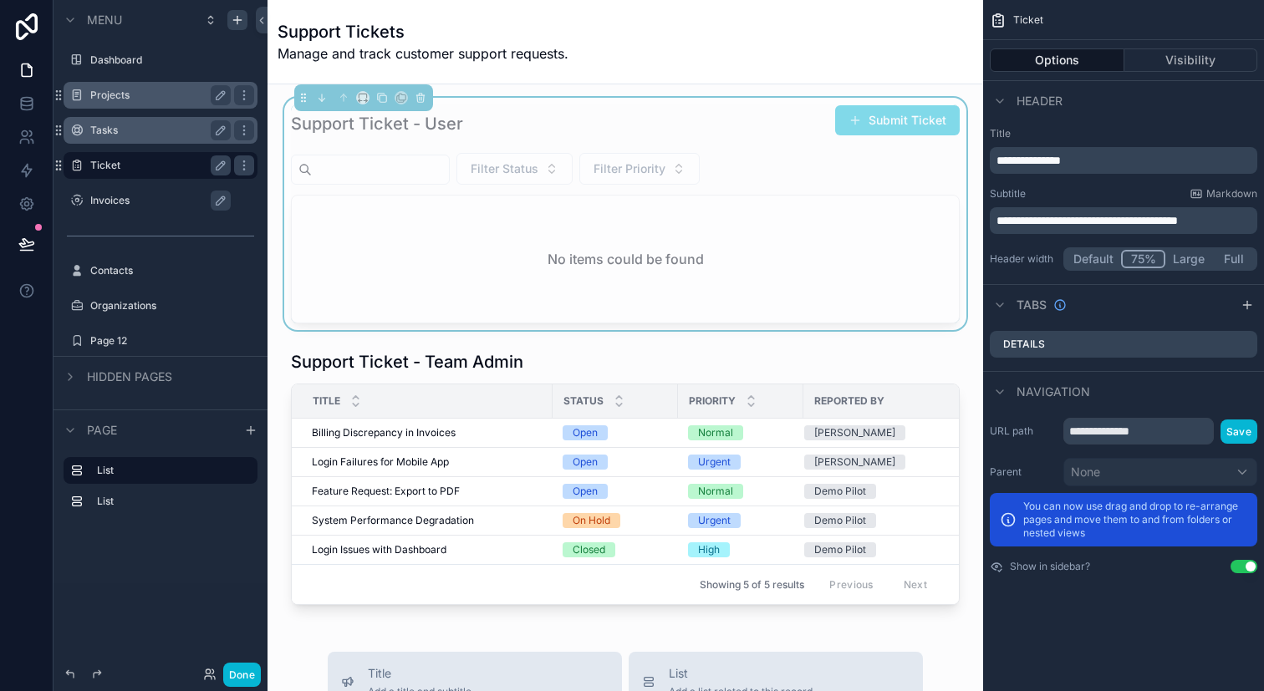
click at [864, 265] on div "No items could be found" at bounding box center [625, 259] width 667 height 127
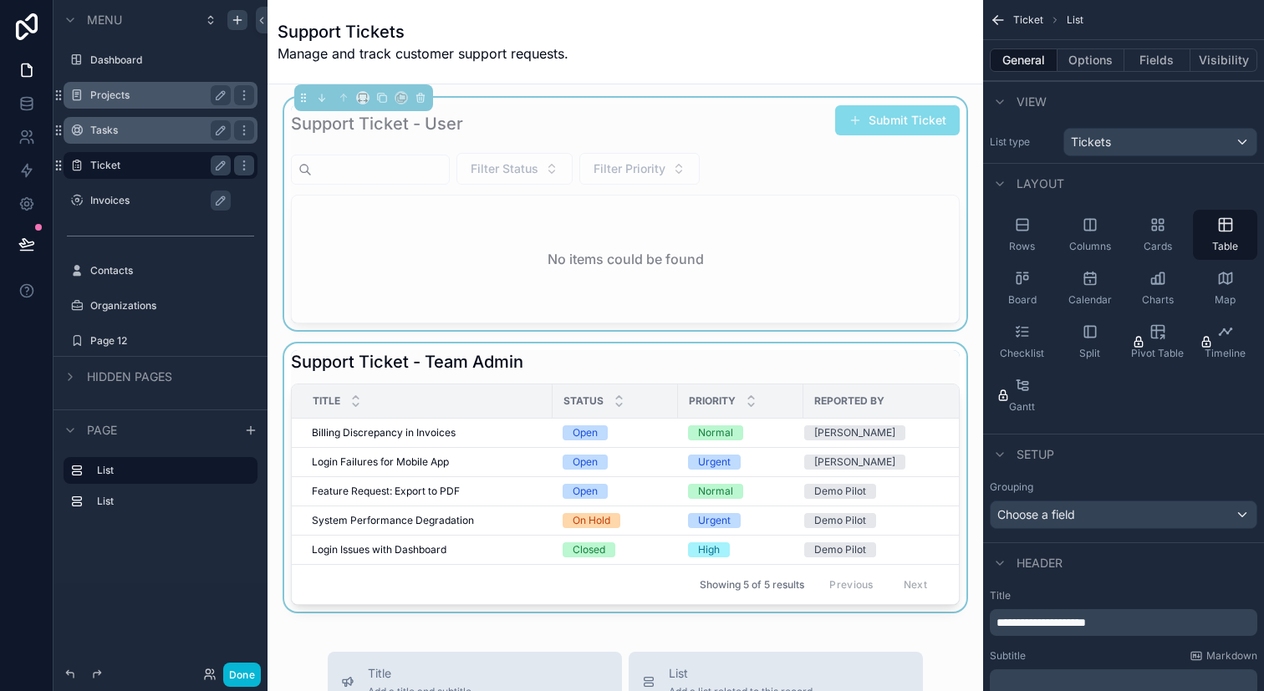
click at [828, 411] on div "Reported By" at bounding box center [889, 401] width 170 height 27
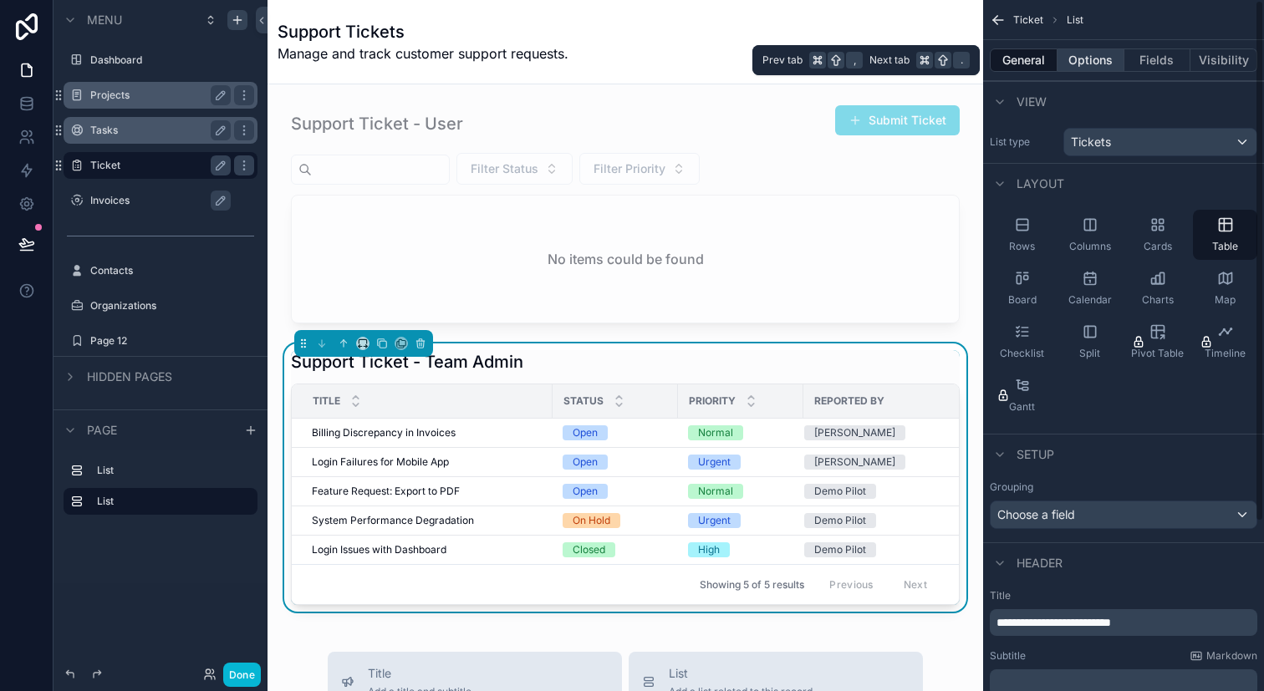
click at [1101, 69] on button "Options" at bounding box center [1090, 59] width 67 height 23
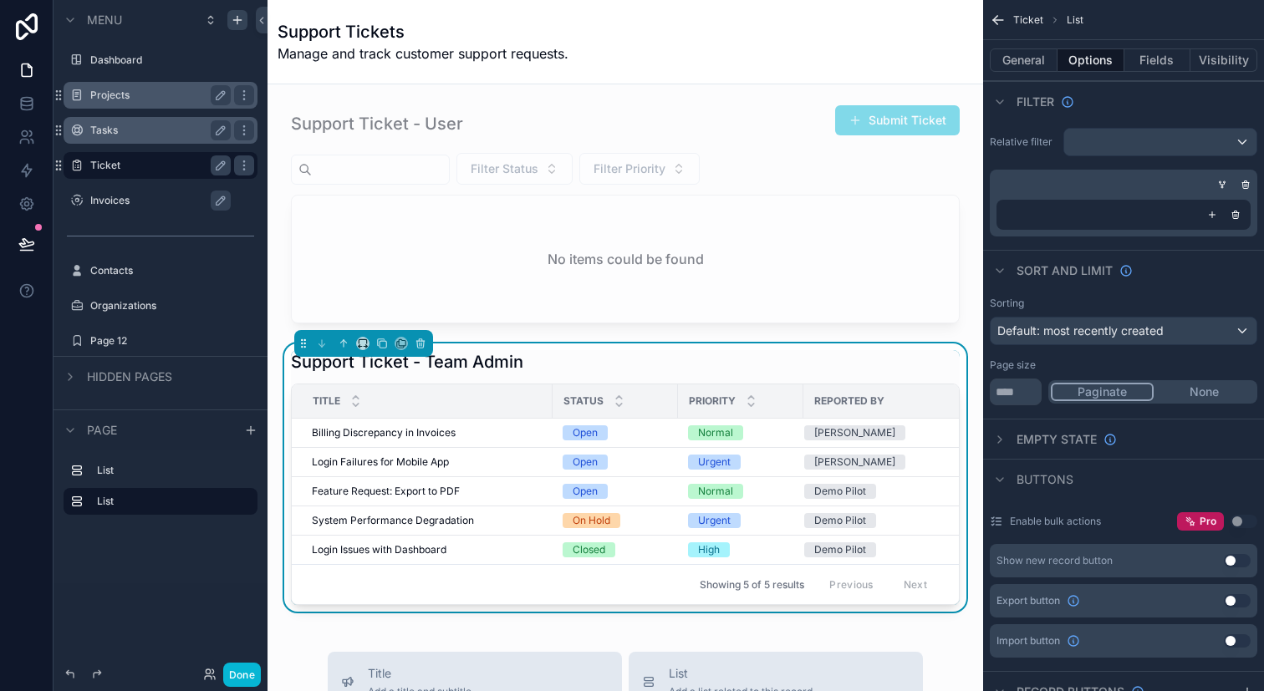
click at [165, 139] on div "Tasks" at bounding box center [160, 130] width 140 height 20
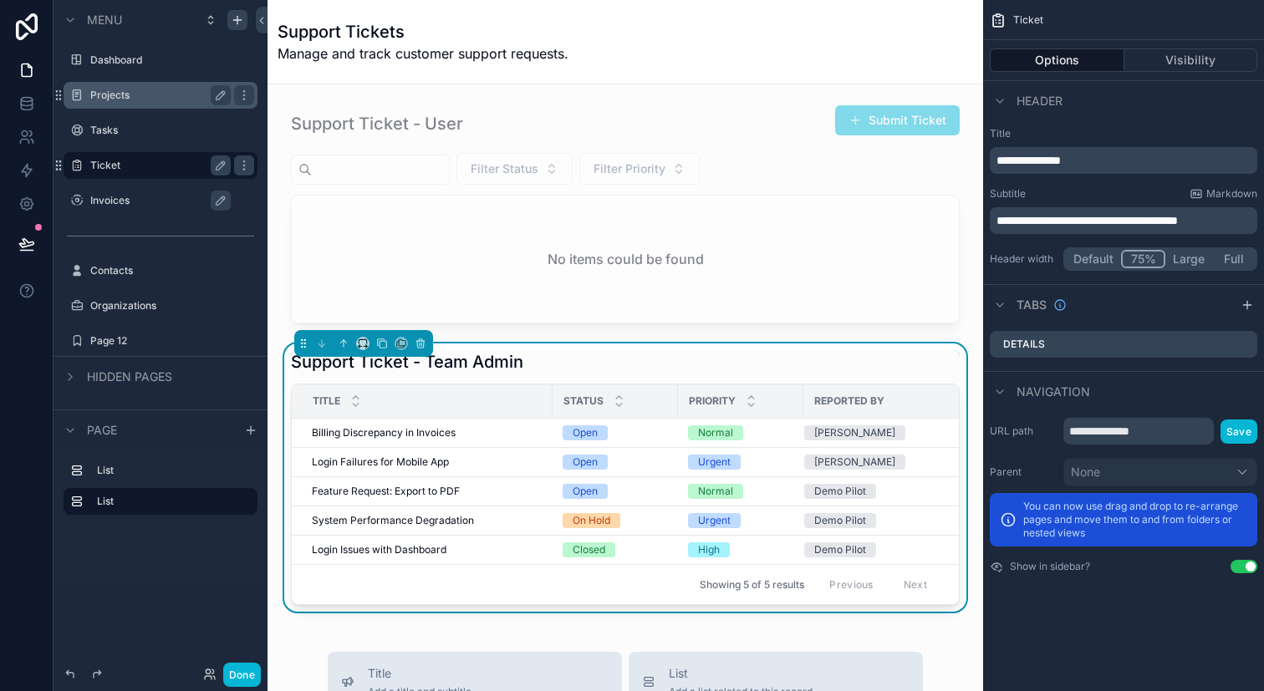
click at [167, 603] on div "Menu Dashboard Projects Tasks Ticket Invoices Contacts Organizations Page 12 Hi…" at bounding box center [160, 335] width 214 height 671
click at [694, 48] on div "Support Tickets Manage and track customer support requests." at bounding box center [624, 41] width 695 height 43
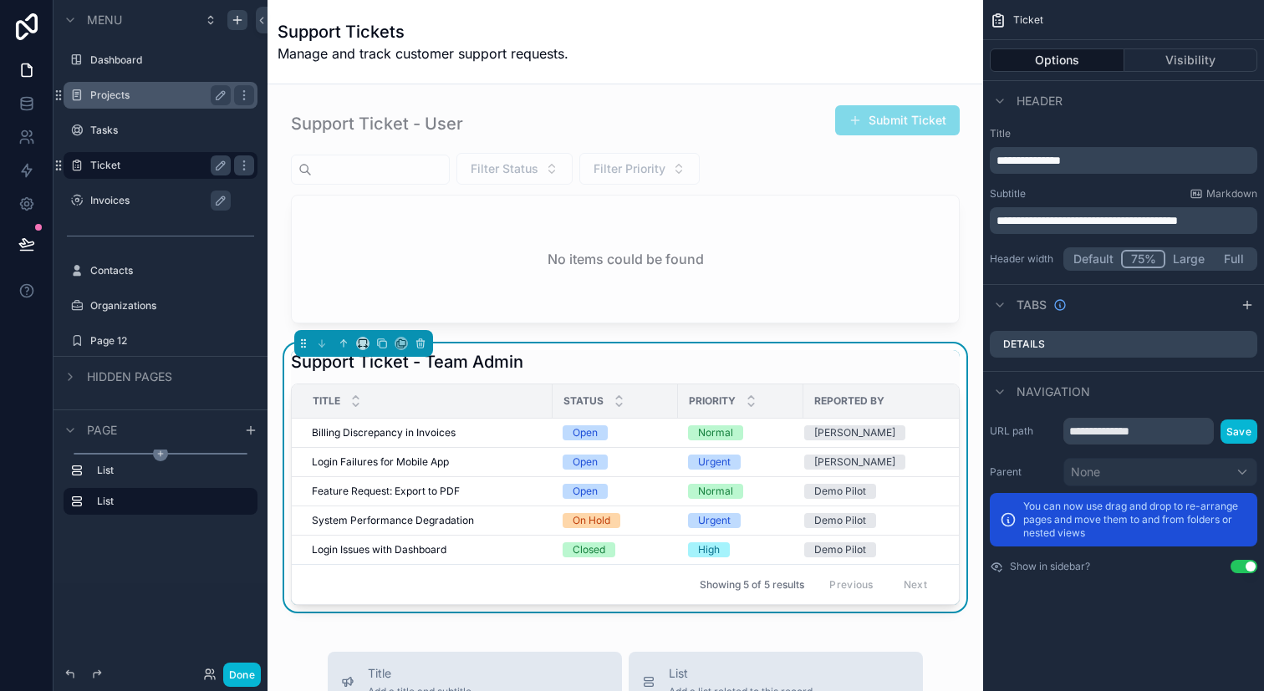
click at [156, 460] on icon "scrollable content" at bounding box center [160, 453] width 15 height 15
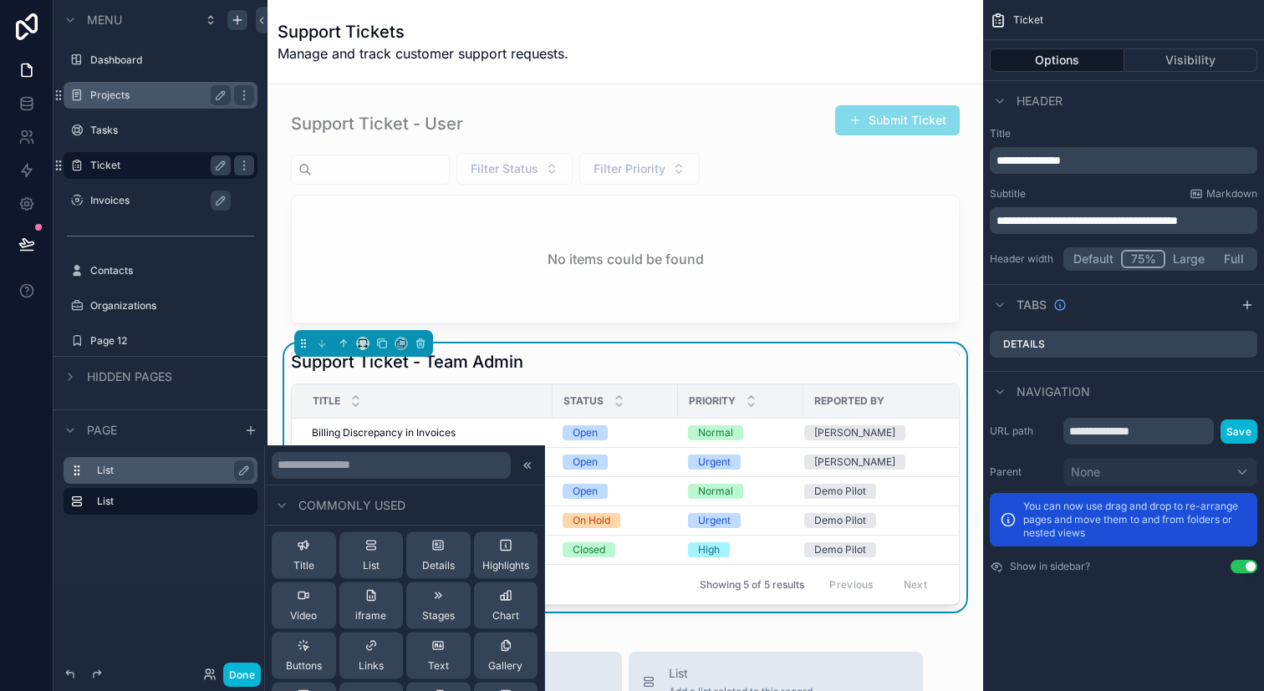
click at [149, 471] on label "List" at bounding box center [170, 470] width 147 height 13
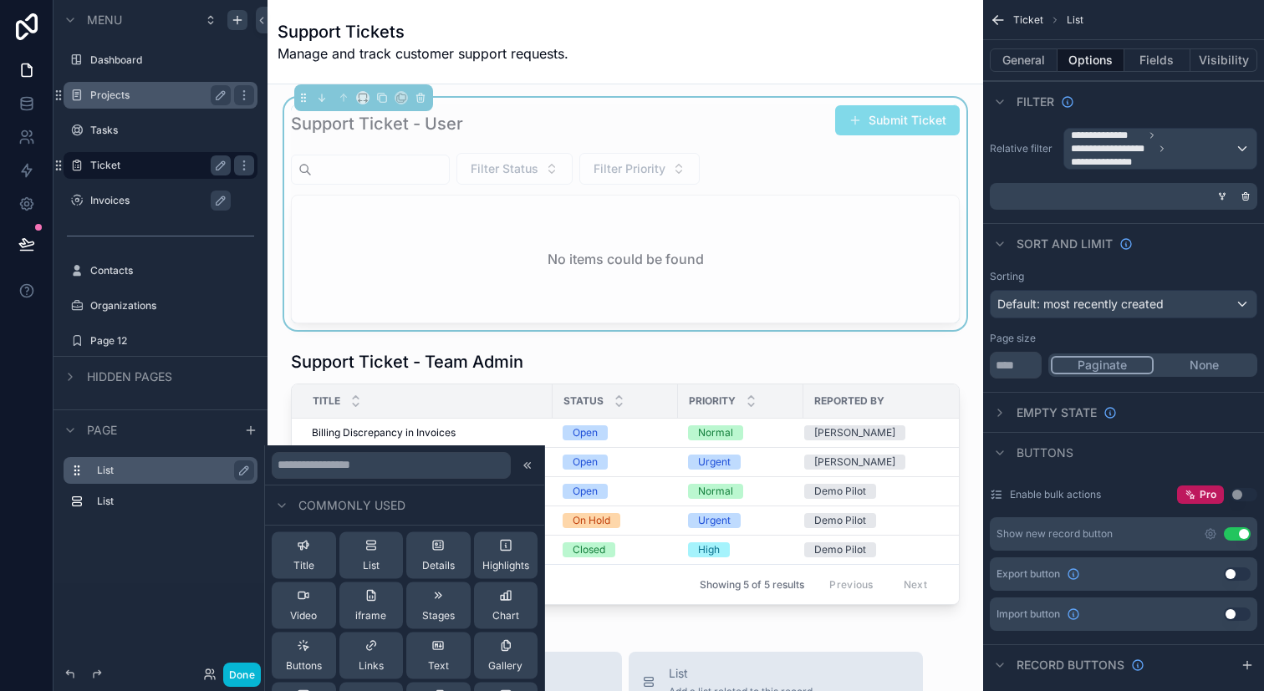
click at [213, 552] on div "List List" at bounding box center [160, 517] width 214 height 134
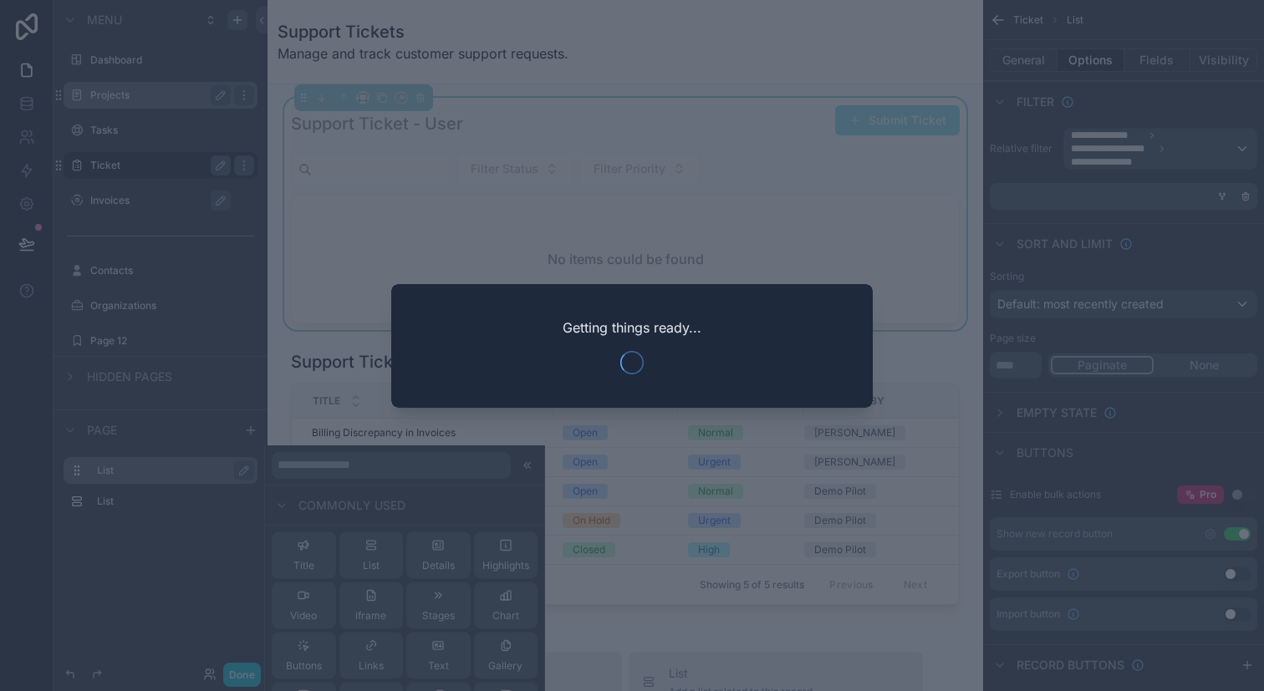
click at [725, 162] on div at bounding box center [632, 345] width 1264 height 691
